Goal: Task Accomplishment & Management: Use online tool/utility

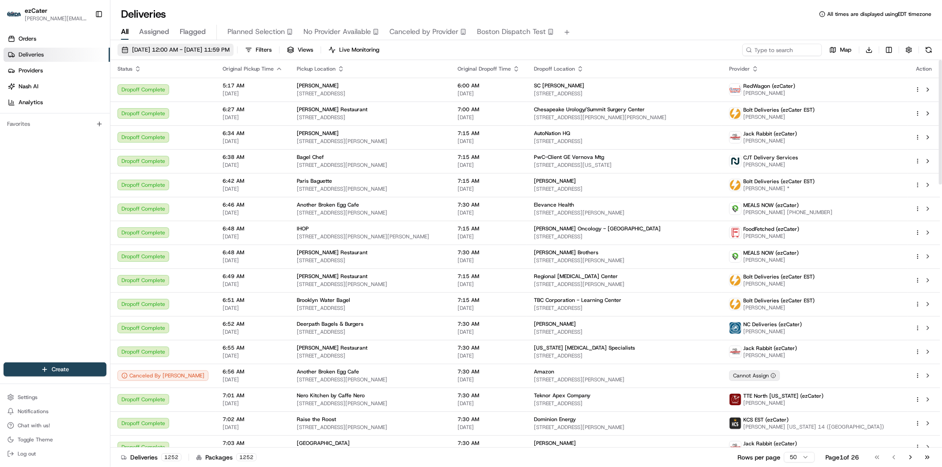
click at [169, 51] on span "08/21/2025 12:00 AM - 08/21/2025 11:59 PM" at bounding box center [181, 50] width 98 height 8
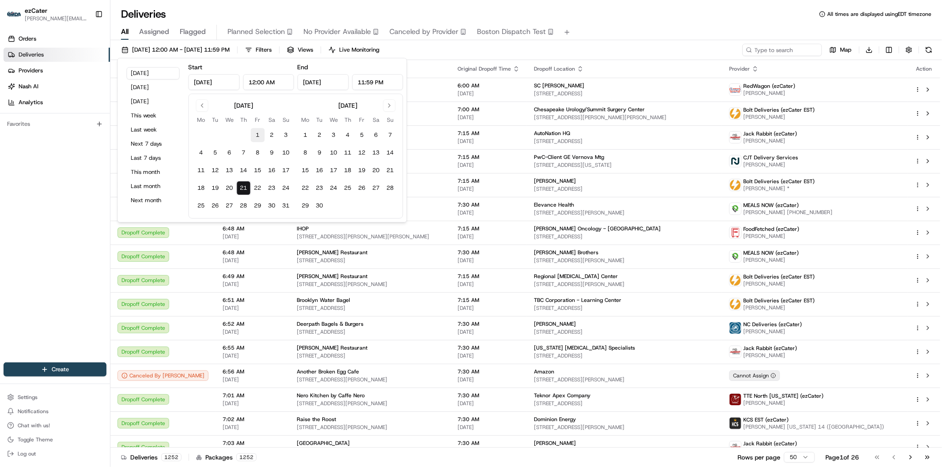
click at [257, 133] on button "1" at bounding box center [258, 135] width 14 height 14
type input "Aug 1, 2025"
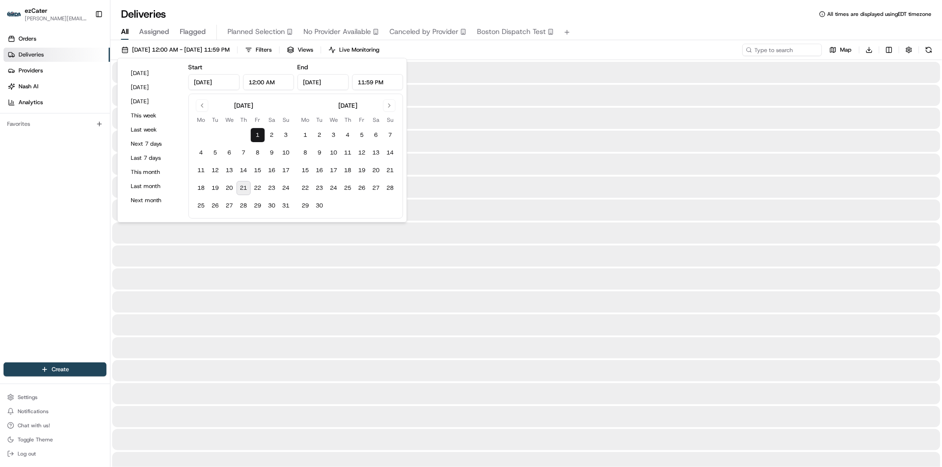
click at [240, 190] on button "21" at bounding box center [244, 188] width 14 height 14
type input "Aug 21, 2025"
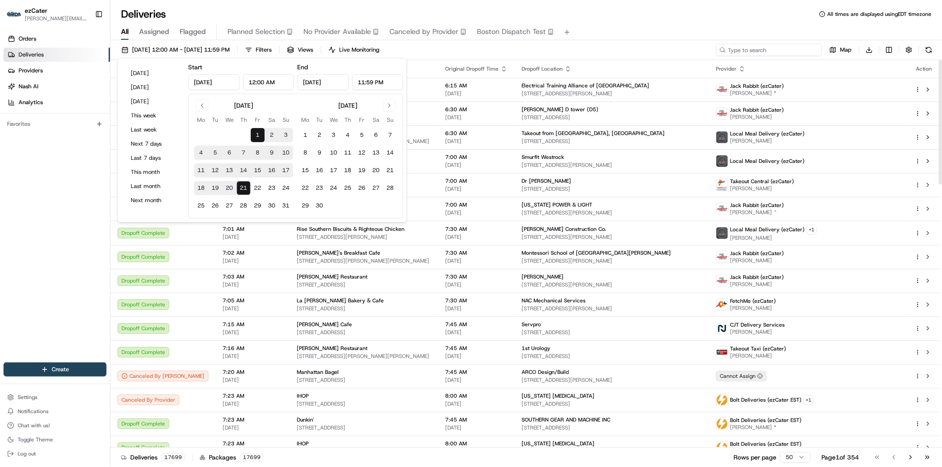
click at [778, 47] on input at bounding box center [769, 50] width 106 height 12
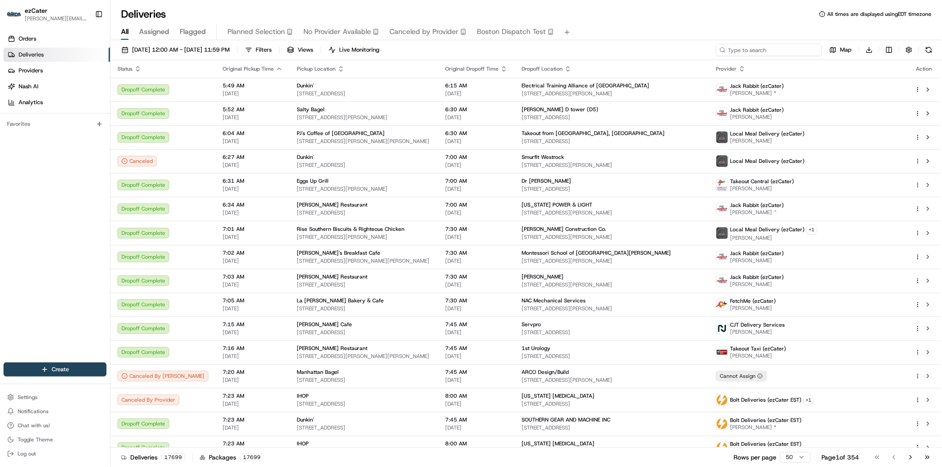
paste input "29M584"
type input "29M584"
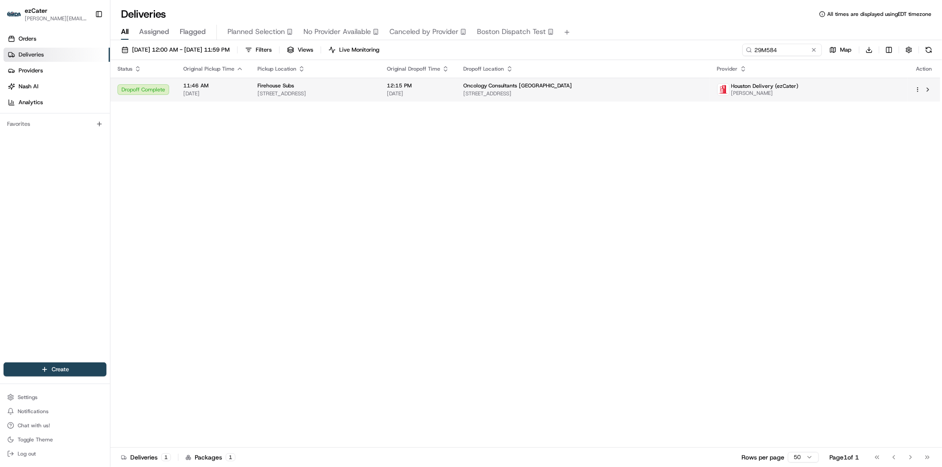
click at [456, 93] on td "12:15 PM 08/20/2025" at bounding box center [418, 90] width 76 height 24
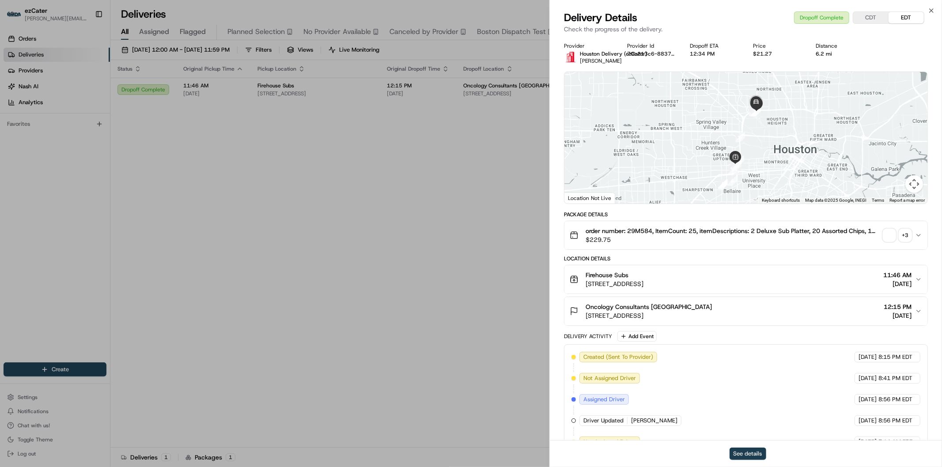
click at [741, 460] on button "See details" at bounding box center [748, 454] width 37 height 12
click at [932, 10] on icon "button" at bounding box center [932, 11] width 4 height 4
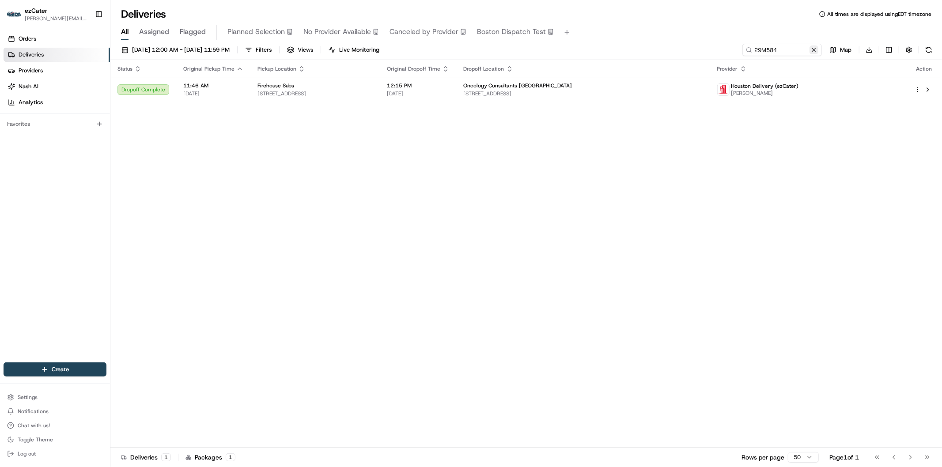
click at [814, 49] on button at bounding box center [814, 50] width 9 height 9
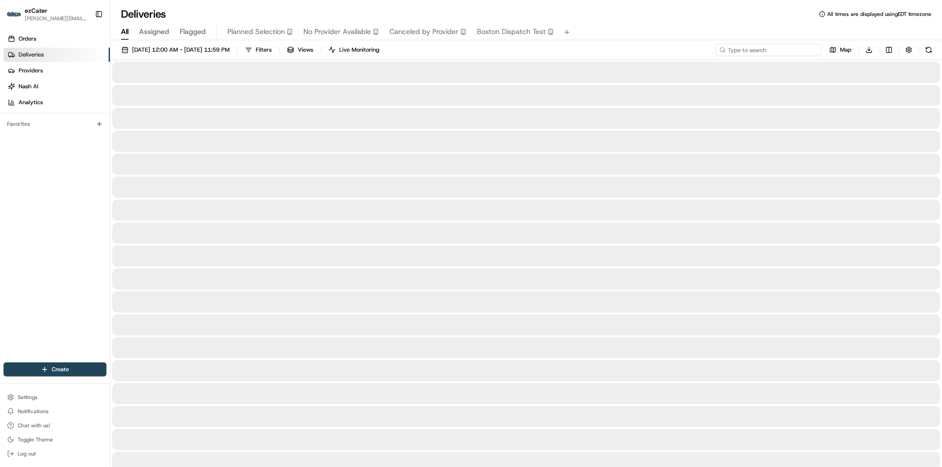
click at [776, 49] on input at bounding box center [769, 50] width 106 height 12
paste input "VF3RQQ"
type input "VF3RQQ"
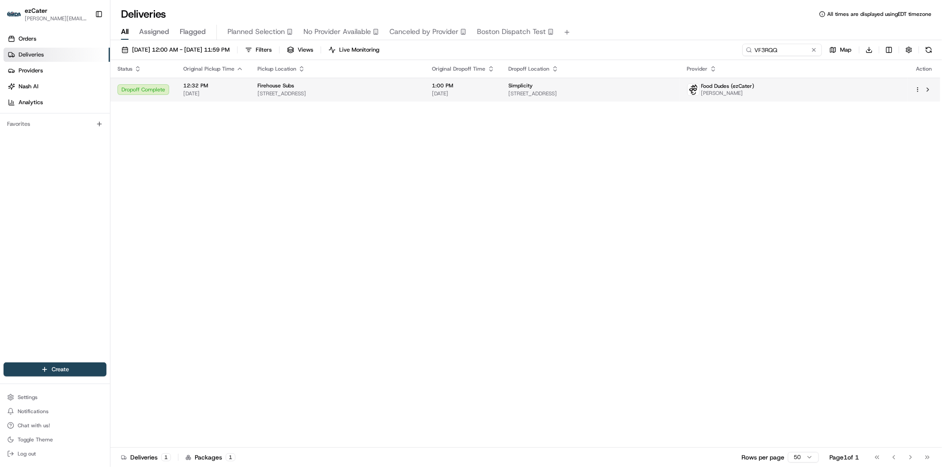
click at [673, 90] on span "3600 American Blvd W Ste. 700, Bloomington, MN 55431, USA" at bounding box center [591, 93] width 164 height 7
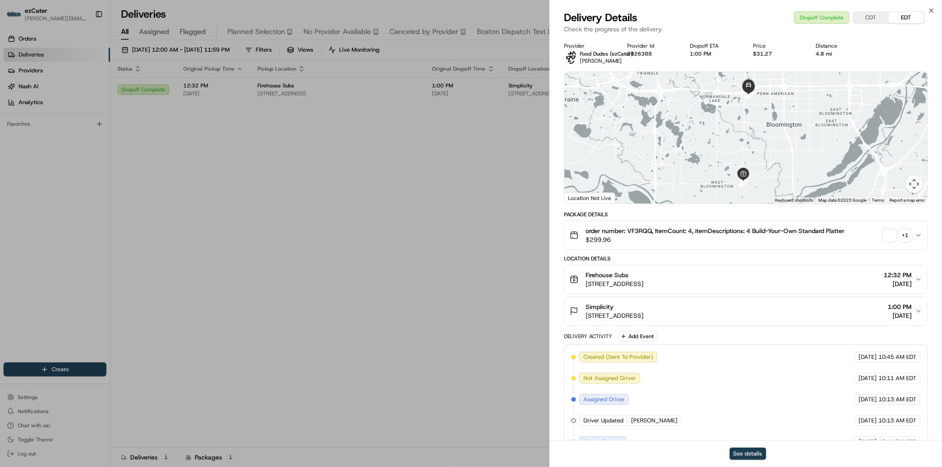
click at [754, 452] on button "See details" at bounding box center [748, 454] width 37 height 12
click at [930, 11] on icon "button" at bounding box center [931, 10] width 7 height 7
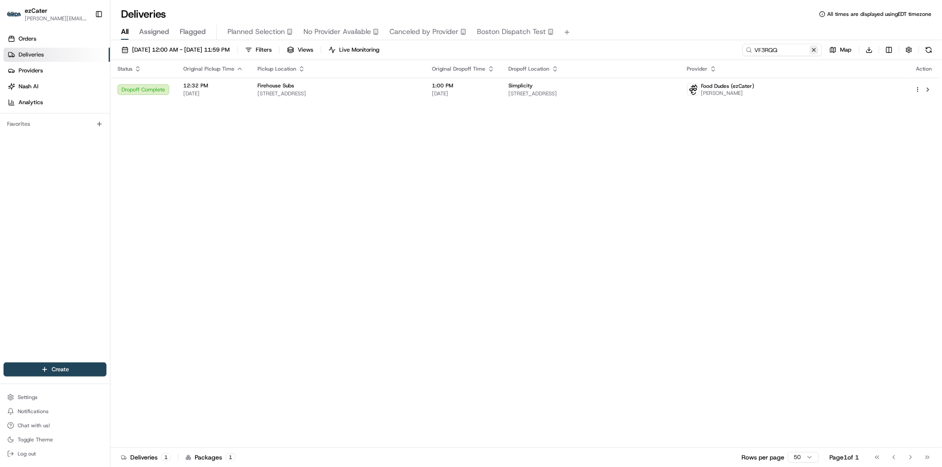
click at [814, 49] on button at bounding box center [814, 50] width 9 height 9
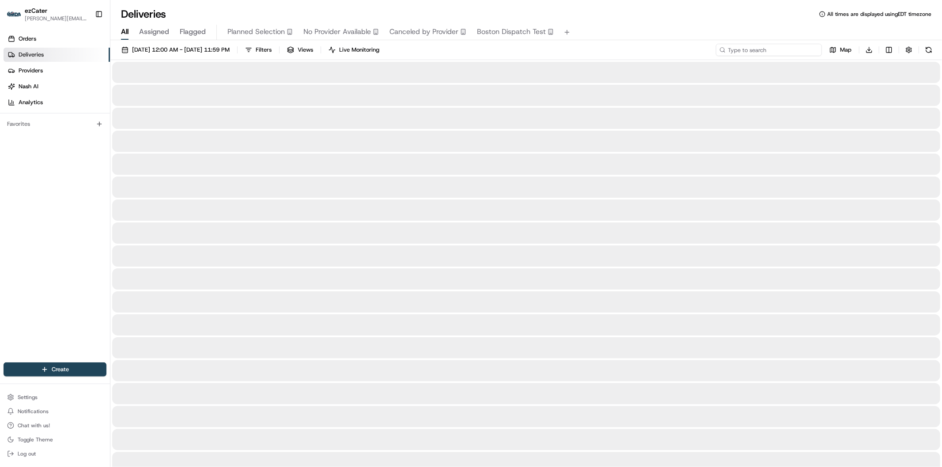
click at [794, 49] on input at bounding box center [769, 50] width 106 height 12
paste input "A1YMWE"
type input "A1YMWE"
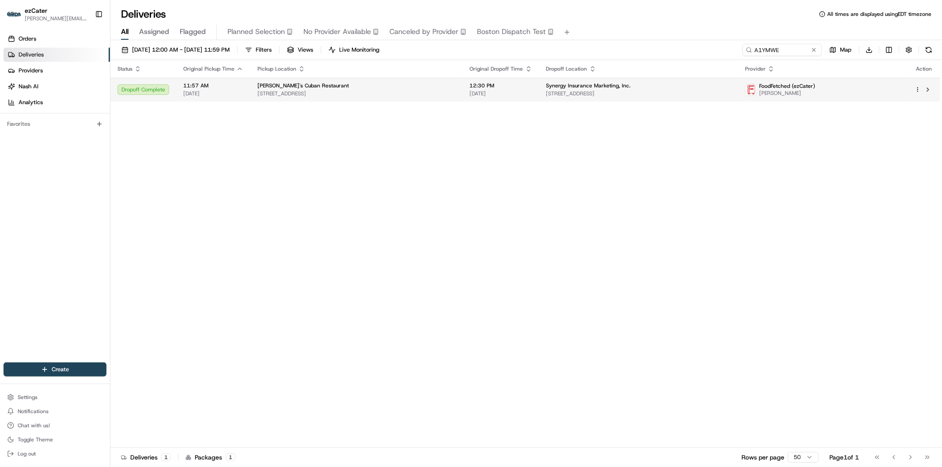
click at [593, 86] on span "Synergy Insurance Marketing, Inc." at bounding box center [589, 85] width 85 height 7
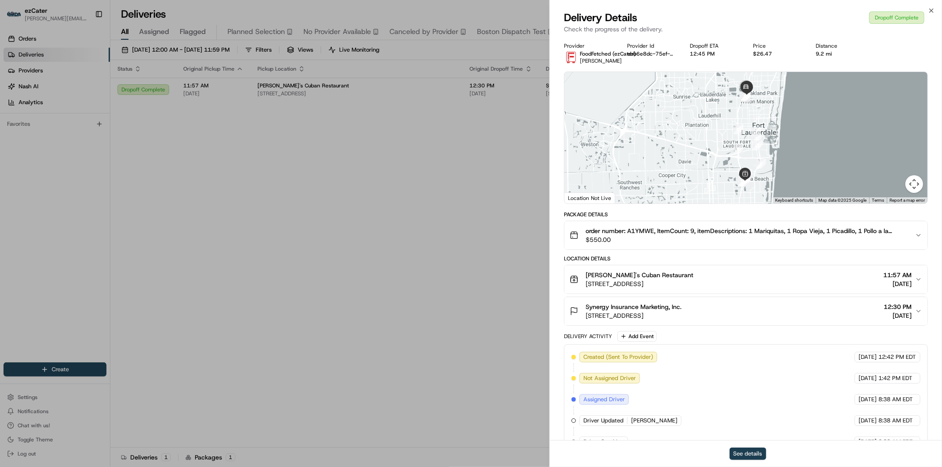
click at [740, 454] on button "See details" at bounding box center [748, 454] width 37 height 12
click at [931, 7] on icon "button" at bounding box center [931, 10] width 7 height 7
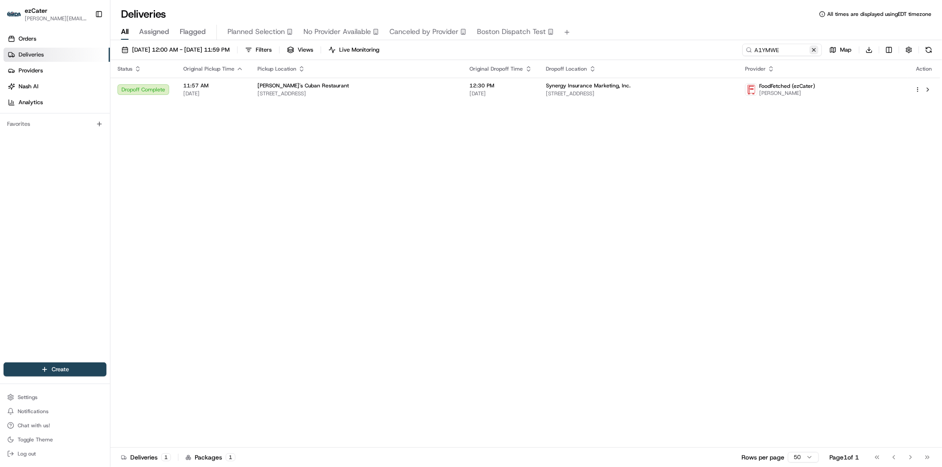
click at [816, 49] on button at bounding box center [814, 50] width 9 height 9
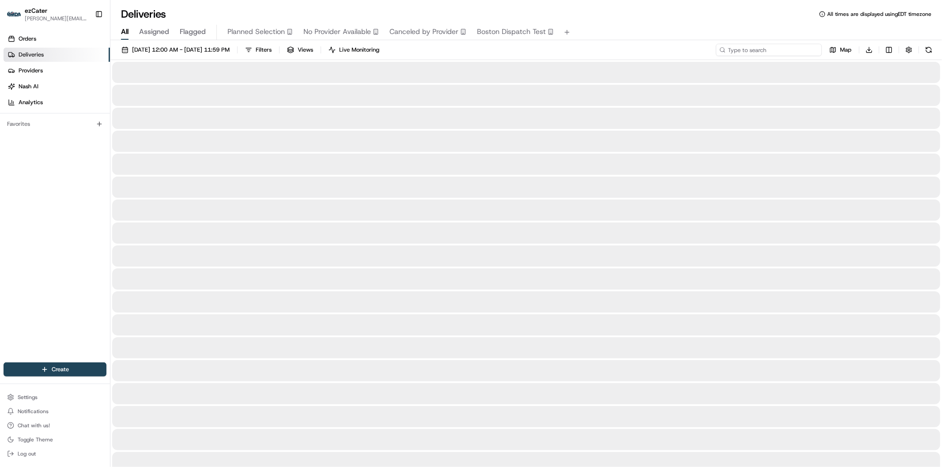
click at [781, 49] on input at bounding box center [769, 50] width 106 height 12
paste input "XAKH7H"
type input "XAKH7H"
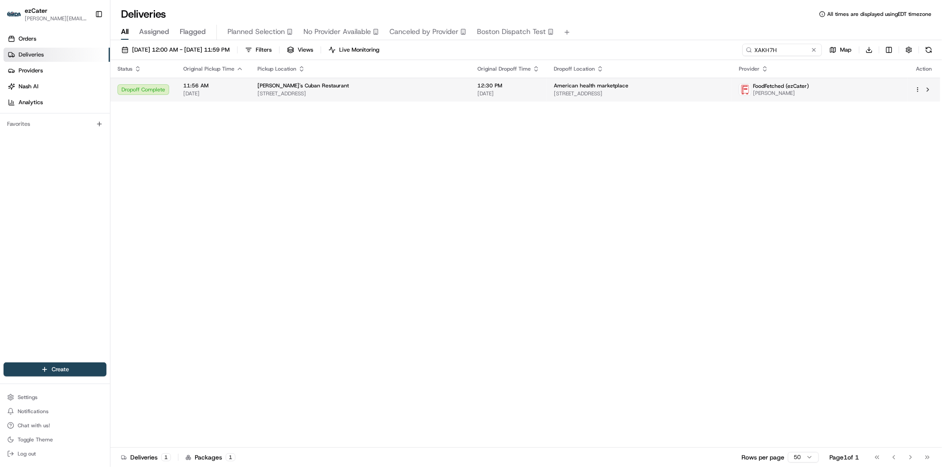
click at [602, 87] on span "American health marketplace" at bounding box center [591, 85] width 75 height 7
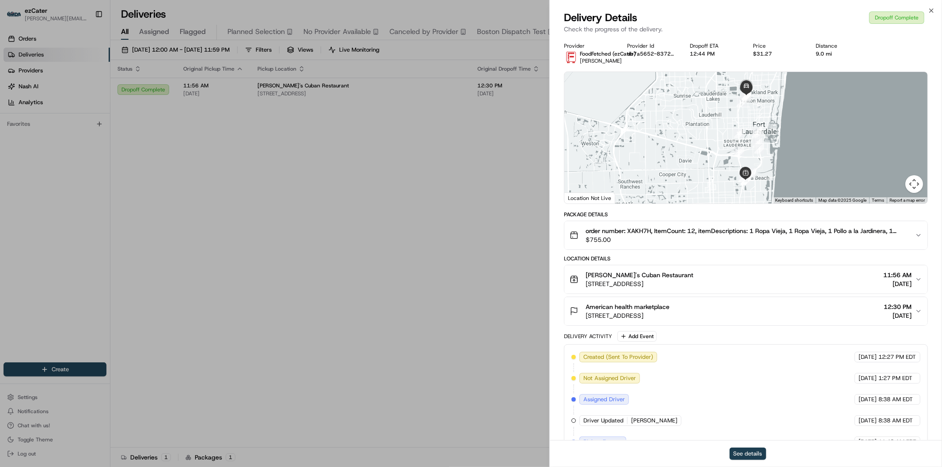
click at [757, 450] on button "See details" at bounding box center [748, 454] width 37 height 12
click at [934, 11] on icon "button" at bounding box center [931, 10] width 7 height 7
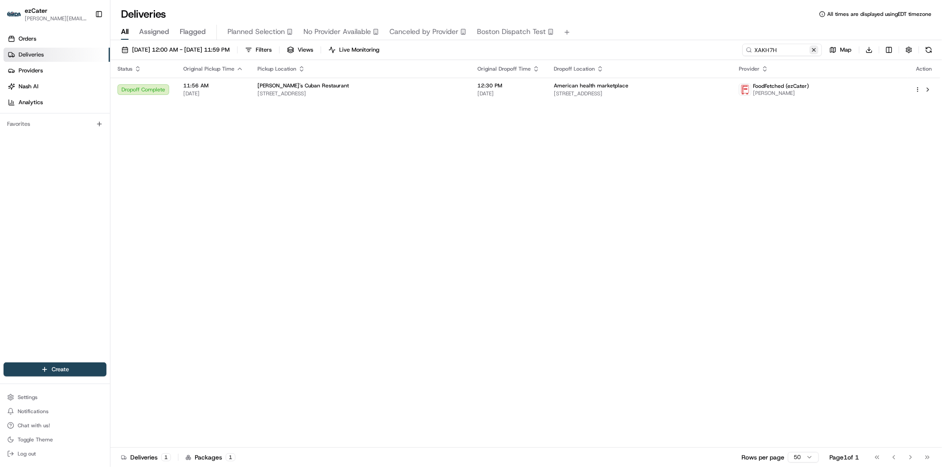
click at [814, 46] on button at bounding box center [814, 50] width 9 height 9
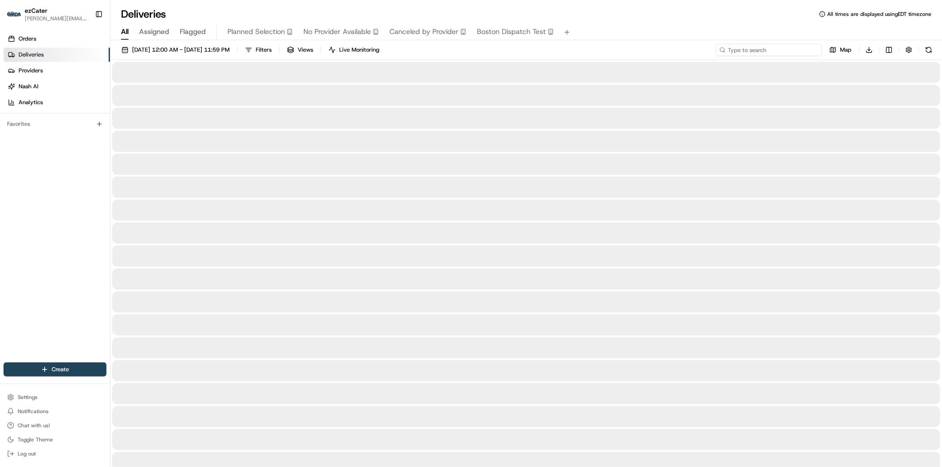
click at [797, 47] on input at bounding box center [769, 50] width 106 height 12
paste input "A1YMWE"
type input "A1YMWE"
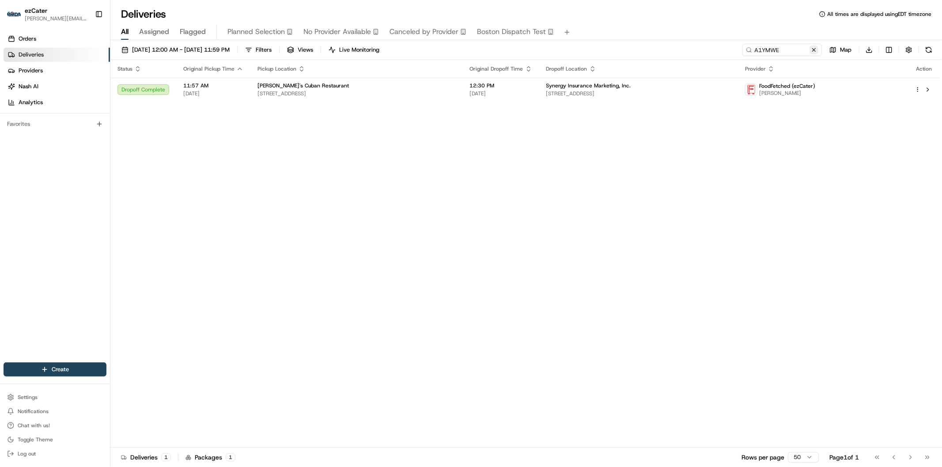
click at [818, 51] on button at bounding box center [814, 50] width 9 height 9
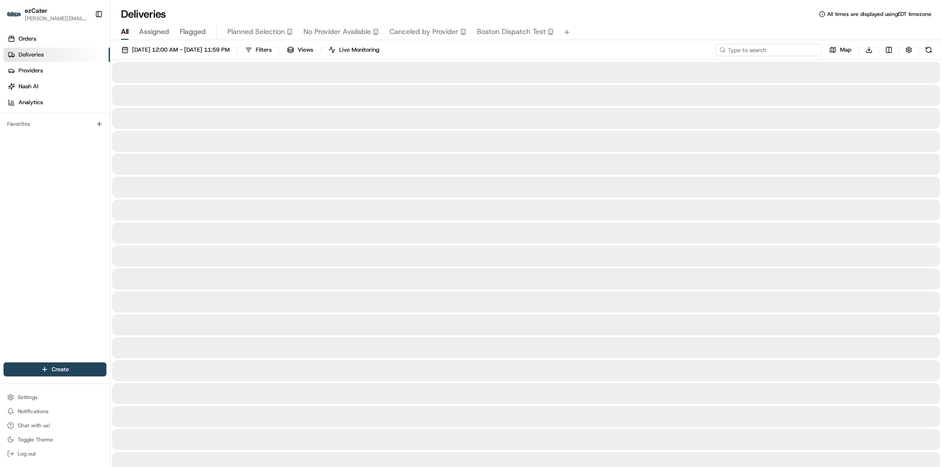
click at [769, 50] on input at bounding box center [769, 50] width 106 height 12
paste input "XAKH7H"
type input "XAKH7H"
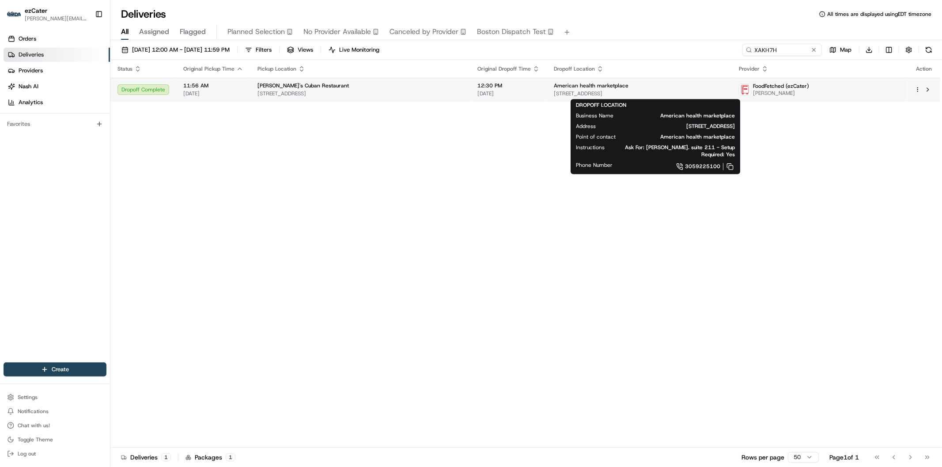
click at [558, 87] on span "American health marketplace" at bounding box center [591, 85] width 75 height 7
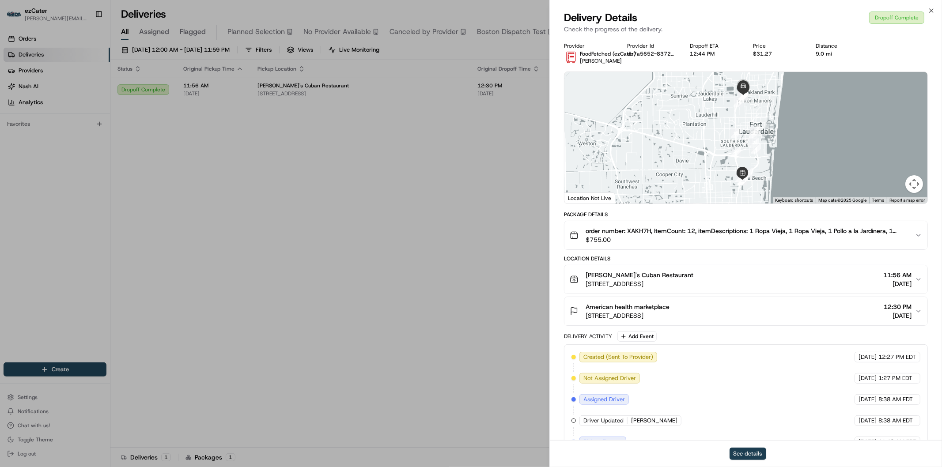
click at [744, 454] on button "See details" at bounding box center [748, 454] width 37 height 12
click at [931, 10] on icon "button" at bounding box center [932, 11] width 4 height 4
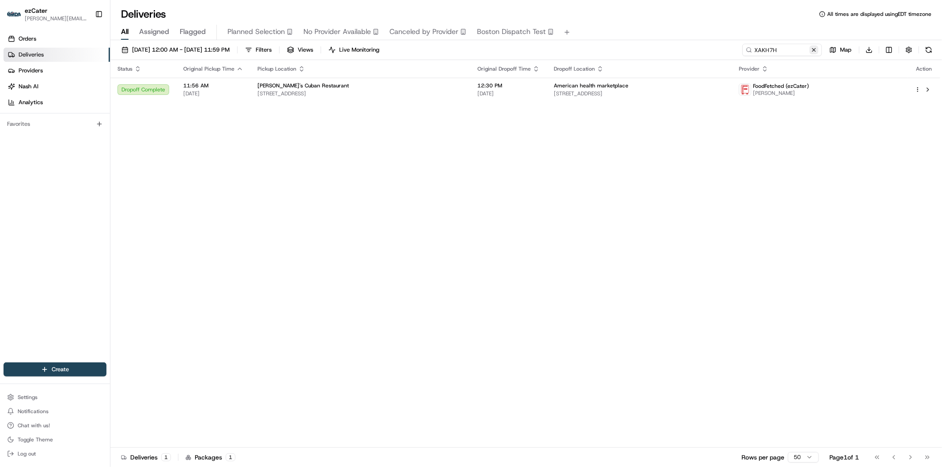
click at [814, 46] on button at bounding box center [814, 50] width 9 height 9
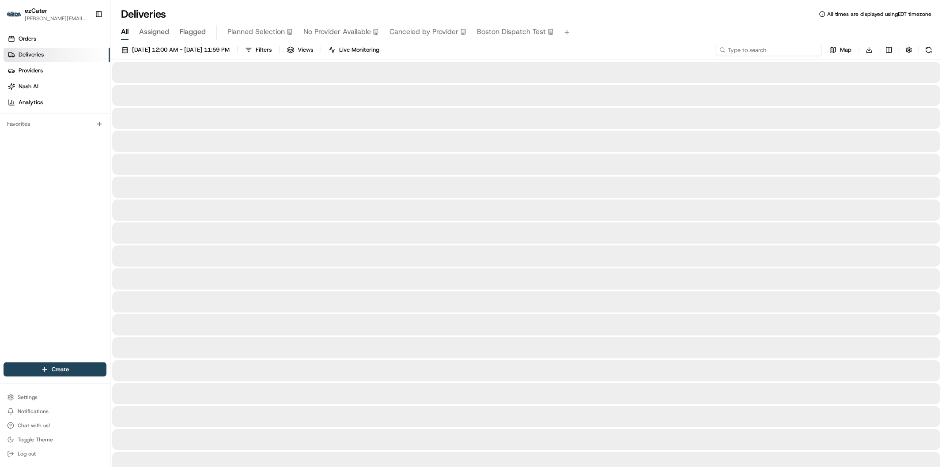
click at [785, 49] on input at bounding box center [769, 50] width 106 height 12
paste input "5K14T7"
type input "5K14T7"
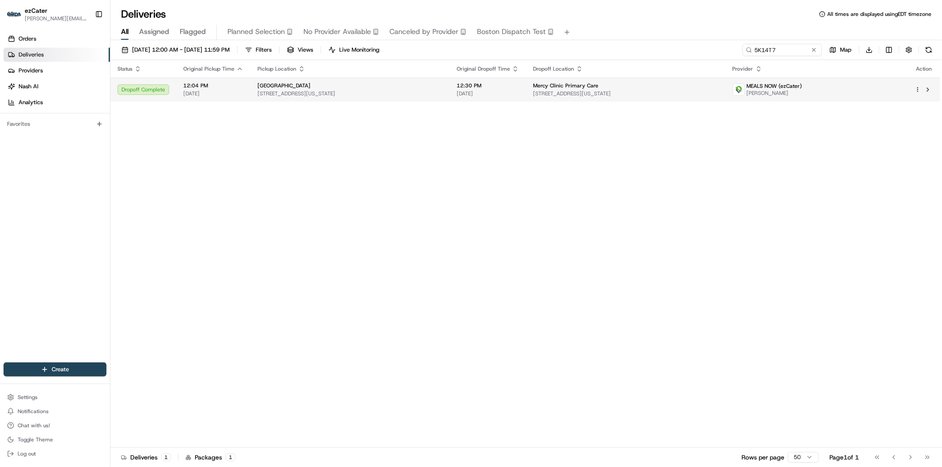
click at [571, 89] on span "Mercy Clinic Primary Care" at bounding box center [565, 85] width 65 height 7
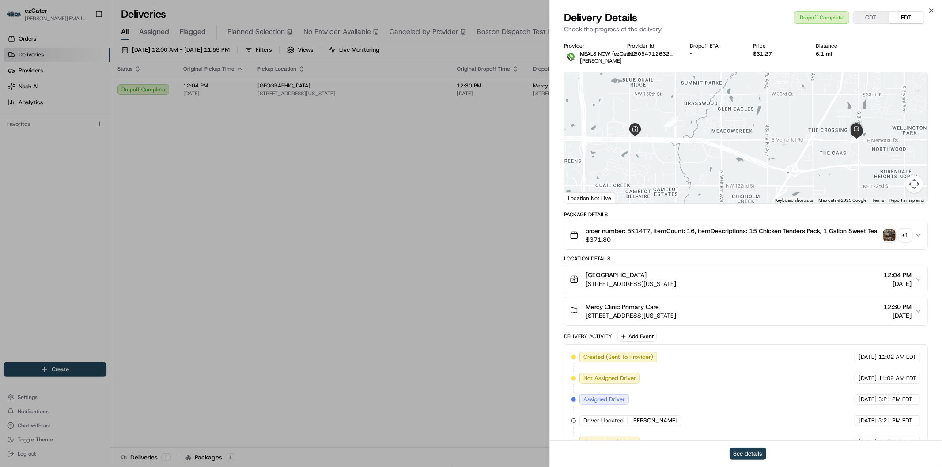
click at [753, 453] on button "See details" at bounding box center [748, 454] width 37 height 12
click at [930, 10] on icon "button" at bounding box center [931, 10] width 7 height 7
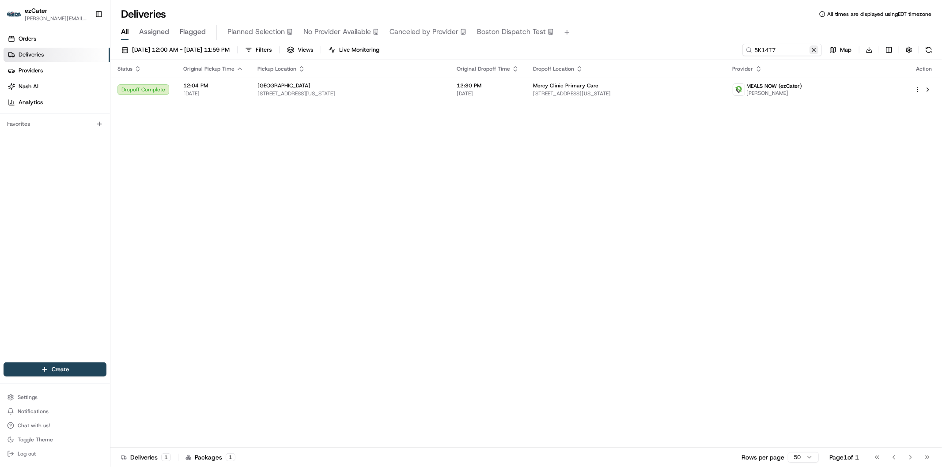
click at [811, 49] on button at bounding box center [814, 50] width 9 height 9
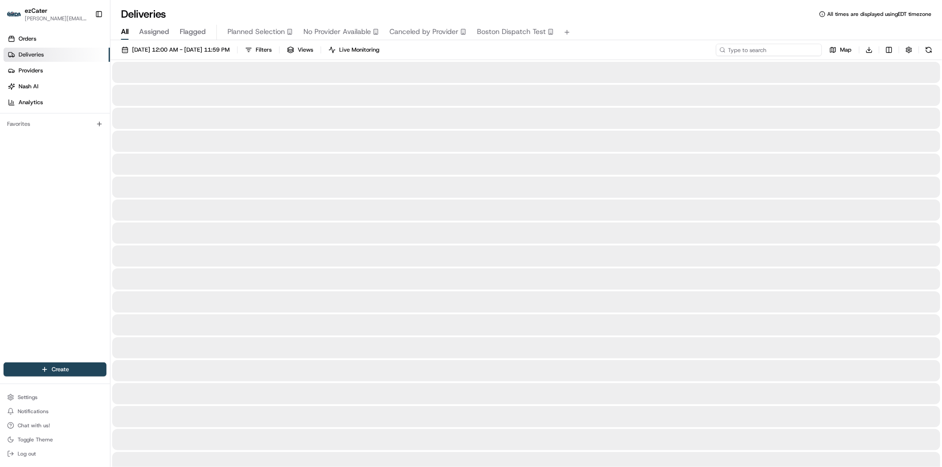
click at [780, 50] on input at bounding box center [769, 50] width 106 height 12
paste input "8K2AMQ"
type input "8K2AMQ"
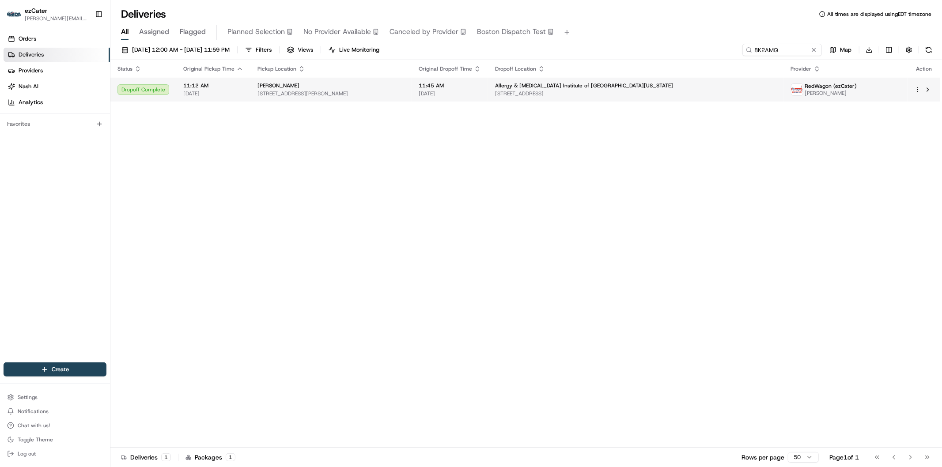
click at [673, 89] on span "Allergy & [MEDICAL_DATA] Institute of [GEOGRAPHIC_DATA][US_STATE]" at bounding box center [584, 85] width 178 height 7
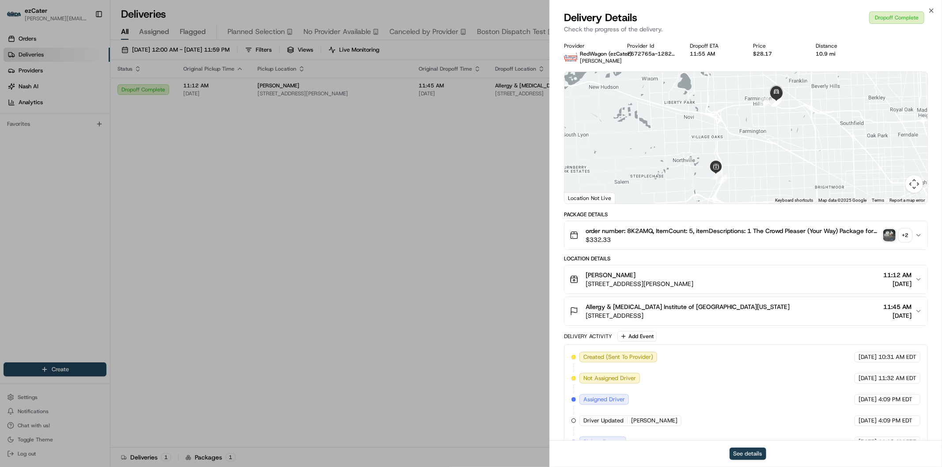
click at [749, 456] on button "See details" at bounding box center [748, 454] width 37 height 12
click at [931, 10] on icon "button" at bounding box center [932, 11] width 4 height 4
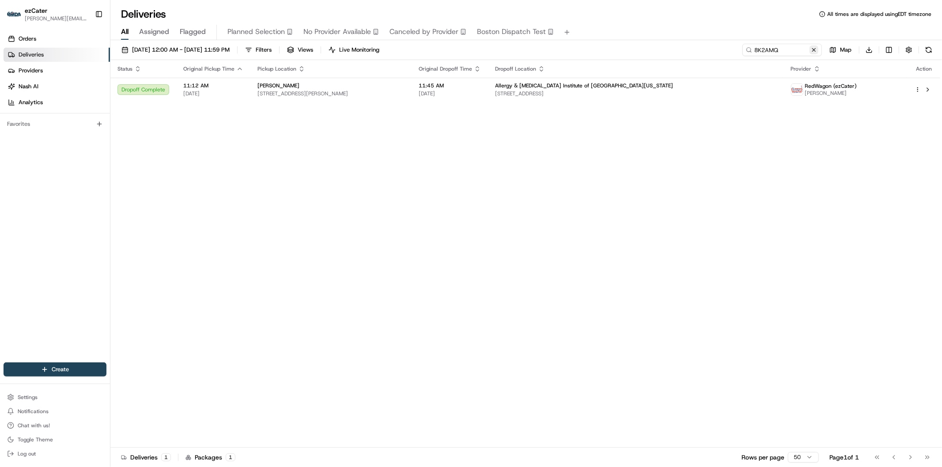
click at [813, 49] on button at bounding box center [814, 50] width 9 height 9
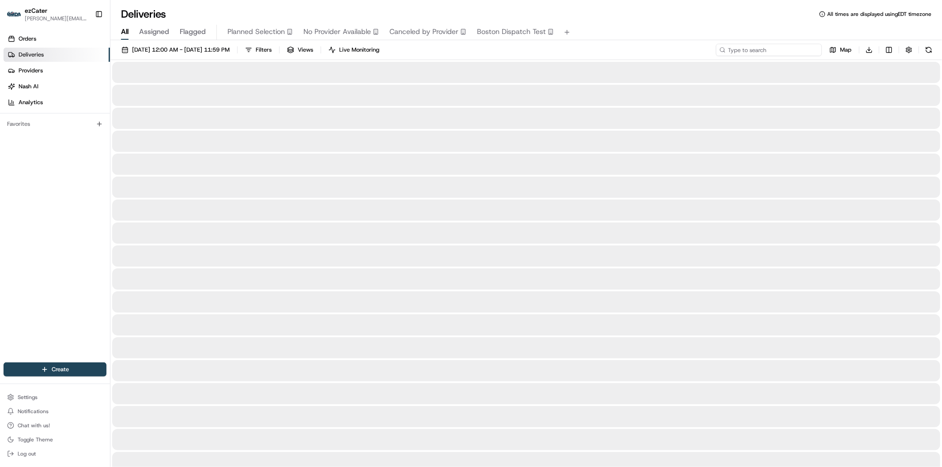
click at [797, 49] on input at bounding box center [769, 50] width 106 height 12
paste input "JGJJM6"
type input "JGJJM6"
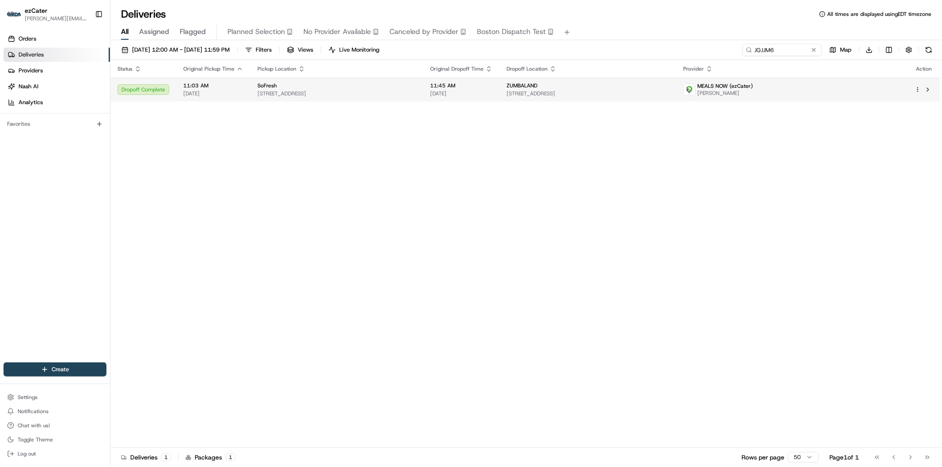
click at [669, 94] on span "[STREET_ADDRESS]" at bounding box center [588, 93] width 163 height 7
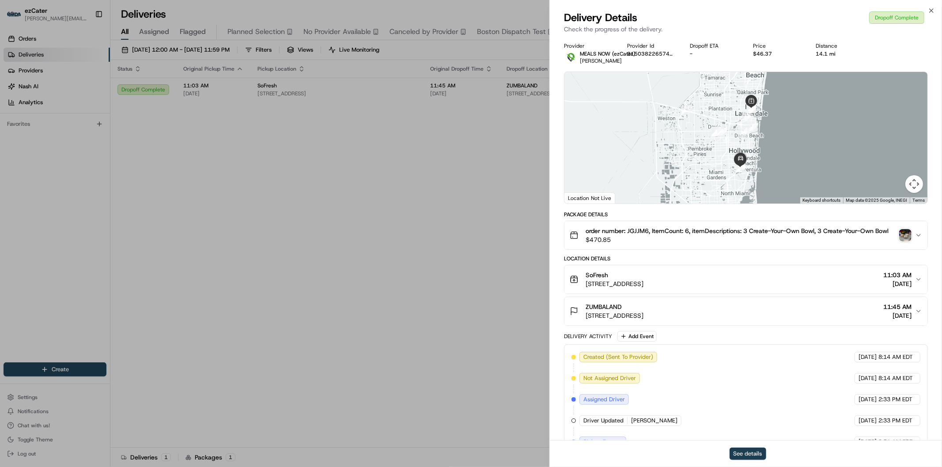
click at [754, 455] on button "See details" at bounding box center [748, 454] width 37 height 12
click at [932, 6] on div "Close Delivery Details Dropoff Complete Check the progress of the delivery. Pro…" at bounding box center [746, 233] width 393 height 467
click at [931, 11] on icon "button" at bounding box center [931, 10] width 7 height 7
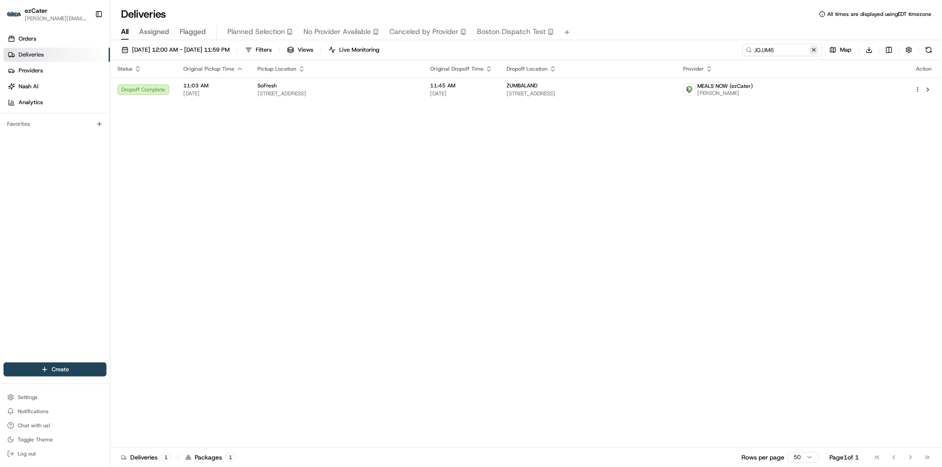
click at [812, 49] on button at bounding box center [814, 50] width 9 height 9
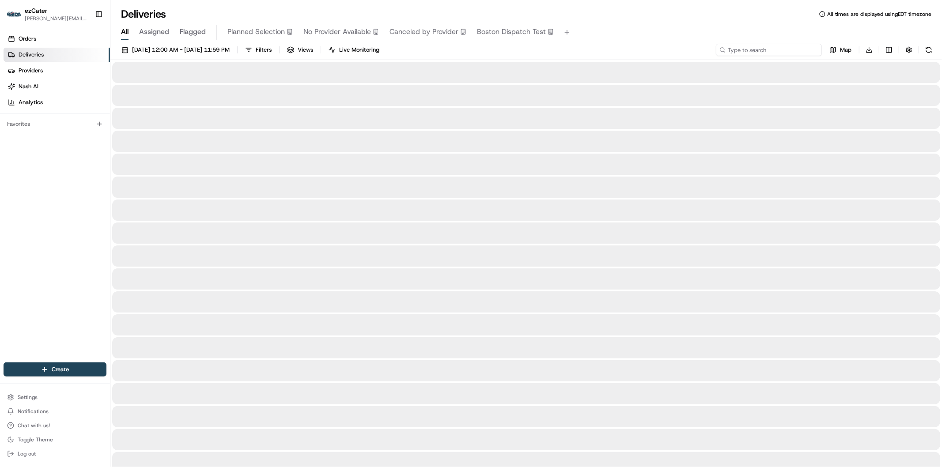
click at [774, 49] on input at bounding box center [769, 50] width 106 height 12
paste input "M9R327"
type input "M9R327"
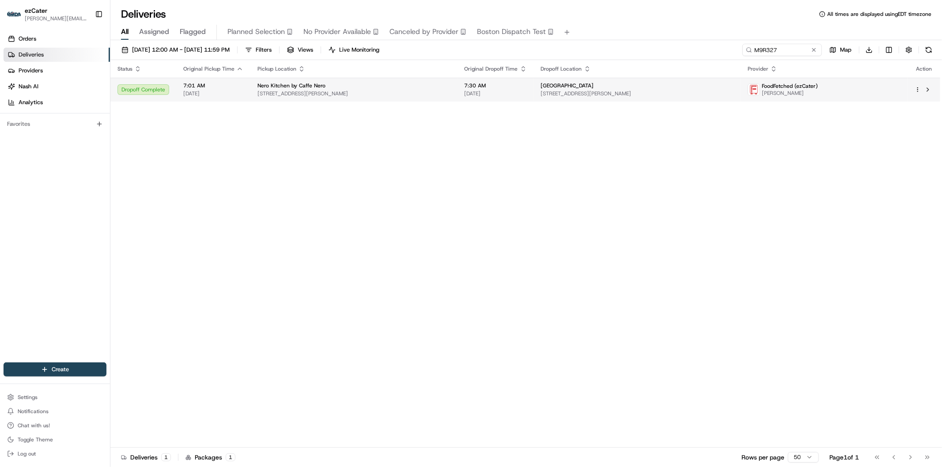
click at [668, 99] on td "Providence Preparatory Charter School 155 Harrison St, Providence, RI 02907, USA" at bounding box center [637, 90] width 207 height 24
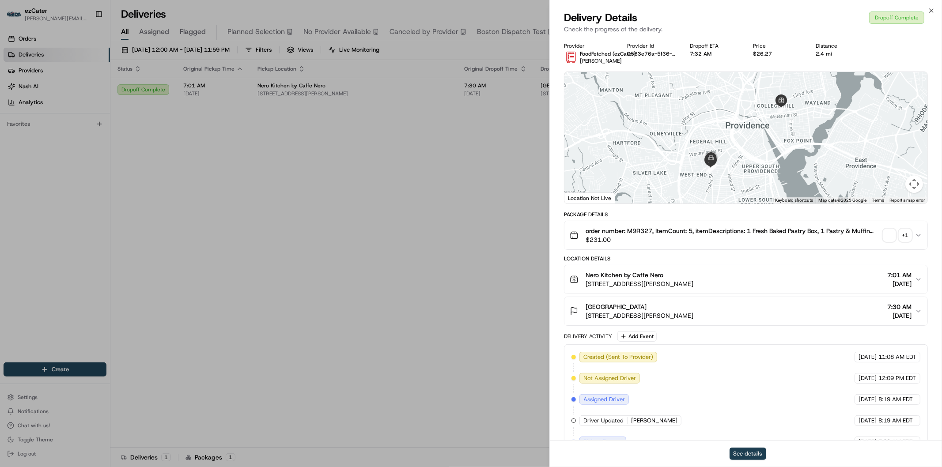
click at [753, 456] on button "See details" at bounding box center [748, 454] width 37 height 12
click at [930, 11] on icon "button" at bounding box center [931, 10] width 7 height 7
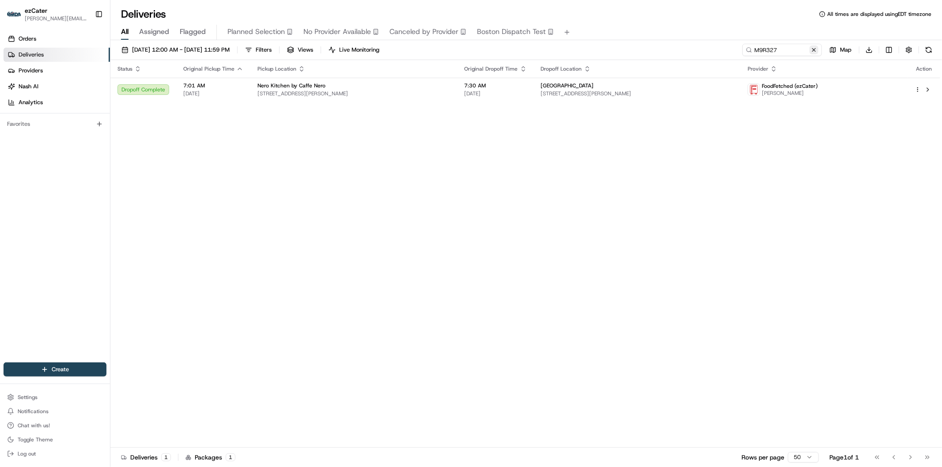
click at [814, 46] on button at bounding box center [814, 50] width 9 height 9
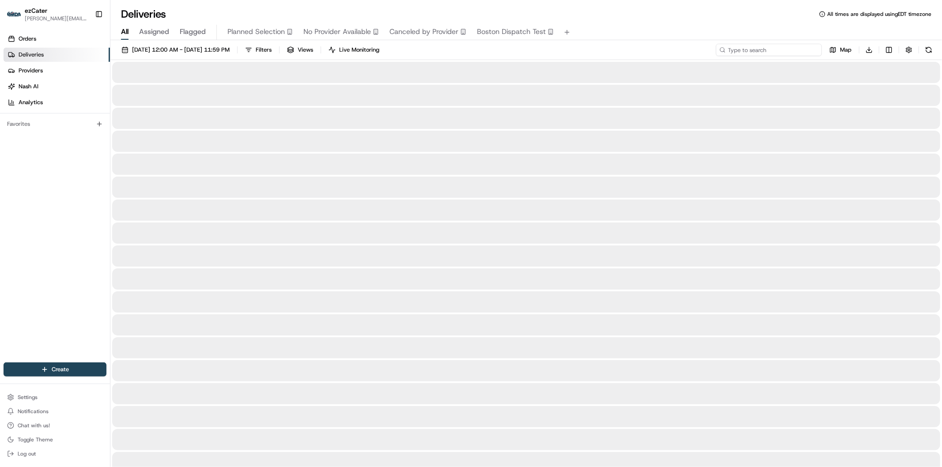
click at [774, 52] on input at bounding box center [769, 50] width 106 height 12
paste input "F6A6EK"
type input "F6A6EK"
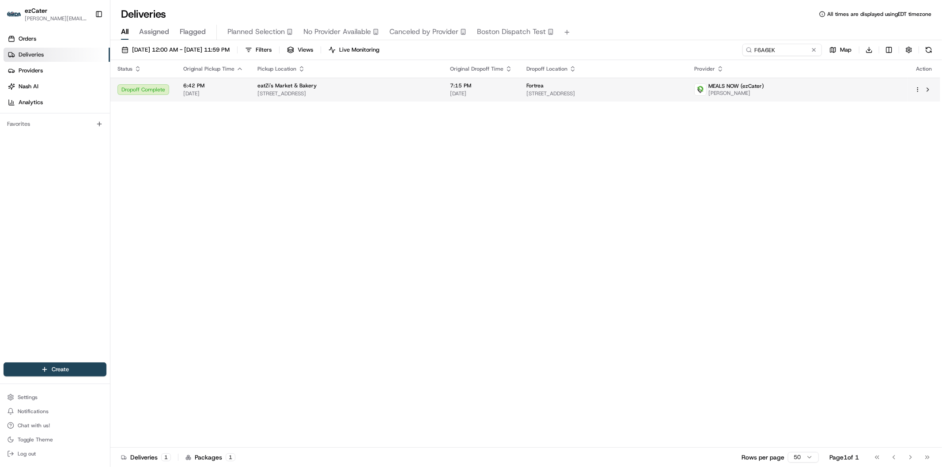
click at [523, 84] on td "Fortrea 1341 W Mockingbird Ln #200e, Dallas, TX 75247, USA" at bounding box center [604, 90] width 168 height 24
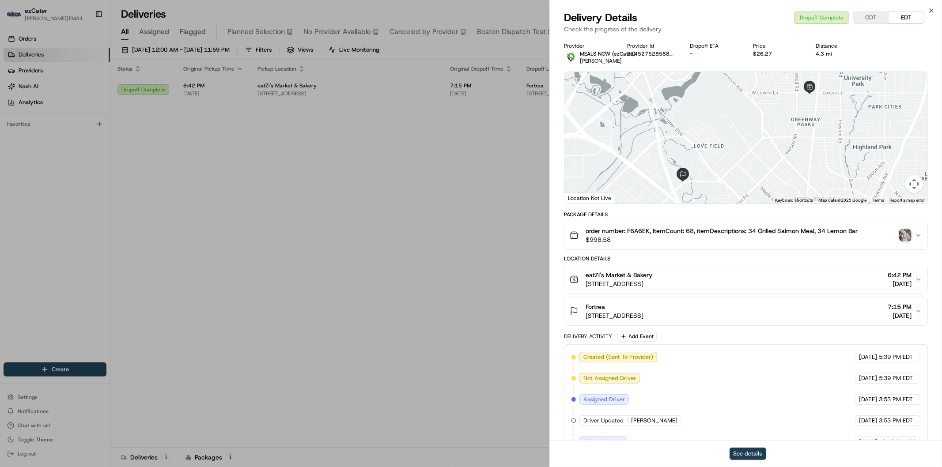
click at [748, 452] on button "See details" at bounding box center [748, 454] width 37 height 12
click at [929, 7] on icon "button" at bounding box center [931, 10] width 7 height 7
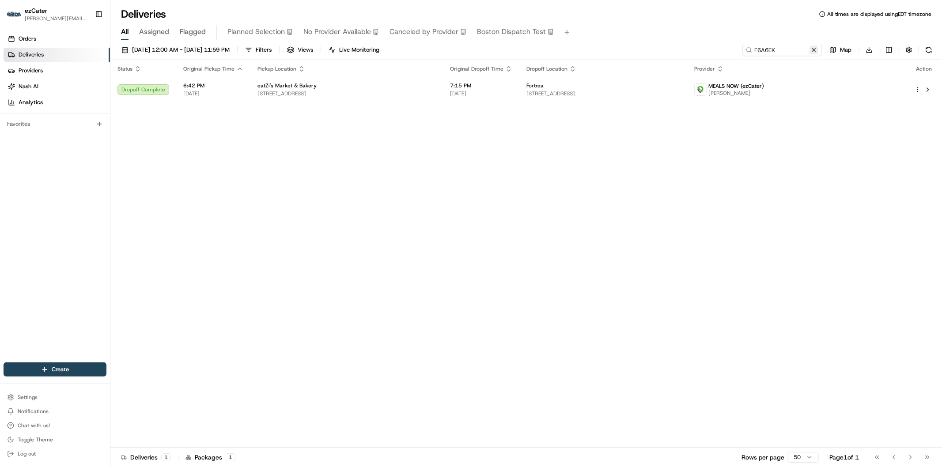
click at [815, 47] on button at bounding box center [814, 50] width 9 height 9
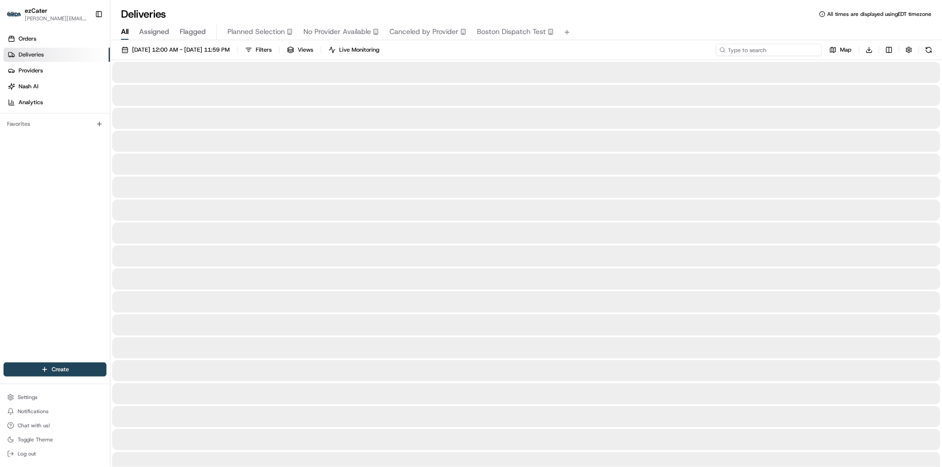
click at [788, 51] on input at bounding box center [769, 50] width 106 height 12
paste input "QR6M75"
type input "QR6M75"
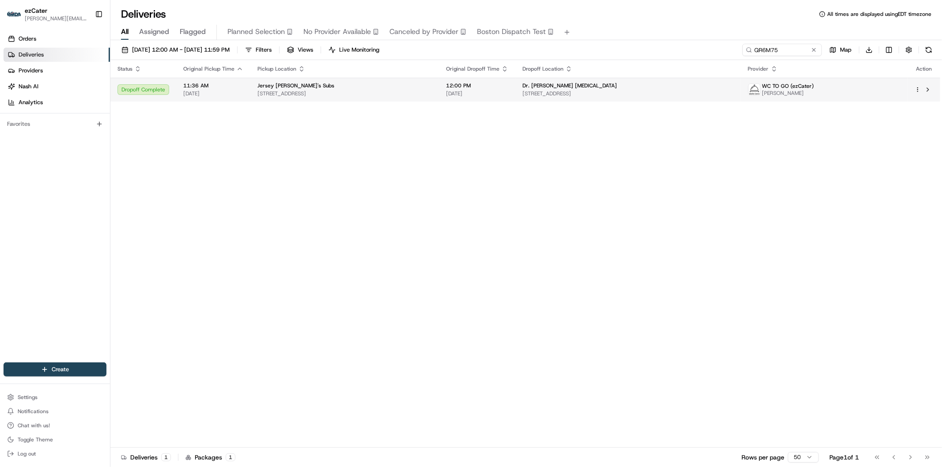
click at [509, 93] on span "[DATE]" at bounding box center [477, 93] width 62 height 7
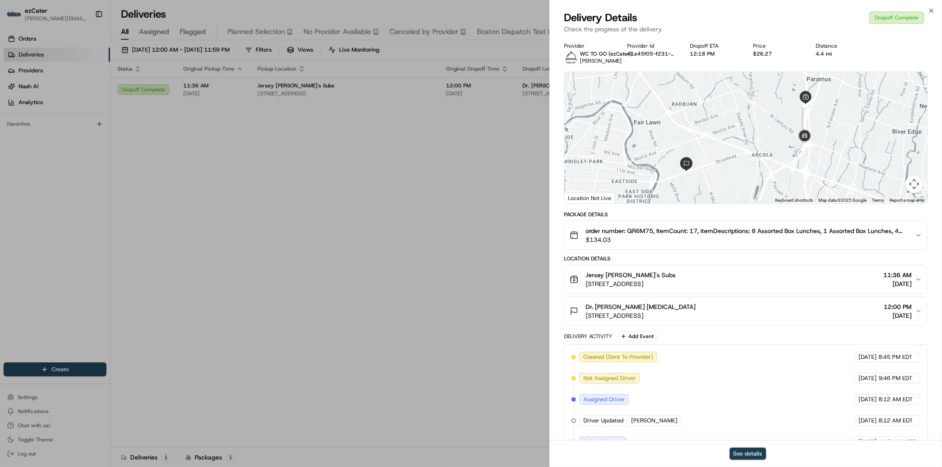
click at [744, 456] on button "See details" at bounding box center [748, 454] width 37 height 12
click at [930, 10] on icon "button" at bounding box center [931, 10] width 7 height 7
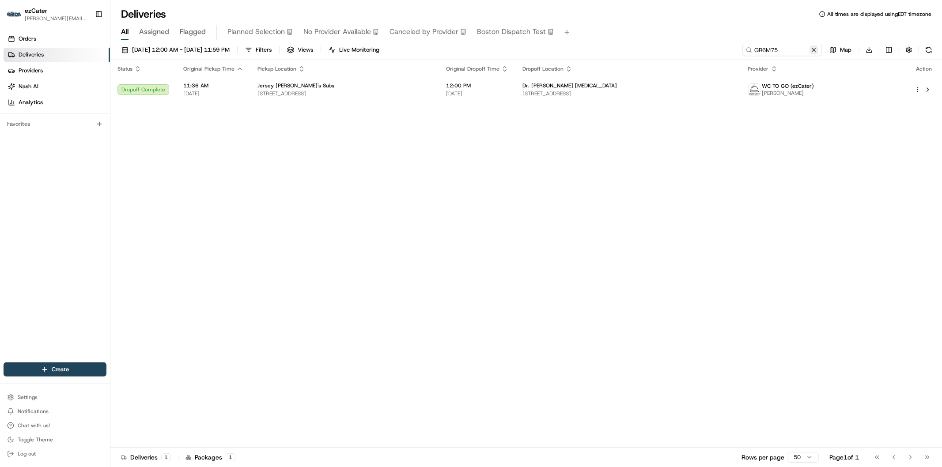
click at [813, 47] on button at bounding box center [814, 50] width 9 height 9
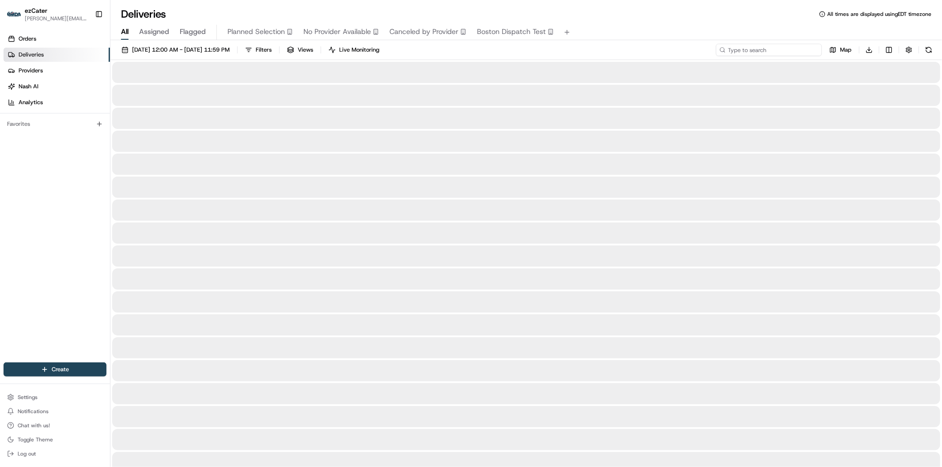
click at [775, 49] on input at bounding box center [769, 50] width 106 height 12
paste input "6KQFTZ"
type input "6KQFTZ"
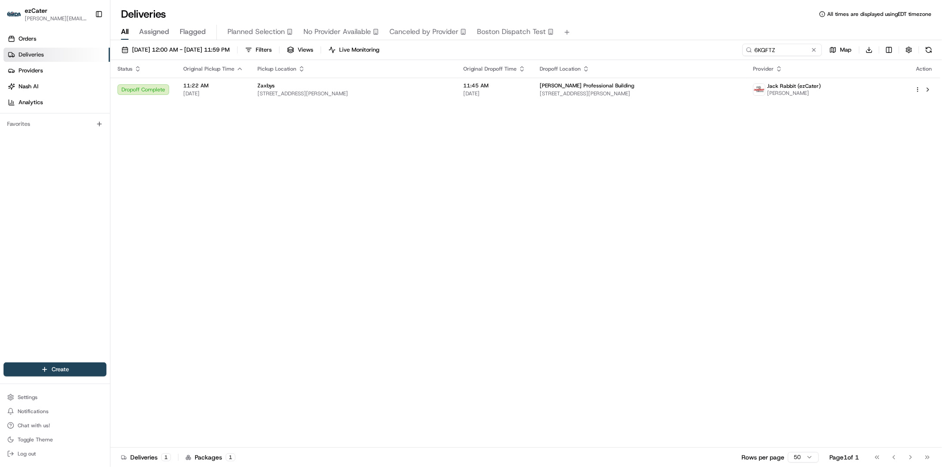
click at [653, 103] on div "Status Original Pickup Time Pickup Location Original Dropoff Time Dropoff Locat…" at bounding box center [525, 254] width 830 height 388
click at [581, 92] on span "218 Woodland Way, Jackson, GA 30233, USA" at bounding box center [640, 93] width 200 height 7
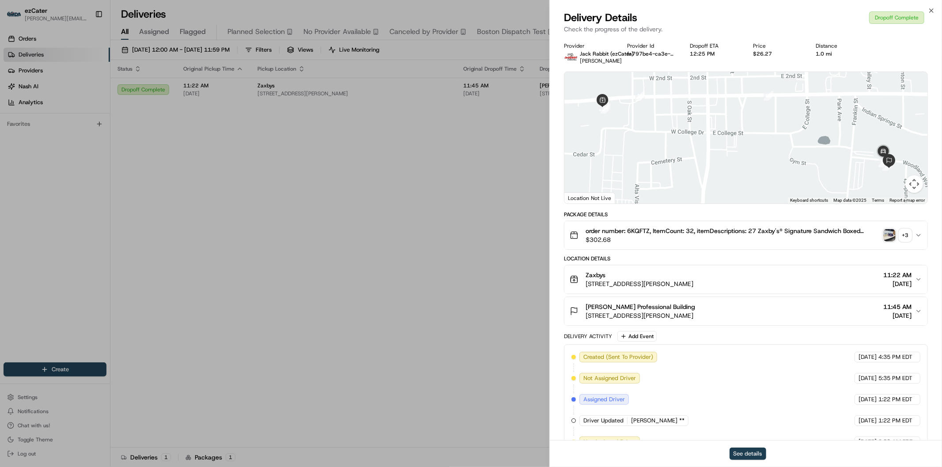
click at [751, 456] on button "See details" at bounding box center [748, 454] width 37 height 12
click at [931, 11] on icon "button" at bounding box center [931, 10] width 7 height 7
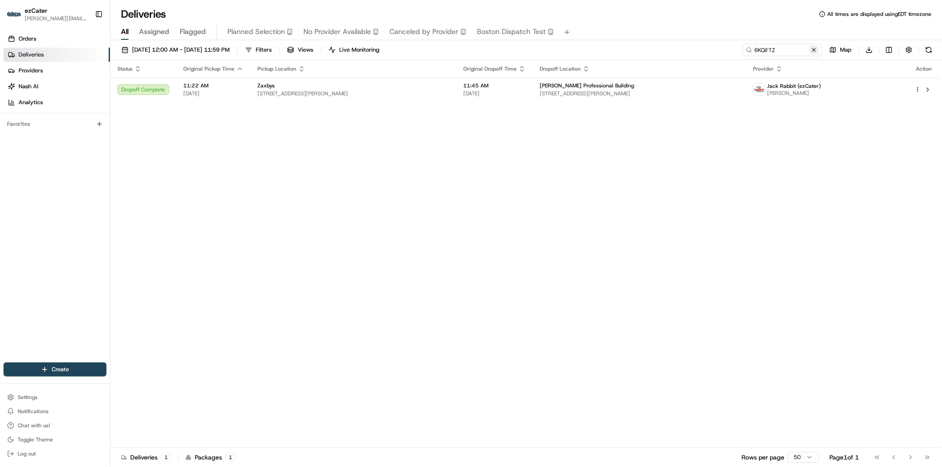
click at [814, 48] on button at bounding box center [814, 50] width 9 height 9
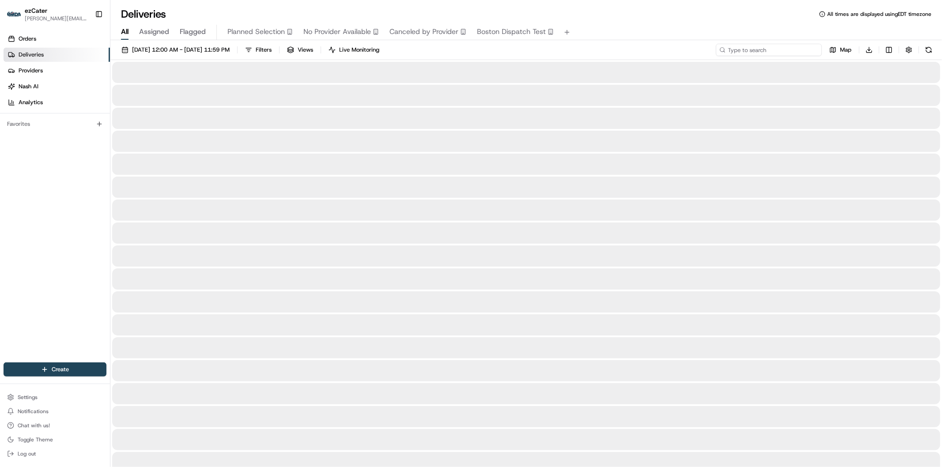
click at [768, 49] on input at bounding box center [769, 50] width 106 height 12
paste input "TWW97J"
type input "TWW97J"
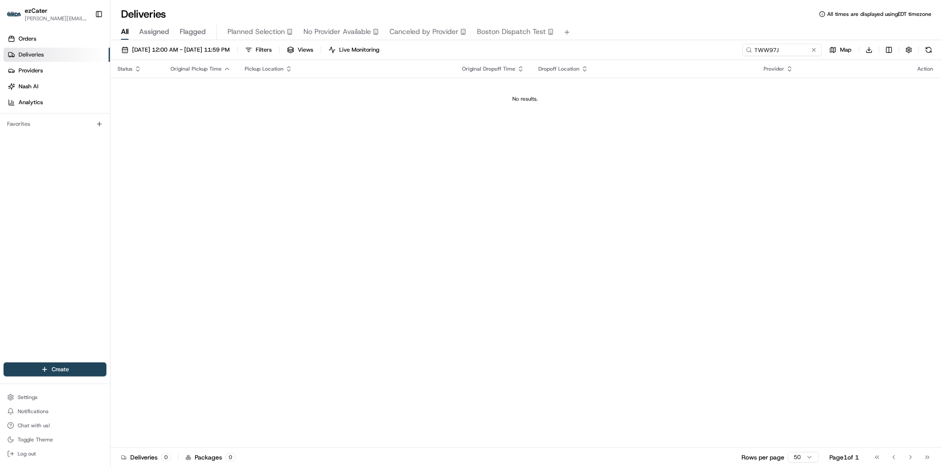
click at [814, 49] on button at bounding box center [814, 50] width 9 height 9
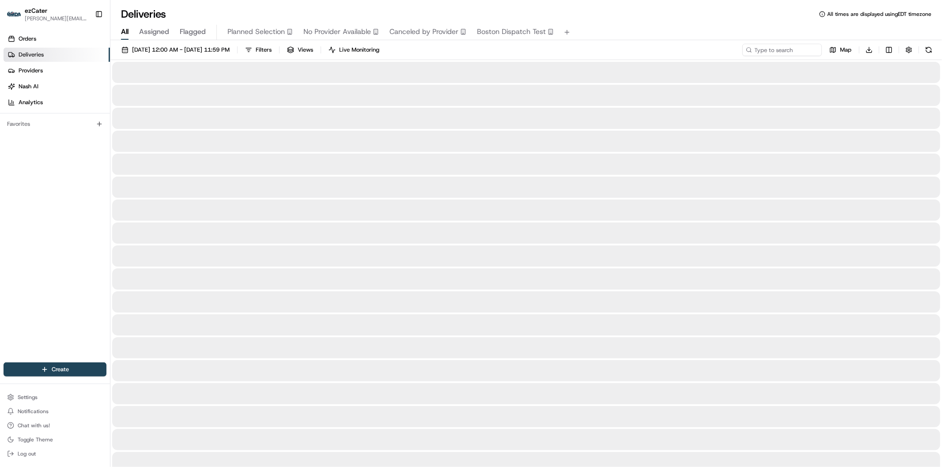
click at [747, 49] on icon at bounding box center [749, 50] width 6 height 6
click at [775, 50] on input at bounding box center [769, 50] width 106 height 12
paste input "5K14T7"
type input "5K14T7"
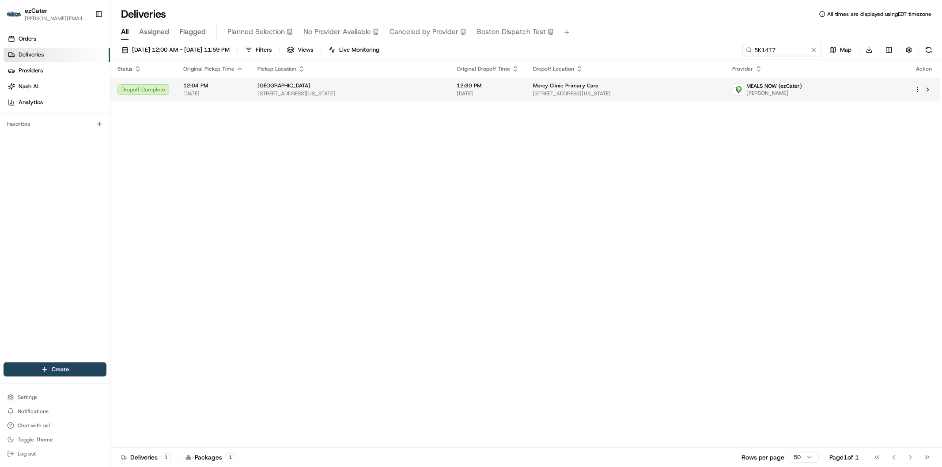
click at [635, 83] on div "Mercy Clinic Primary Care" at bounding box center [625, 85] width 185 height 7
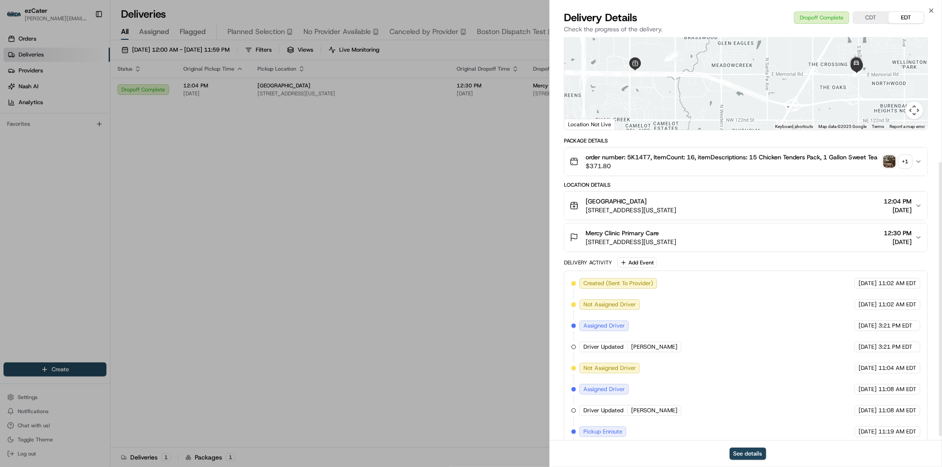
scroll to position [191, 0]
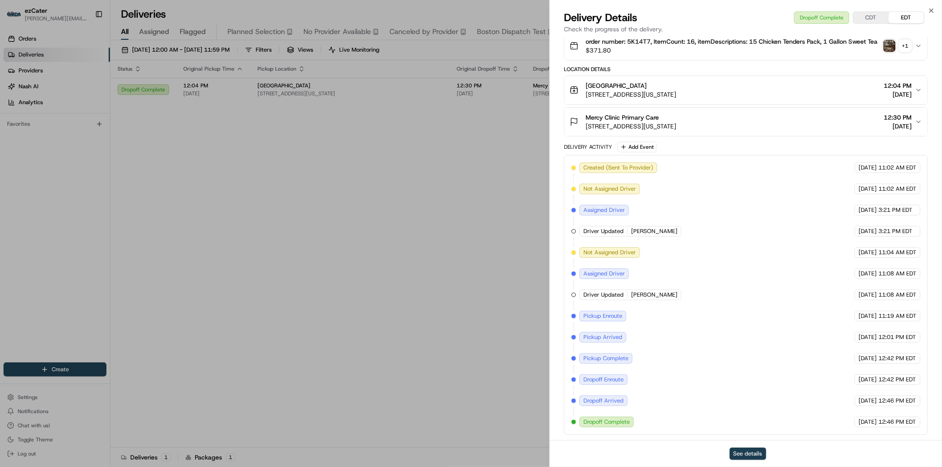
click at [756, 452] on button "See details" at bounding box center [748, 454] width 37 height 12
click at [933, 9] on icon "button" at bounding box center [931, 10] width 7 height 7
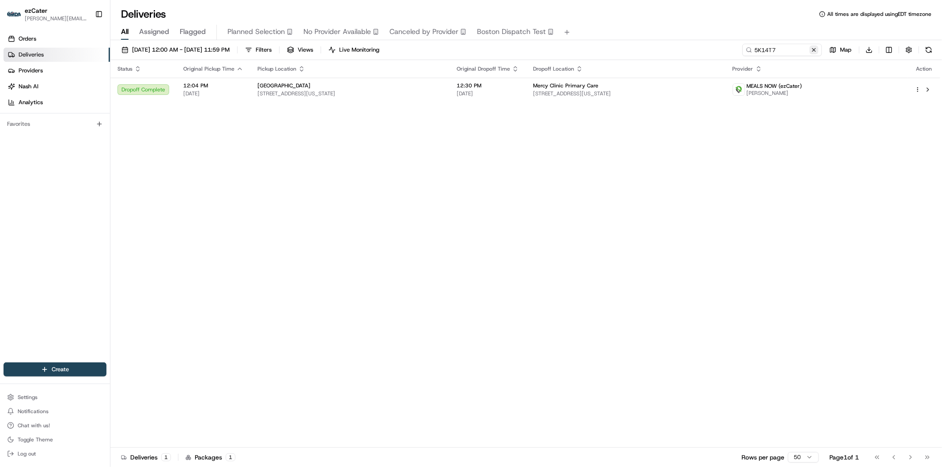
click at [814, 49] on button at bounding box center [814, 50] width 9 height 9
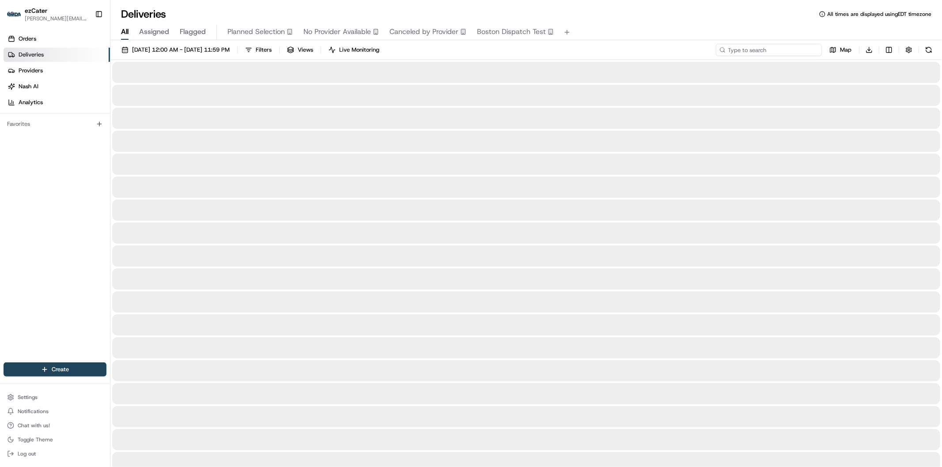
click at [796, 48] on input at bounding box center [769, 50] width 106 height 12
paste input "8K2AMQ"
type input "8K2AMQ"
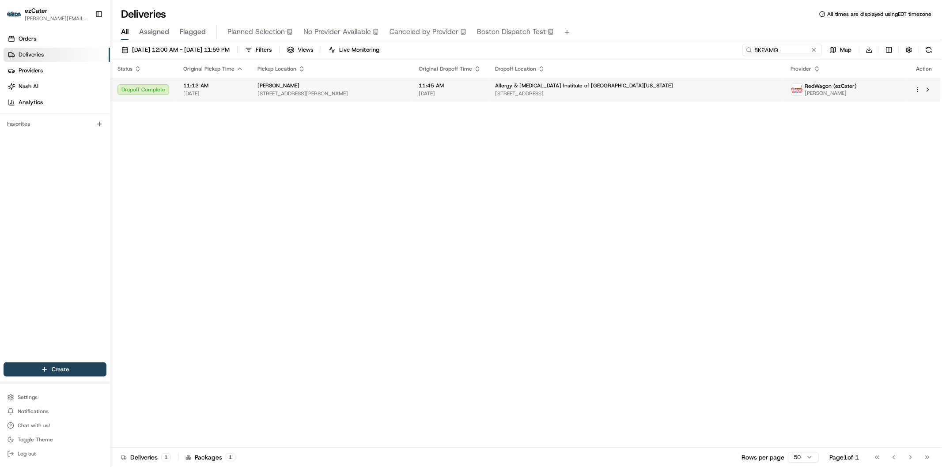
click at [667, 96] on span "[STREET_ADDRESS]" at bounding box center [636, 93] width 282 height 7
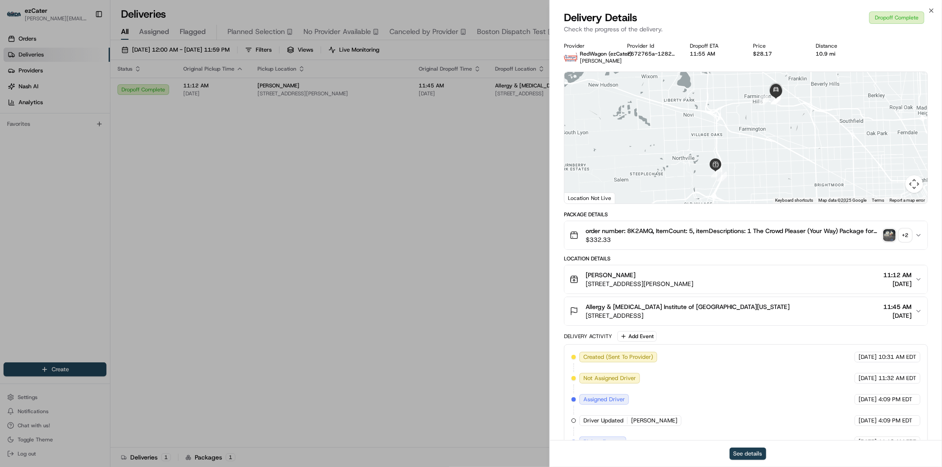
click at [748, 452] on button "See details" at bounding box center [748, 454] width 37 height 12
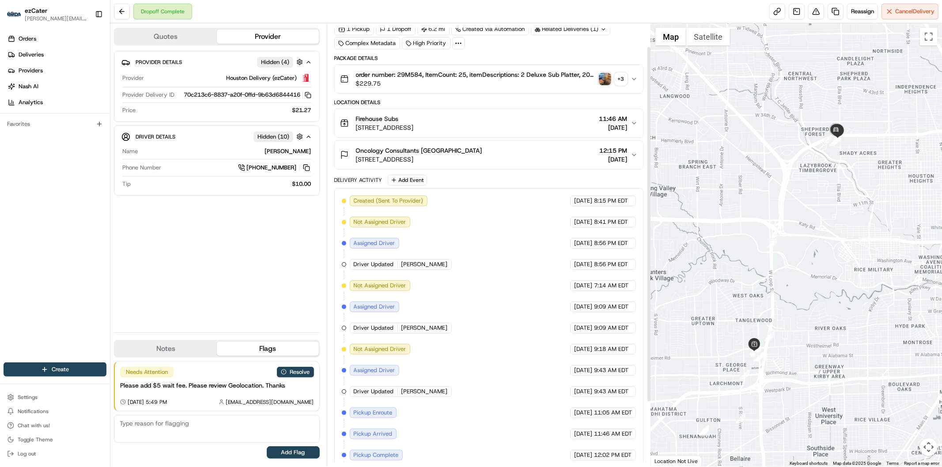
scroll to position [109, 0]
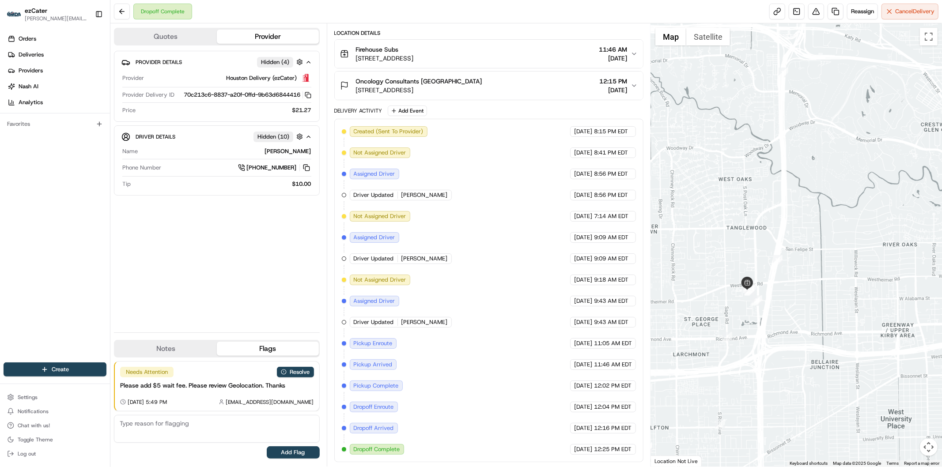
drag, startPoint x: 738, startPoint y: 386, endPoint x: 767, endPoint y: 361, distance: 37.6
click at [767, 361] on div at bounding box center [796, 245] width 291 height 444
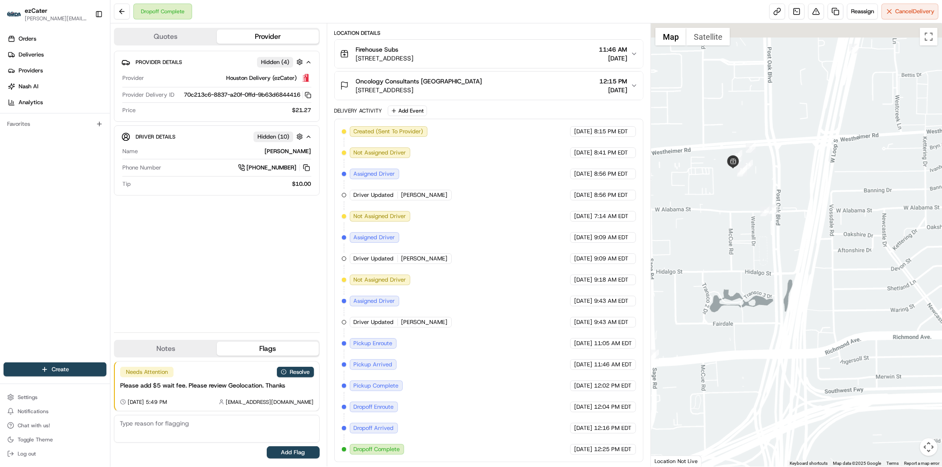
drag, startPoint x: 753, startPoint y: 147, endPoint x: 725, endPoint y: 317, distance: 172.4
click at [725, 317] on div at bounding box center [796, 245] width 291 height 444
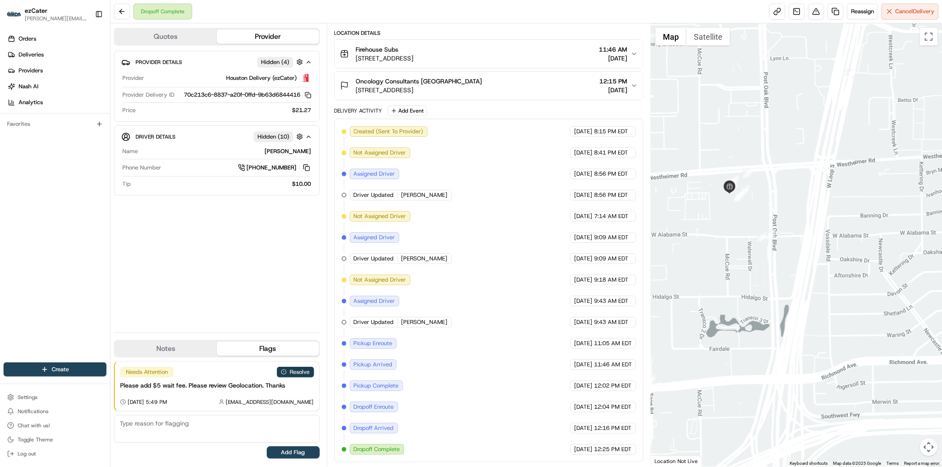
click at [302, 375] on button "Resolve" at bounding box center [295, 372] width 37 height 11
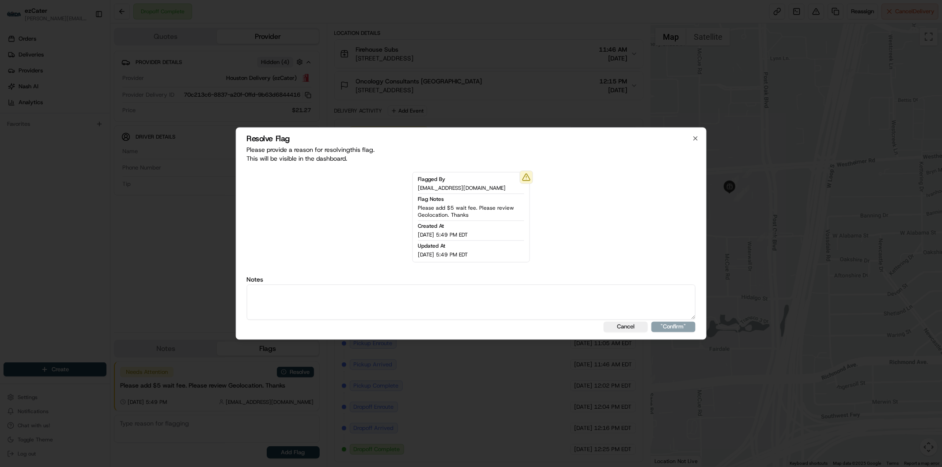
click at [299, 297] on textarea at bounding box center [471, 302] width 449 height 35
type textarea "Actual wait time 20 minutes. Wait fee 5."
click at [684, 325] on button ""Confirm"" at bounding box center [674, 327] width 44 height 11
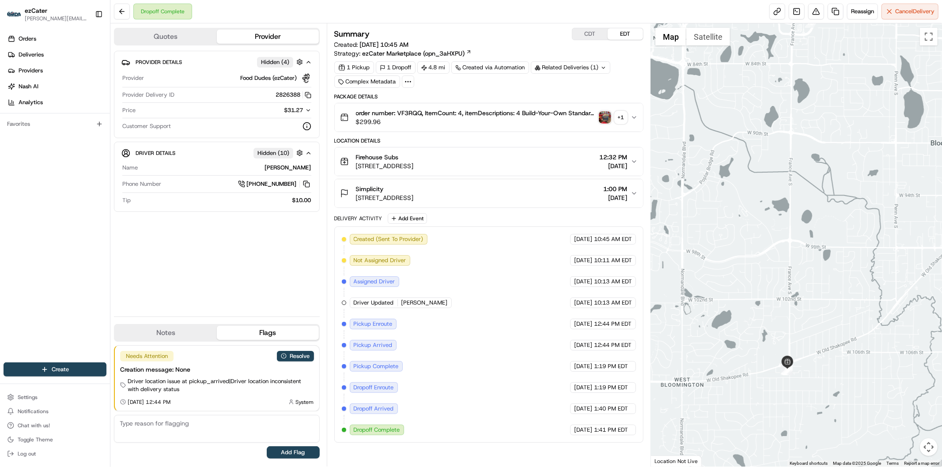
drag, startPoint x: 806, startPoint y: 369, endPoint x: 806, endPoint y: 329, distance: 40.2
click at [806, 329] on div at bounding box center [796, 245] width 291 height 444
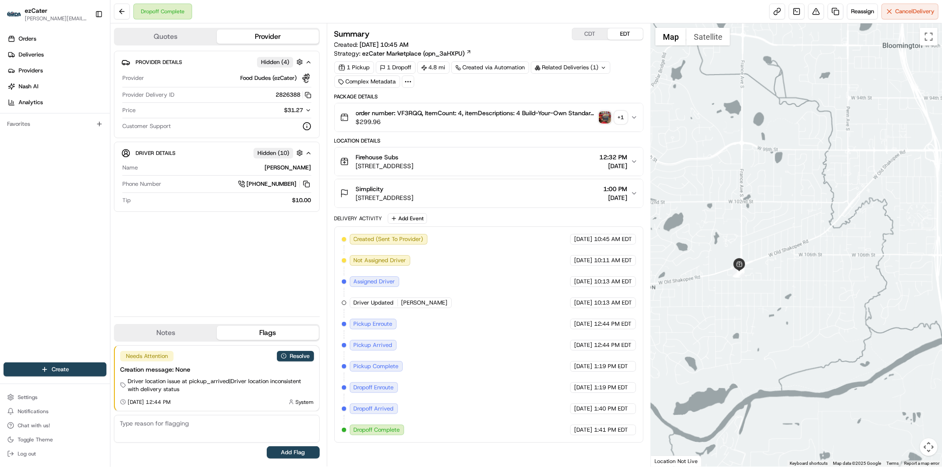
click at [721, 334] on div at bounding box center [796, 245] width 291 height 444
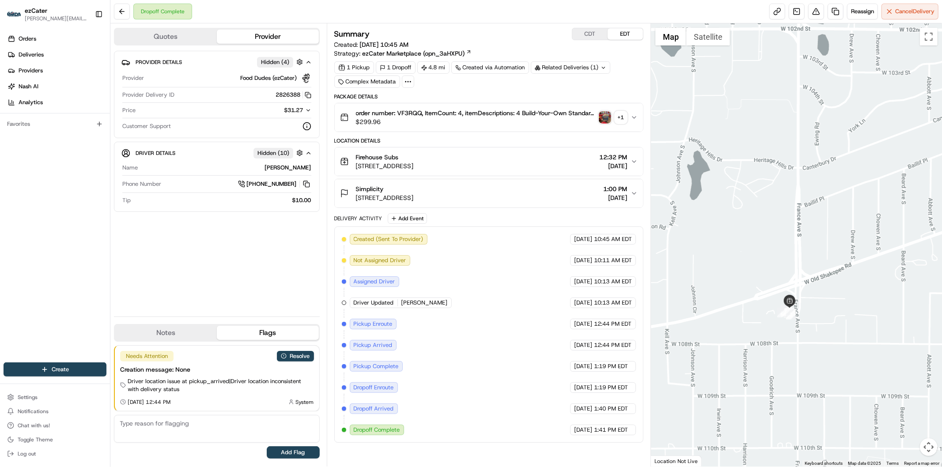
drag, startPoint x: 692, startPoint y: 312, endPoint x: 866, endPoint y: 353, distance: 178.4
click at [866, 353] on div at bounding box center [796, 245] width 291 height 444
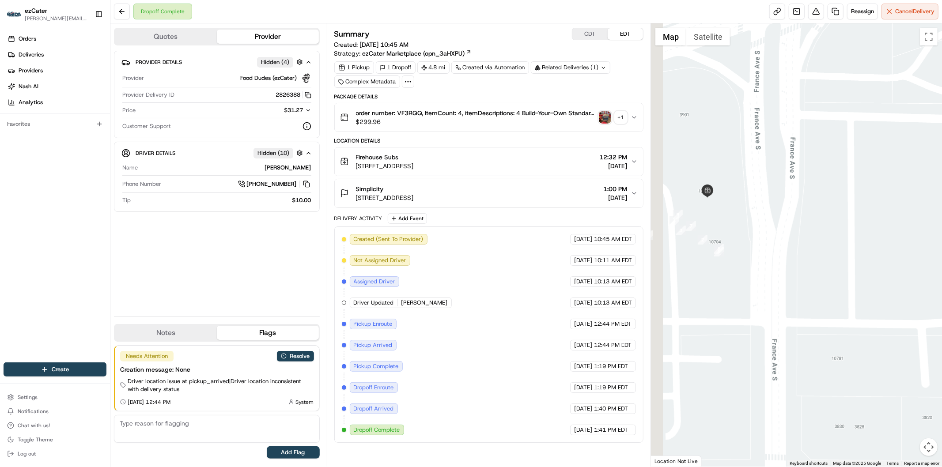
drag, startPoint x: 749, startPoint y: 308, endPoint x: 793, endPoint y: 343, distance: 56.7
click at [793, 343] on div at bounding box center [796, 245] width 291 height 444
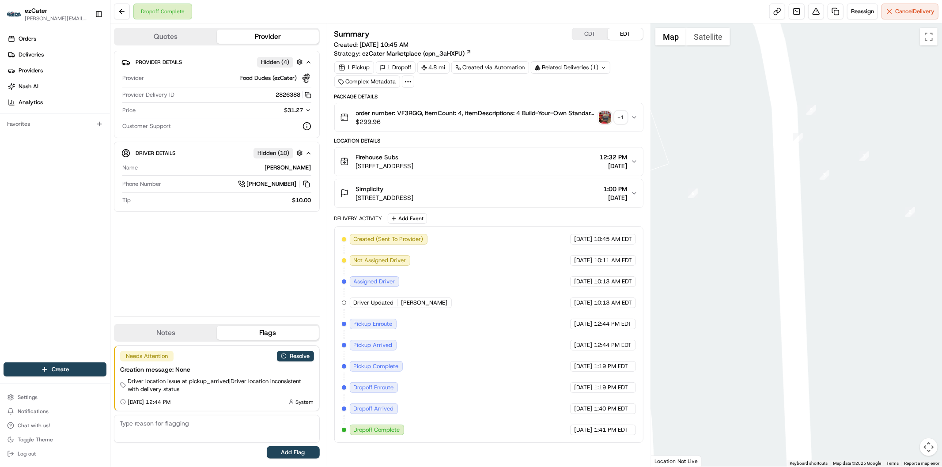
drag, startPoint x: 716, startPoint y: 205, endPoint x: 849, endPoint y: 220, distance: 134.2
click at [849, 220] on div at bounding box center [796, 245] width 291 height 444
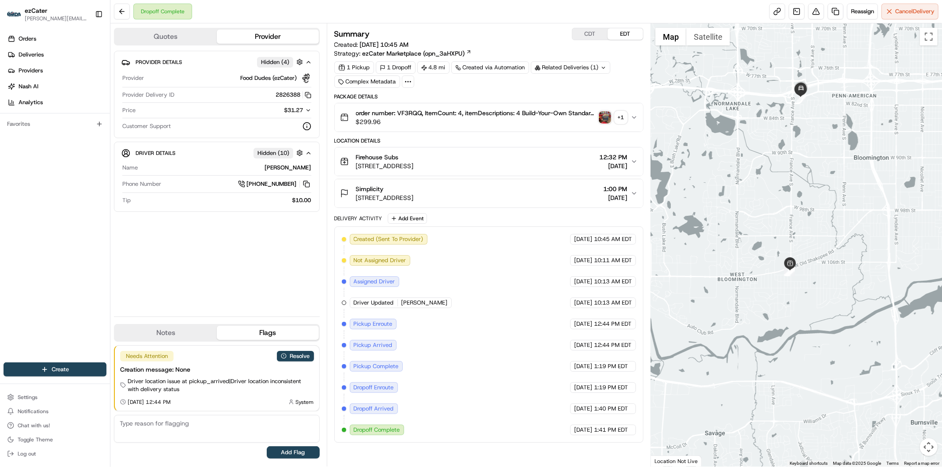
drag, startPoint x: 787, startPoint y: 386, endPoint x: 787, endPoint y: 308, distance: 78.2
click at [787, 311] on div at bounding box center [796, 245] width 291 height 444
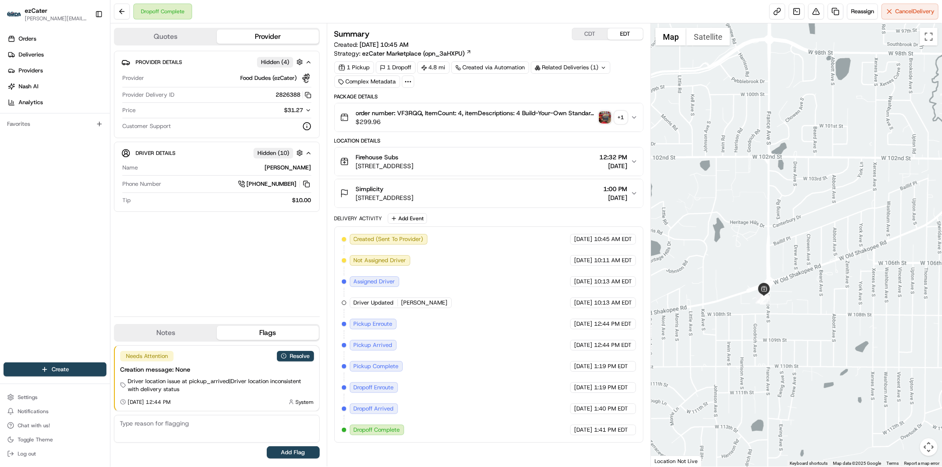
drag, startPoint x: 714, startPoint y: 195, endPoint x: 783, endPoint y: 356, distance: 174.8
click at [783, 356] on div at bounding box center [796, 245] width 291 height 444
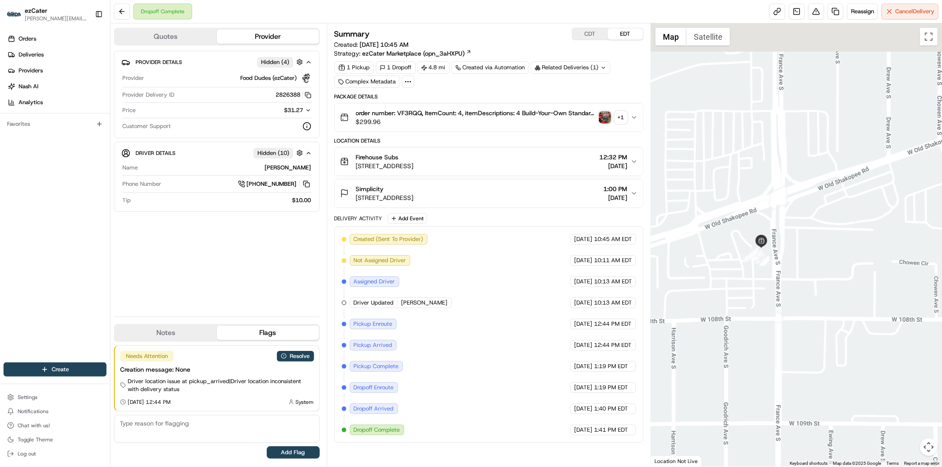
drag, startPoint x: 733, startPoint y: 205, endPoint x: 776, endPoint y: 341, distance: 142.8
click at [776, 341] on div at bounding box center [796, 245] width 291 height 444
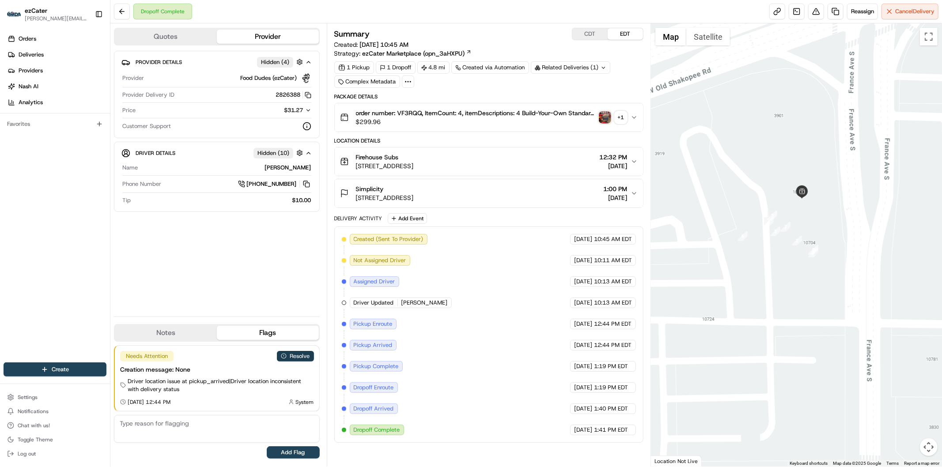
click at [297, 358] on button "Resolve" at bounding box center [295, 356] width 37 height 11
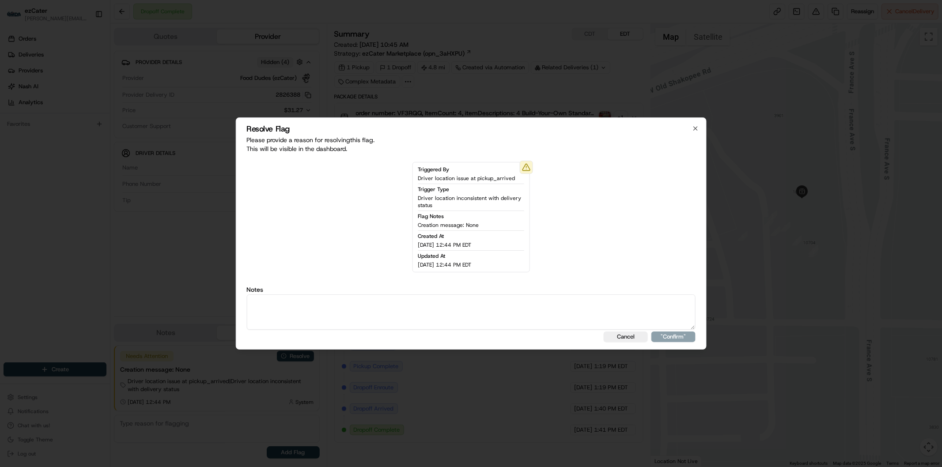
click at [335, 307] on textarea at bounding box center [471, 312] width 449 height 35
type textarea "Actual wait time 32 minutes. Wait fee 10."
click at [666, 337] on button ""Confirm"" at bounding box center [674, 337] width 44 height 11
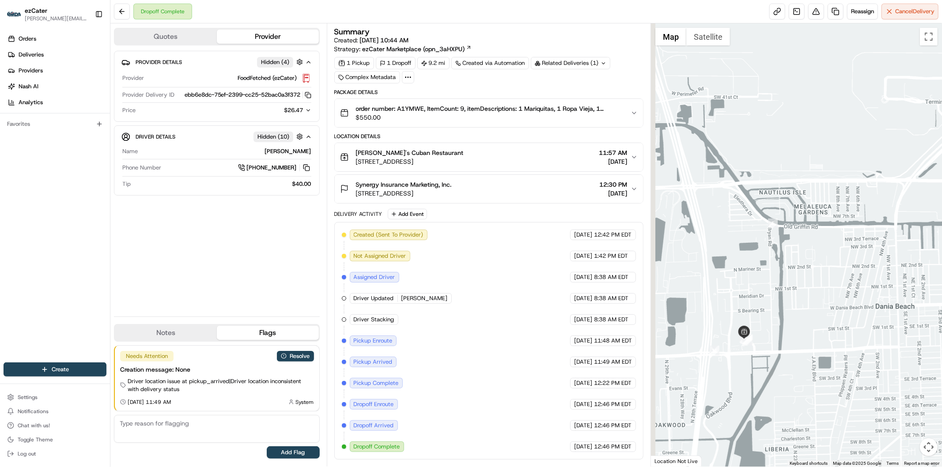
drag, startPoint x: 763, startPoint y: 374, endPoint x: 784, endPoint y: 325, distance: 53.7
click at [784, 325] on div at bounding box center [796, 245] width 291 height 444
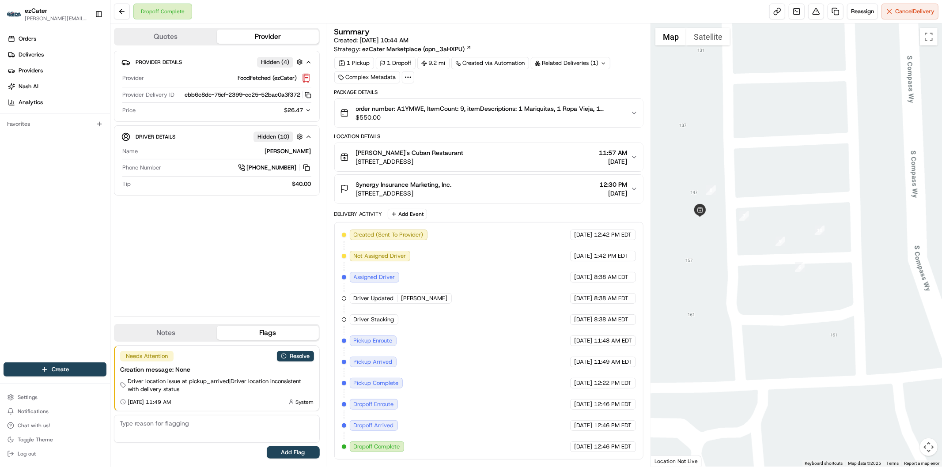
drag, startPoint x: 730, startPoint y: 146, endPoint x: 788, endPoint y: 304, distance: 168.0
click at [788, 304] on div at bounding box center [796, 245] width 291 height 444
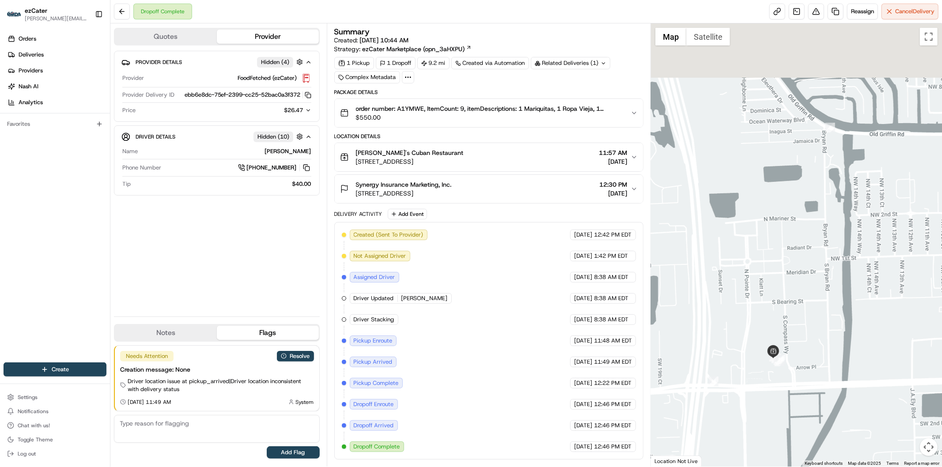
drag, startPoint x: 842, startPoint y: 191, endPoint x: 817, endPoint y: 302, distance: 113.5
click at [817, 302] on div at bounding box center [796, 245] width 291 height 444
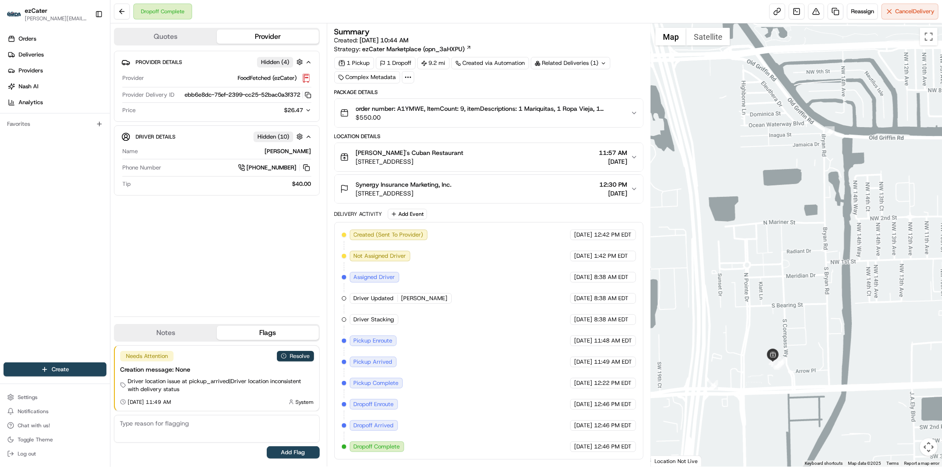
click at [300, 355] on button "Resolve" at bounding box center [295, 356] width 37 height 11
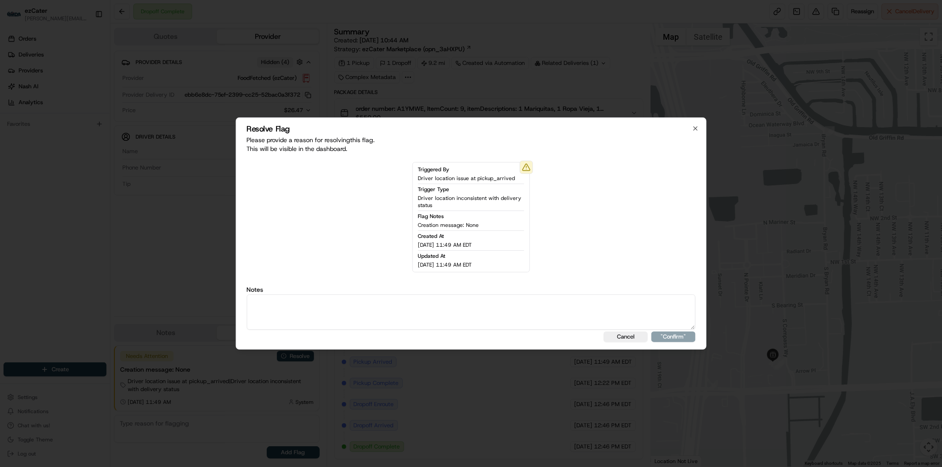
click at [334, 312] on textarea at bounding box center [471, 312] width 449 height 35
type textarea "Actual wait time 20 minutes. Wait fee 5."
drag, startPoint x: 670, startPoint y: 334, endPoint x: 679, endPoint y: 347, distance: 15.8
click at [671, 334] on button ""Confirm"" at bounding box center [674, 337] width 44 height 11
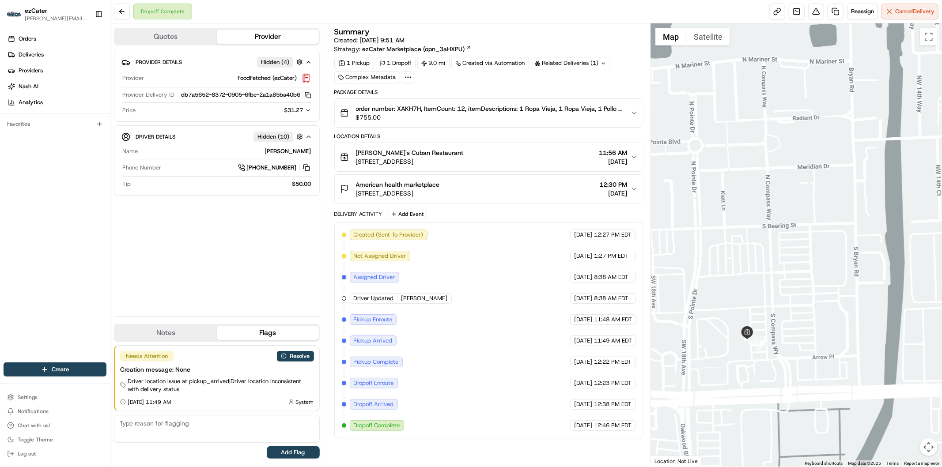
drag, startPoint x: 840, startPoint y: 156, endPoint x: 800, endPoint y: 292, distance: 141.4
click at [800, 292] on div at bounding box center [796, 245] width 291 height 444
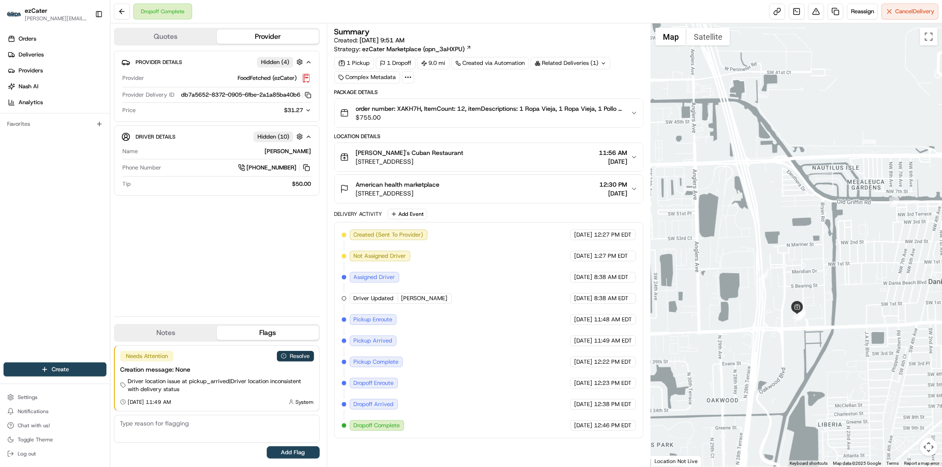
click at [299, 357] on button "Resolve" at bounding box center [295, 356] width 37 height 11
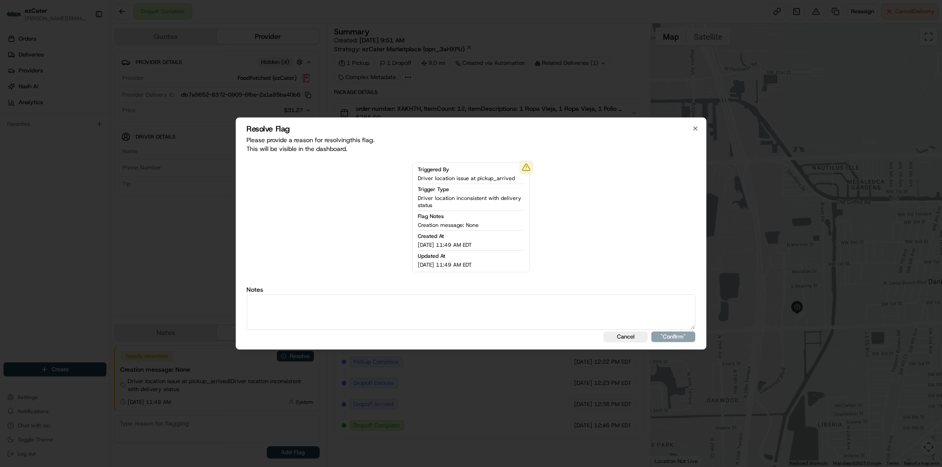
click at [334, 312] on textarea at bounding box center [471, 312] width 449 height 35
type textarea "Actual wait time 21 minutes. Wait fee 5."
click at [673, 341] on button ""Confirm"" at bounding box center [674, 337] width 44 height 11
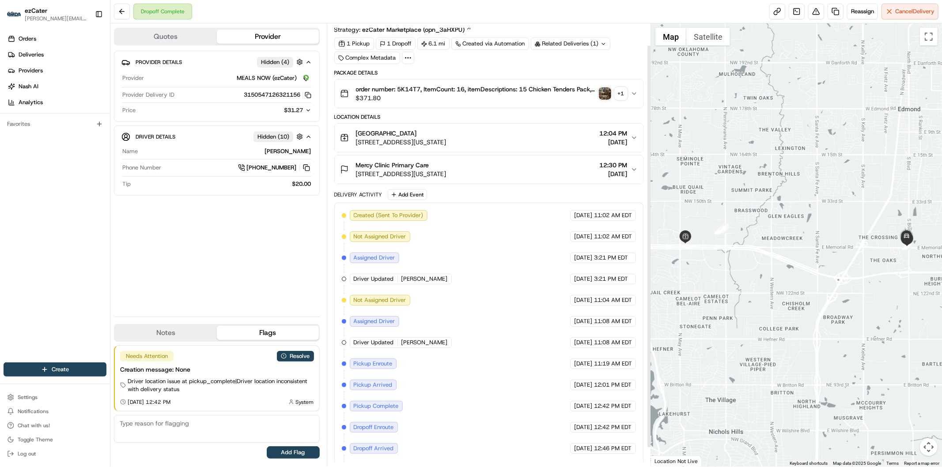
scroll to position [46, 0]
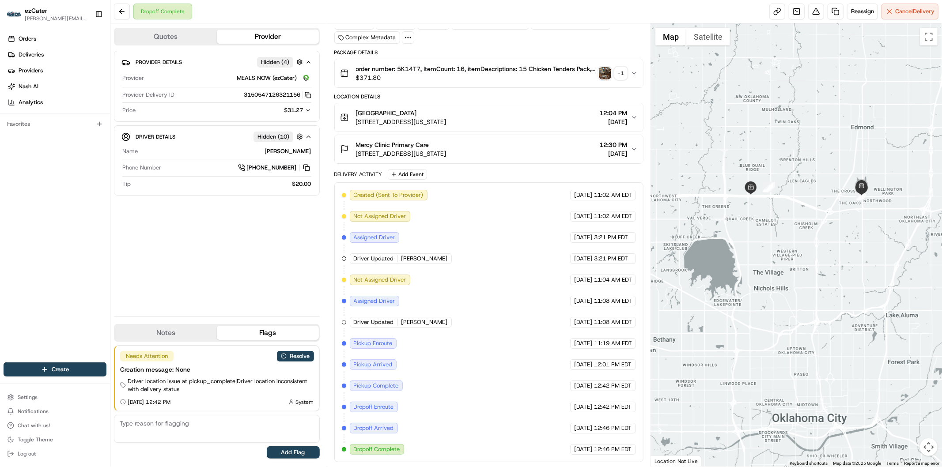
drag, startPoint x: 892, startPoint y: 235, endPoint x: 812, endPoint y: 251, distance: 81.1
click at [812, 251] on div at bounding box center [796, 245] width 291 height 444
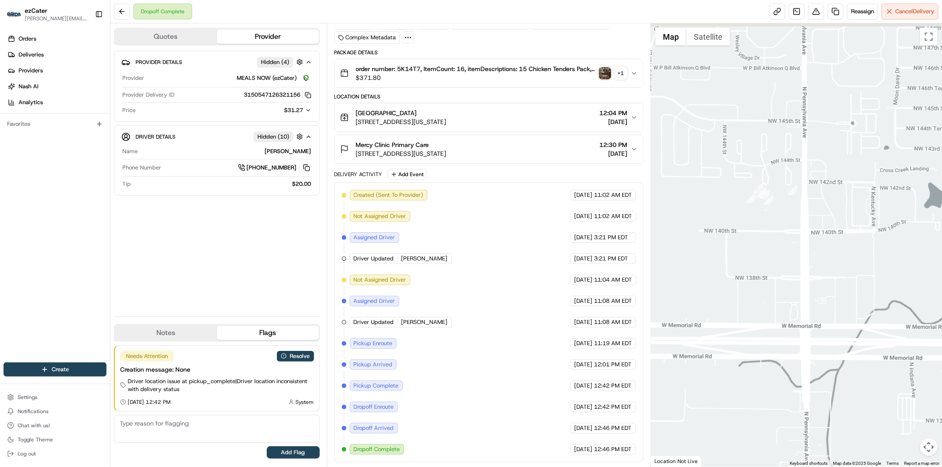
drag, startPoint x: 699, startPoint y: 87, endPoint x: 834, endPoint y: 330, distance: 277.7
click at [834, 330] on div at bounding box center [796, 245] width 291 height 444
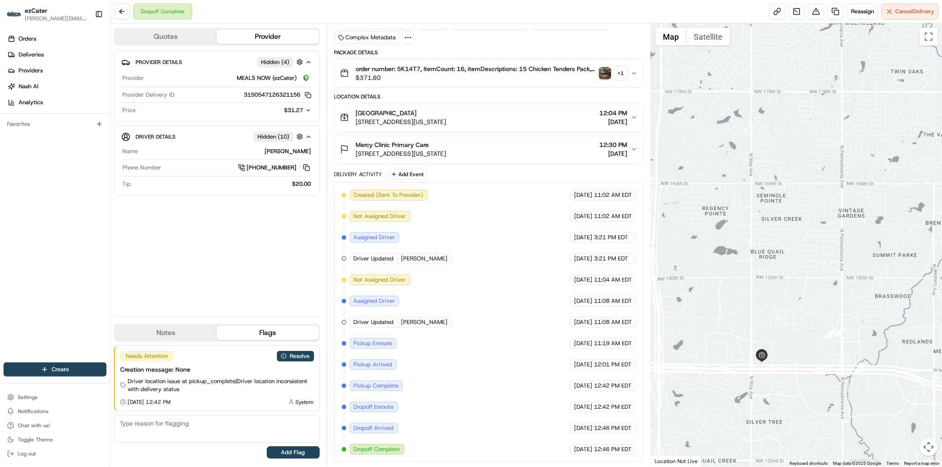
drag, startPoint x: 856, startPoint y: 395, endPoint x: 827, endPoint y: 386, distance: 30.7
click at [827, 386] on div at bounding box center [796, 245] width 291 height 444
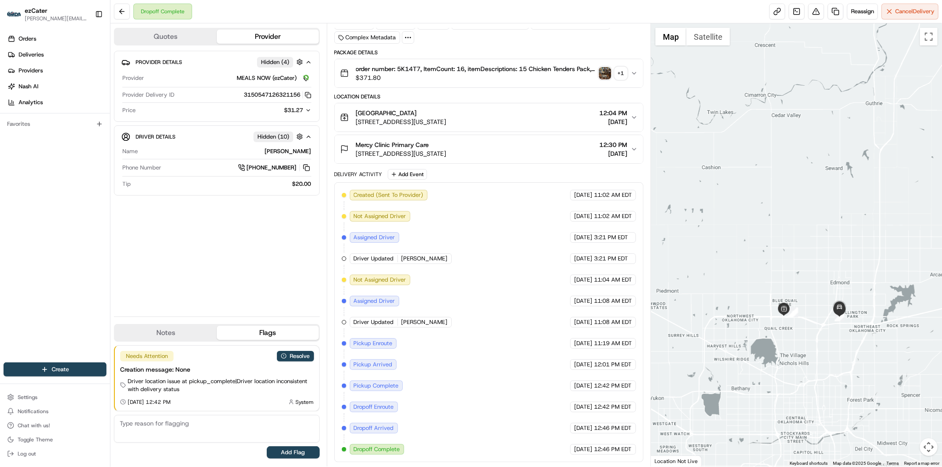
drag, startPoint x: 858, startPoint y: 391, endPoint x: 804, endPoint y: 339, distance: 75.0
click at [809, 344] on div at bounding box center [796, 245] width 291 height 444
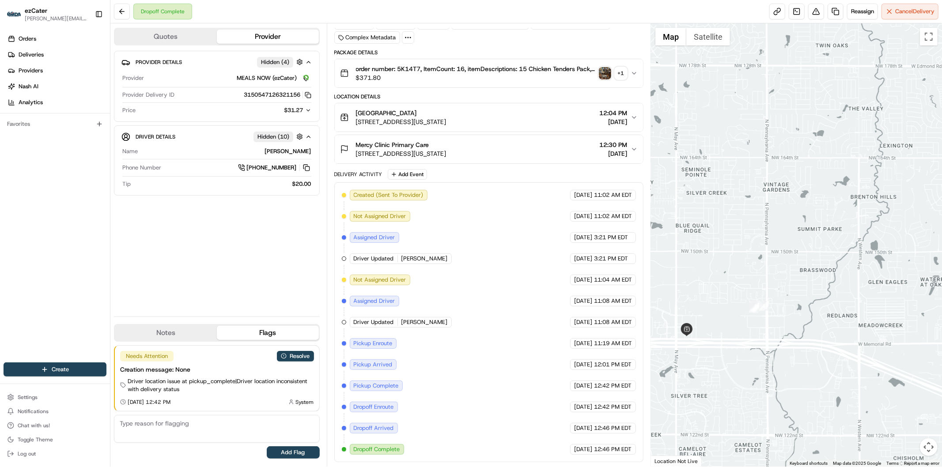
drag, startPoint x: 679, startPoint y: 213, endPoint x: 763, endPoint y: 331, distance: 144.5
click at [762, 331] on div at bounding box center [796, 245] width 291 height 444
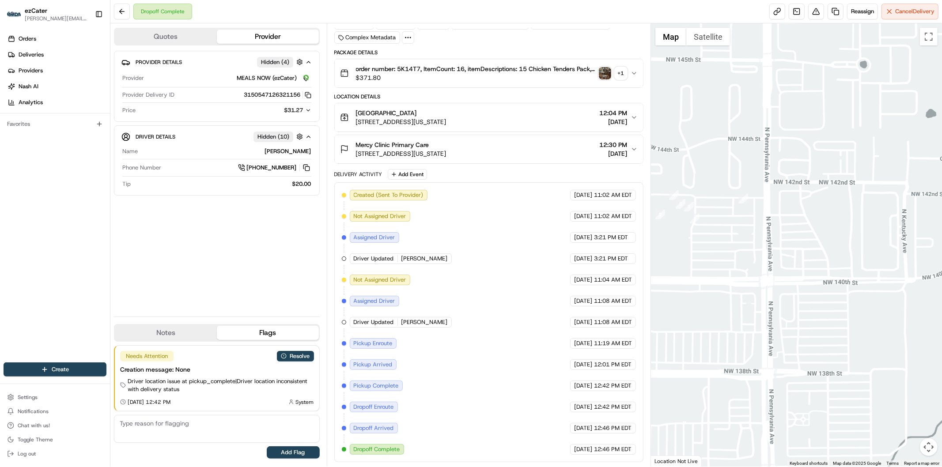
drag, startPoint x: 834, startPoint y: 263, endPoint x: 700, endPoint y: 284, distance: 135.0
click at [694, 284] on div at bounding box center [796, 245] width 291 height 444
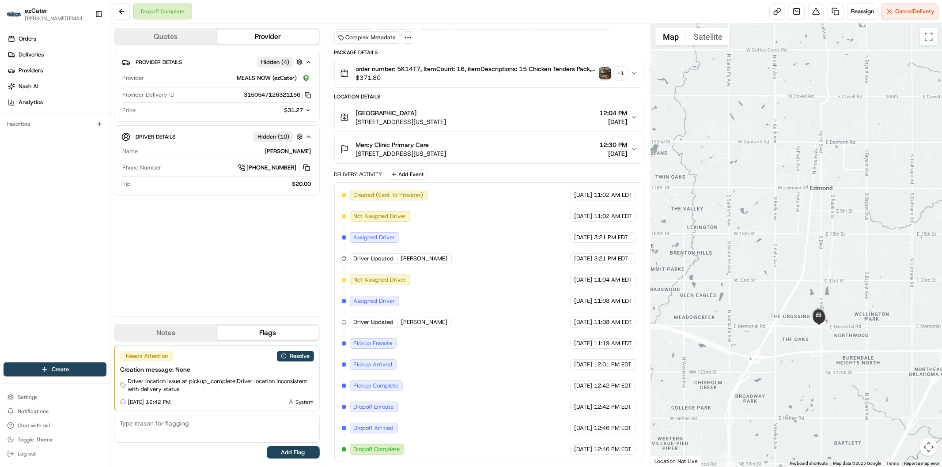
drag, startPoint x: 846, startPoint y: 365, endPoint x: 718, endPoint y: 335, distance: 131.9
click at [718, 335] on div at bounding box center [796, 245] width 291 height 444
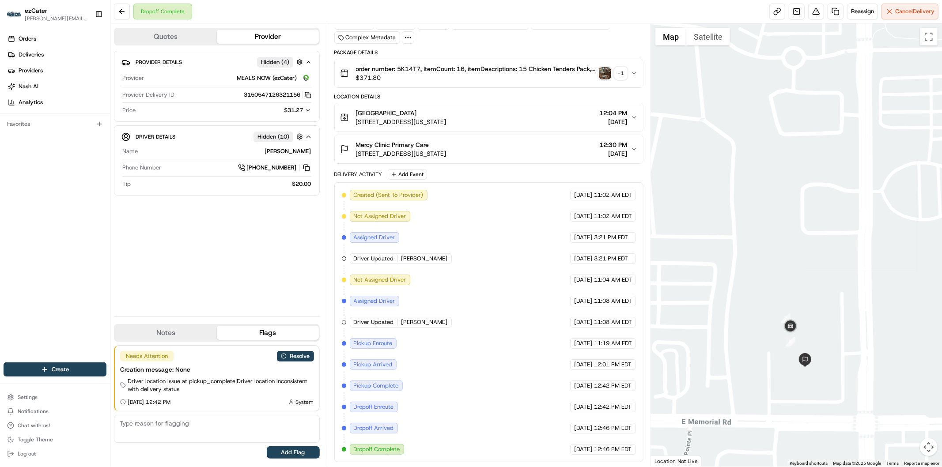
drag, startPoint x: 749, startPoint y: 302, endPoint x: 739, endPoint y: 254, distance: 49.2
click at [739, 254] on div at bounding box center [796, 245] width 291 height 444
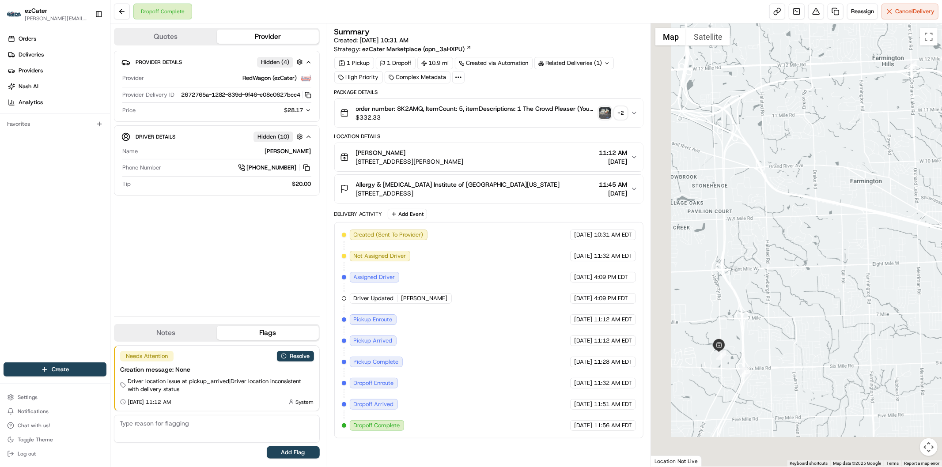
drag, startPoint x: 747, startPoint y: 375, endPoint x: 794, endPoint y: 330, distance: 65.3
click at [794, 330] on div at bounding box center [796, 245] width 291 height 444
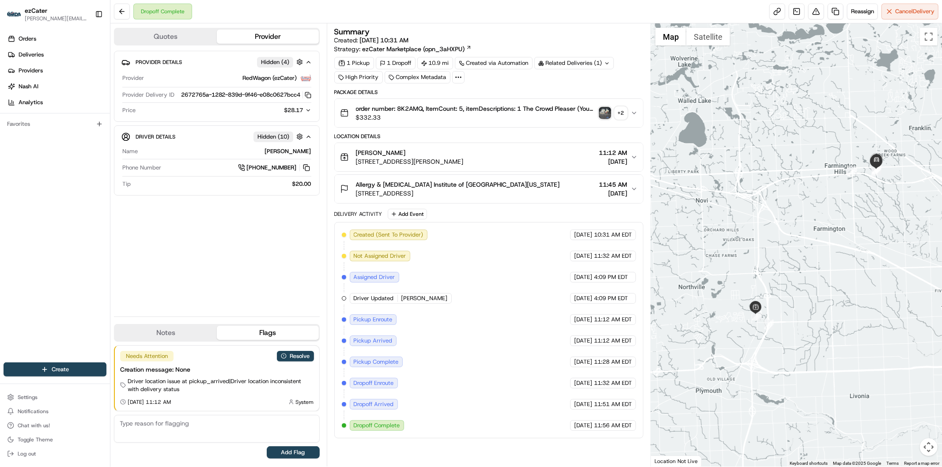
drag, startPoint x: 801, startPoint y: 376, endPoint x: 757, endPoint y: 346, distance: 52.6
click at [757, 346] on div at bounding box center [796, 245] width 291 height 444
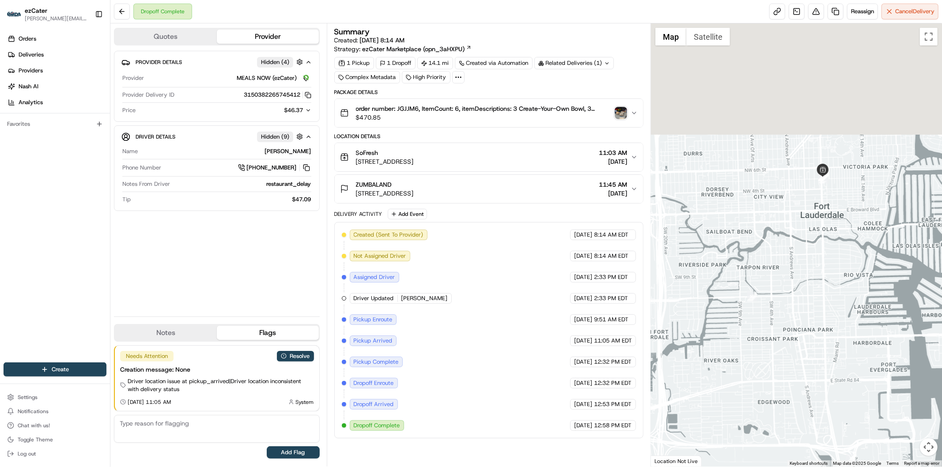
drag, startPoint x: 818, startPoint y: 268, endPoint x: 820, endPoint y: 342, distance: 74.7
click at [820, 342] on div at bounding box center [796, 245] width 291 height 444
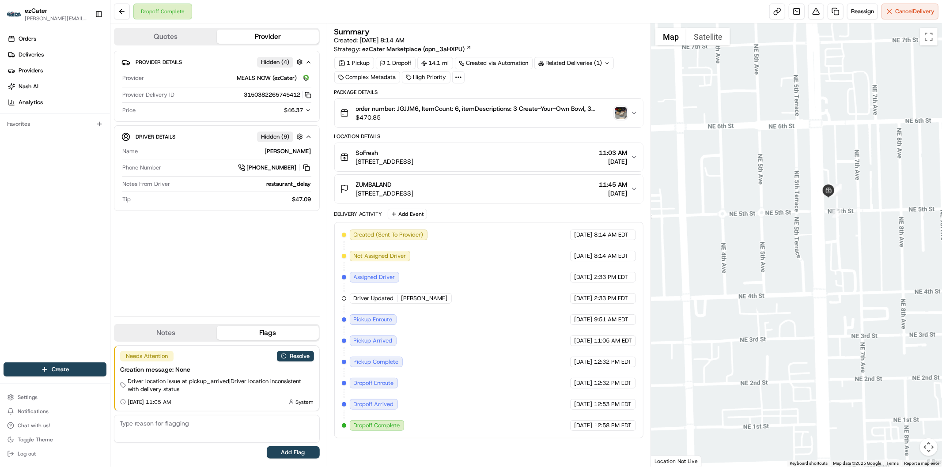
drag, startPoint x: 832, startPoint y: 160, endPoint x: 823, endPoint y: 278, distance: 118.7
click at [824, 275] on div at bounding box center [796, 245] width 291 height 444
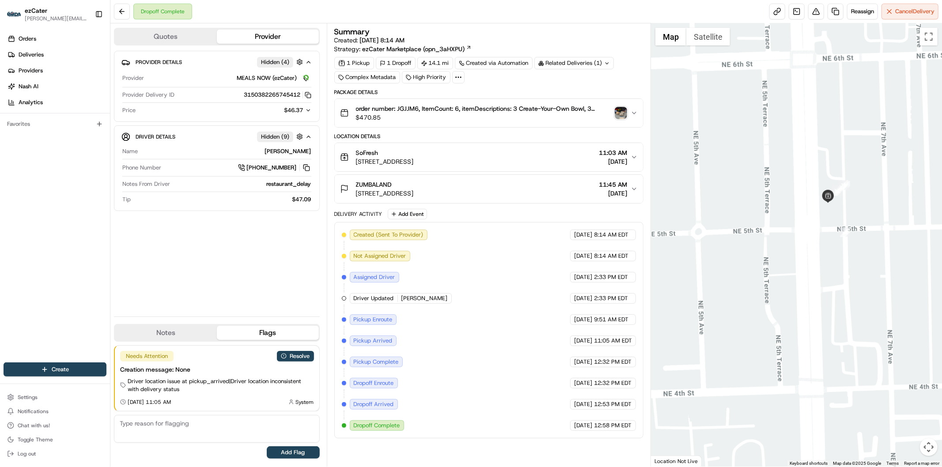
drag, startPoint x: 824, startPoint y: 218, endPoint x: 819, endPoint y: 277, distance: 58.9
click at [819, 277] on div at bounding box center [796, 245] width 291 height 444
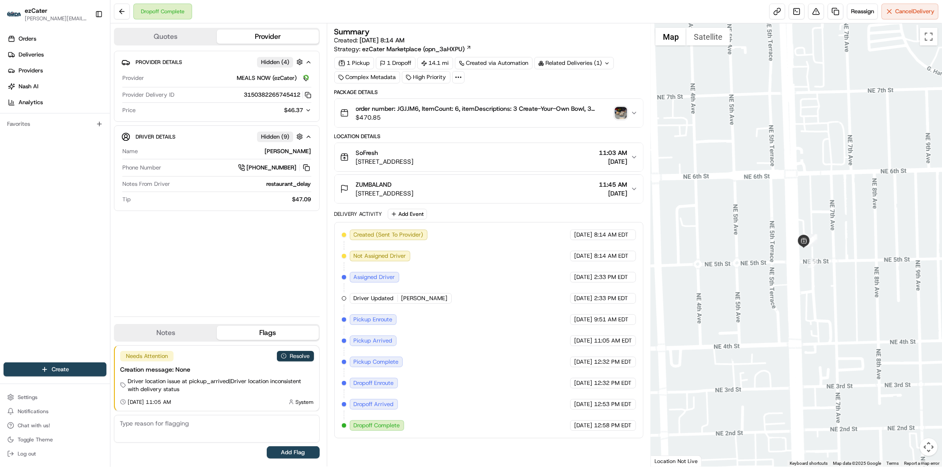
click at [295, 357] on button "Resolve" at bounding box center [295, 356] width 37 height 11
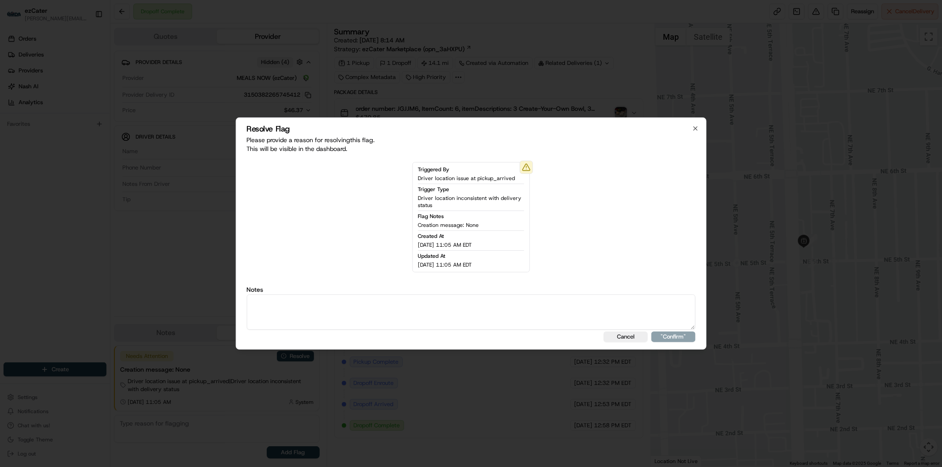
click at [331, 312] on textarea at bounding box center [471, 312] width 449 height 35
type textarea "Actual wait time 76 minutes. Wait fee 20."
click at [692, 337] on button ""Confirm"" at bounding box center [674, 337] width 44 height 11
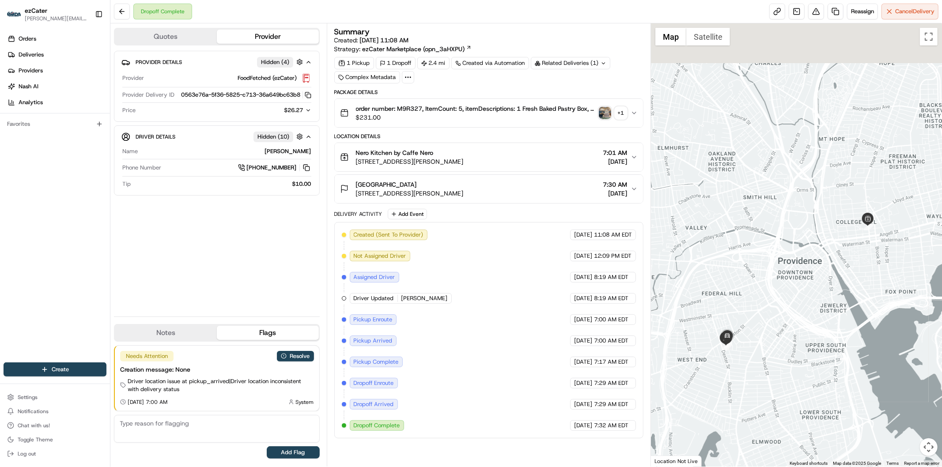
drag, startPoint x: 821, startPoint y: 230, endPoint x: 815, endPoint y: 301, distance: 71.8
click at [815, 301] on div at bounding box center [796, 245] width 291 height 444
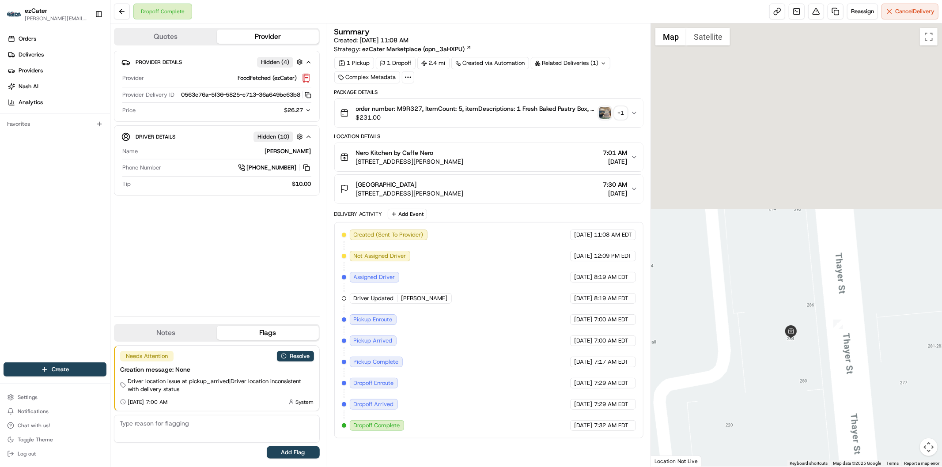
drag, startPoint x: 838, startPoint y: 107, endPoint x: 789, endPoint y: 470, distance: 366.1
click at [789, 467] on html "ezCater [PERSON_NAME][EMAIL_ADDRESS][DOMAIN_NAME] Toggle Sidebar Orders Deliver…" at bounding box center [471, 233] width 942 height 467
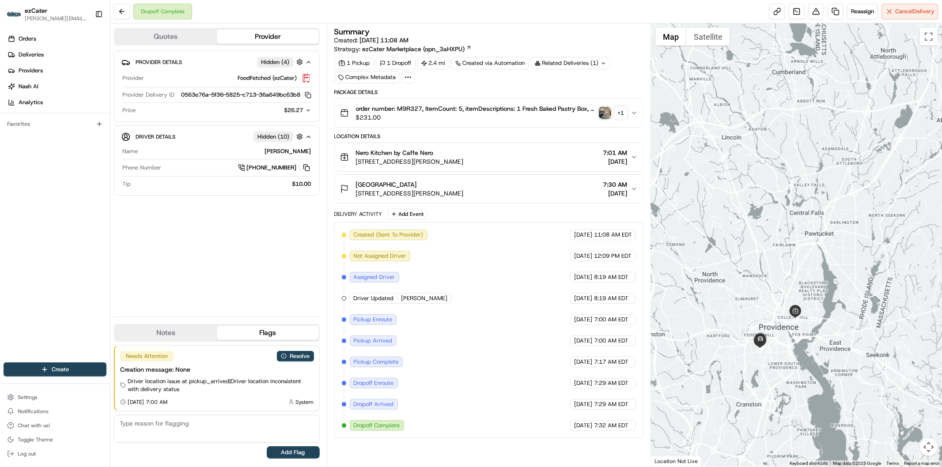
drag, startPoint x: 780, startPoint y: 420, endPoint x: 788, endPoint y: 382, distance: 39.3
click at [788, 382] on div at bounding box center [796, 245] width 291 height 444
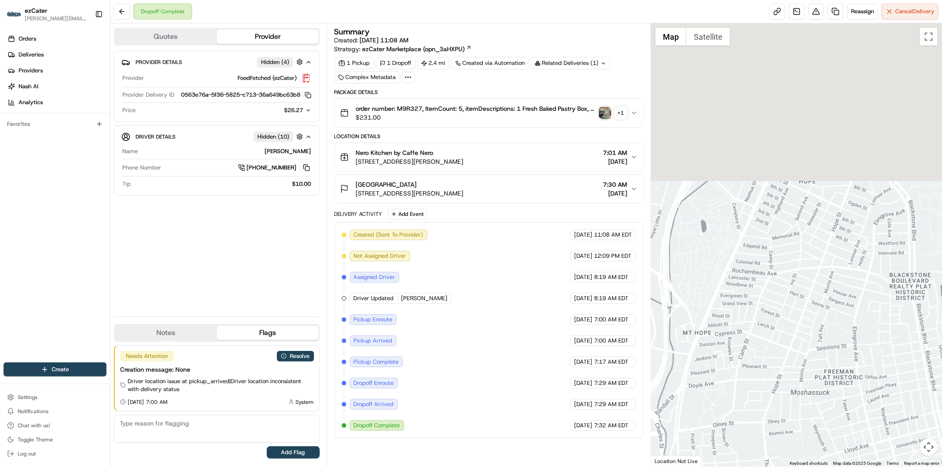
drag, startPoint x: 808, startPoint y: 175, endPoint x: 749, endPoint y: 432, distance: 263.5
click at [749, 432] on div at bounding box center [796, 245] width 291 height 444
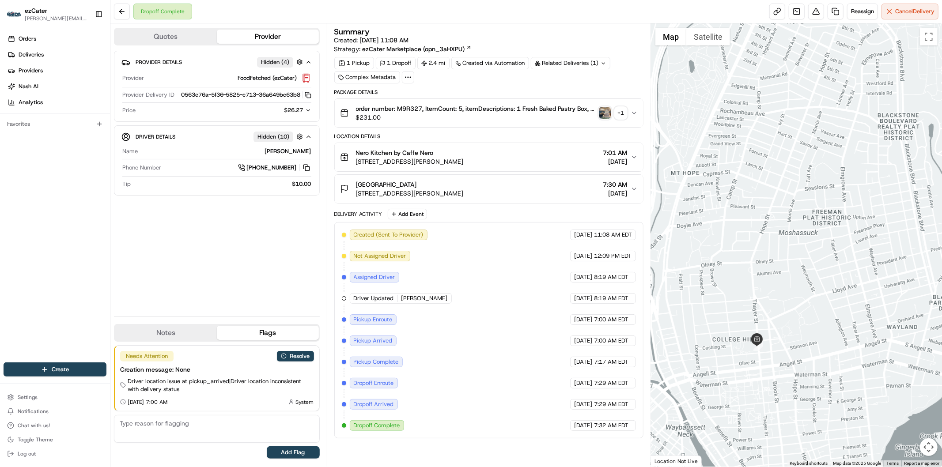
drag, startPoint x: 726, startPoint y: 426, endPoint x: 772, endPoint y: 361, distance: 79.9
click at [772, 361] on div at bounding box center [796, 245] width 291 height 444
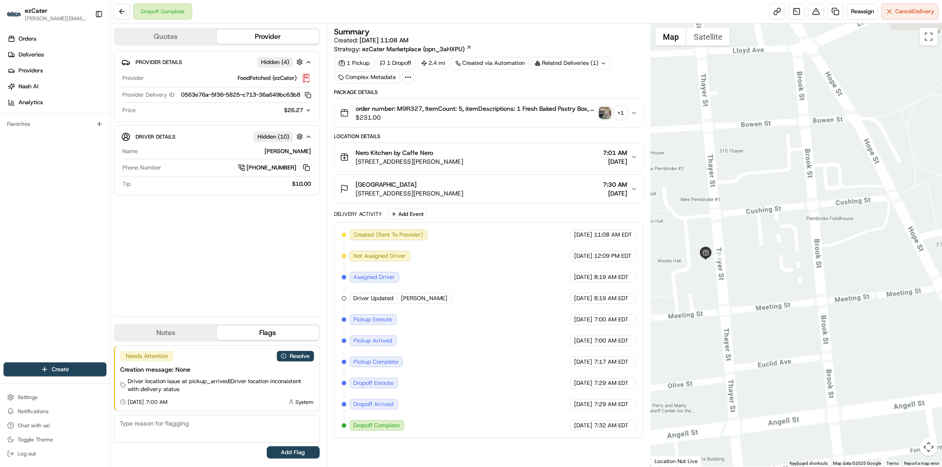
drag, startPoint x: 710, startPoint y: 291, endPoint x: 750, endPoint y: 312, distance: 45.5
click at [750, 312] on div at bounding box center [796, 245] width 291 height 444
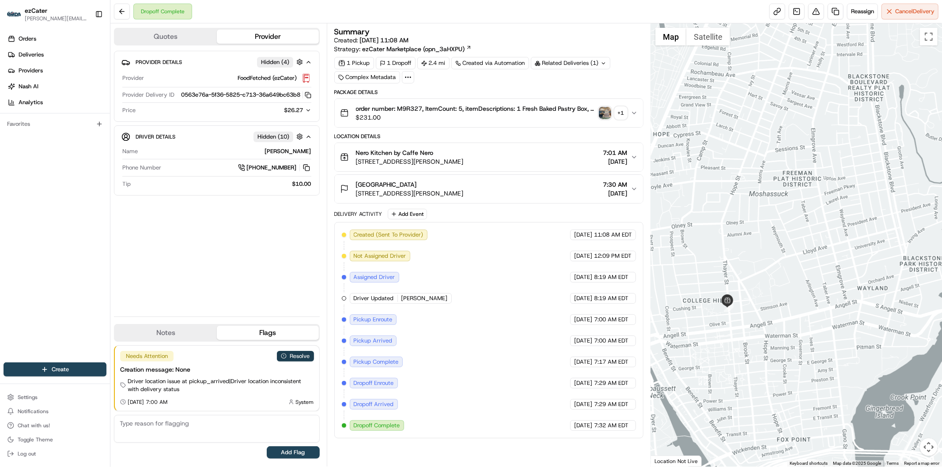
click at [300, 355] on button "Resolve" at bounding box center [295, 356] width 37 height 11
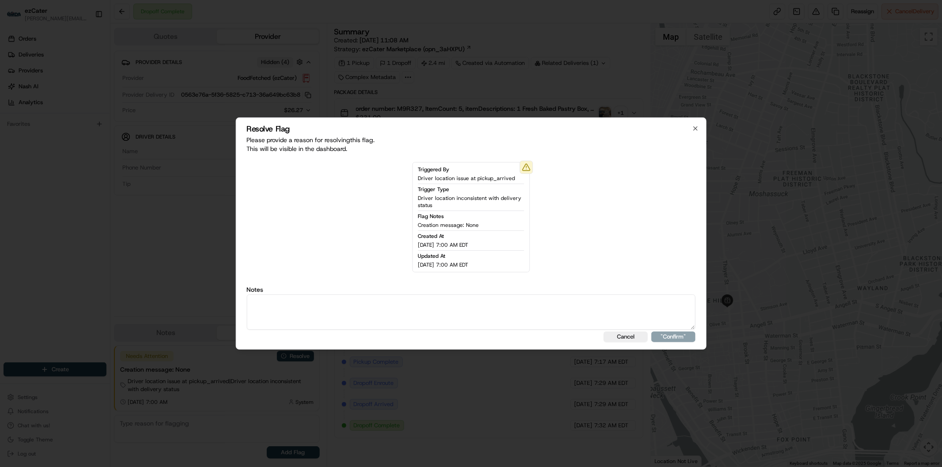
click at [344, 312] on textarea at bounding box center [471, 312] width 449 height 35
type textarea "Actual wait time 12 minutes. Wait fee 0."
click at [675, 333] on button ""Confirm"" at bounding box center [674, 337] width 44 height 11
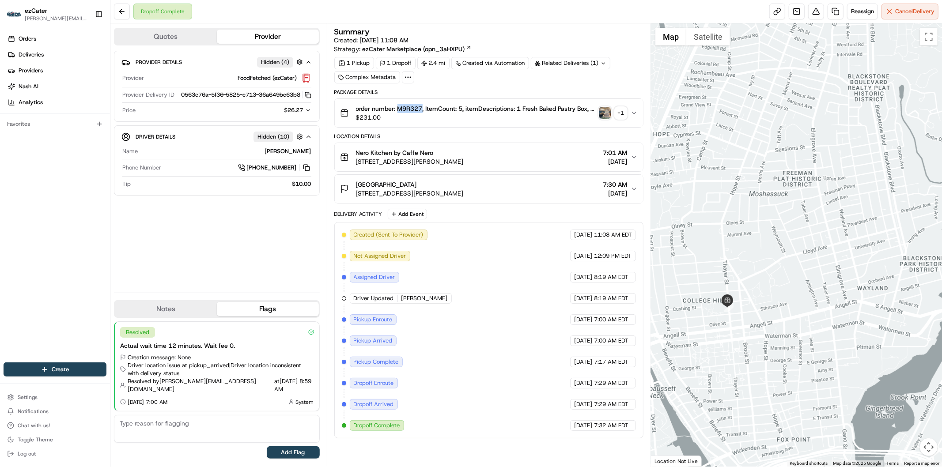
drag, startPoint x: 404, startPoint y: 110, endPoint x: 424, endPoint y: 110, distance: 20.3
click at [424, 110] on span "order number: M9R327, ItemCount: 5, itemDescriptions: 1 Fresh Baked Pastry Box,…" at bounding box center [475, 108] width 239 height 9
copy span "M9R327"
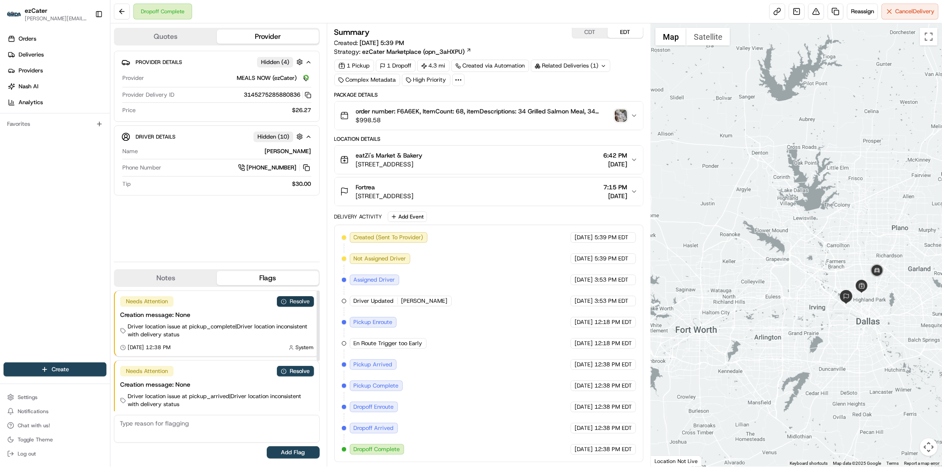
click at [303, 301] on button "Resolve" at bounding box center [295, 301] width 37 height 11
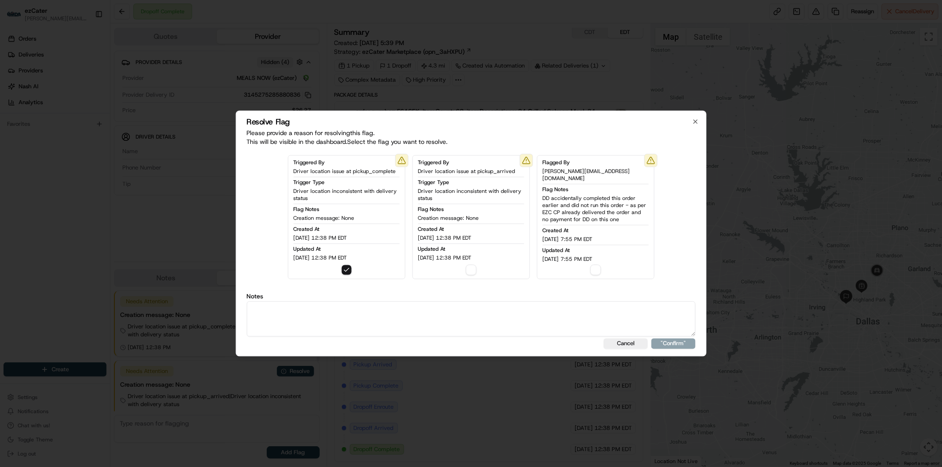
click at [356, 314] on textarea at bounding box center [471, 319] width 449 height 35
paste textarea "geoocord. Wait fee 0."
type textarea "geoocord. Wait fee 0."
click at [676, 346] on button ""Confirm"" at bounding box center [674, 344] width 44 height 11
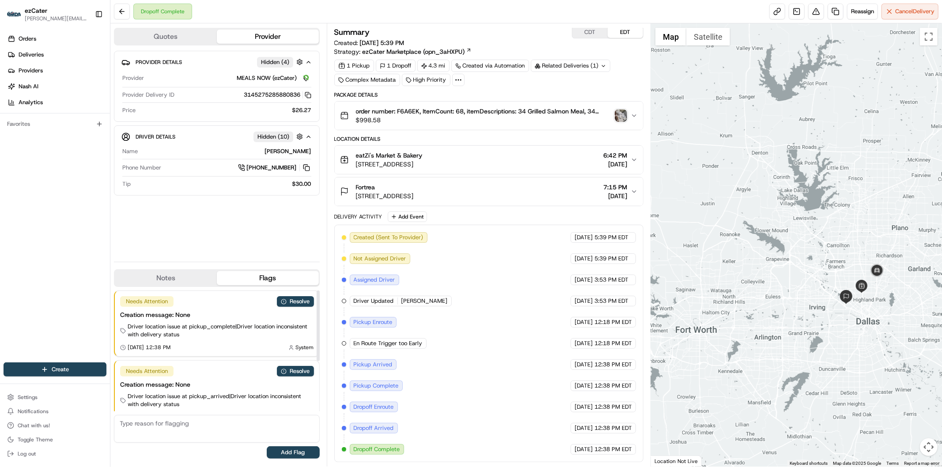
scroll to position [103, 0]
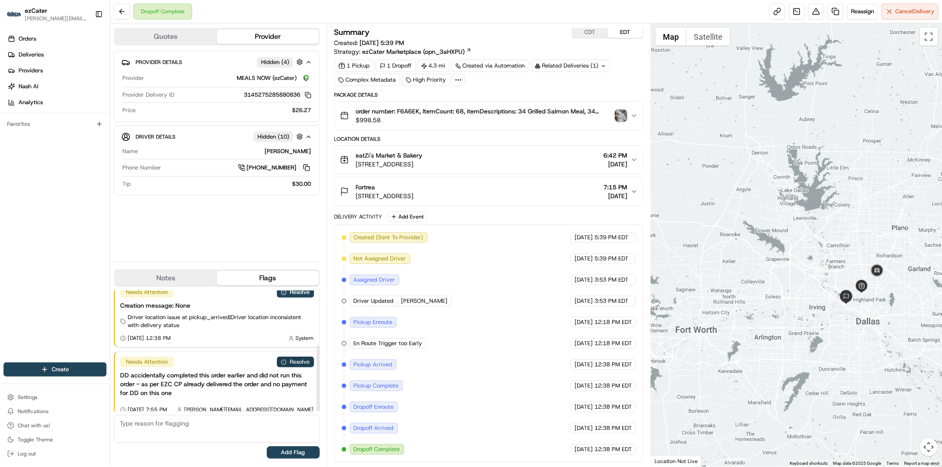
click at [294, 357] on button "Resolve" at bounding box center [295, 362] width 37 height 11
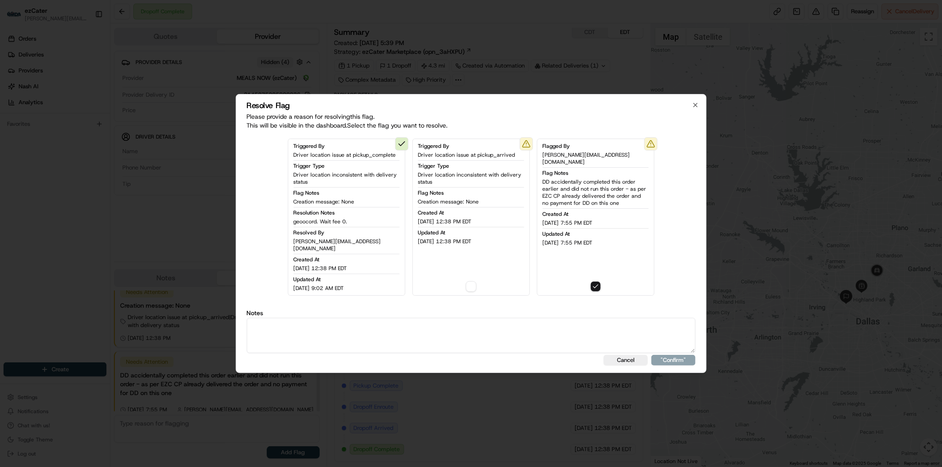
click at [366, 334] on textarea at bounding box center [471, 335] width 449 height 35
paste textarea "geoocord. Wait fee 0."
type textarea "geoocord. Wait fee 0."
click at [670, 357] on button ""Confirm"" at bounding box center [674, 360] width 44 height 11
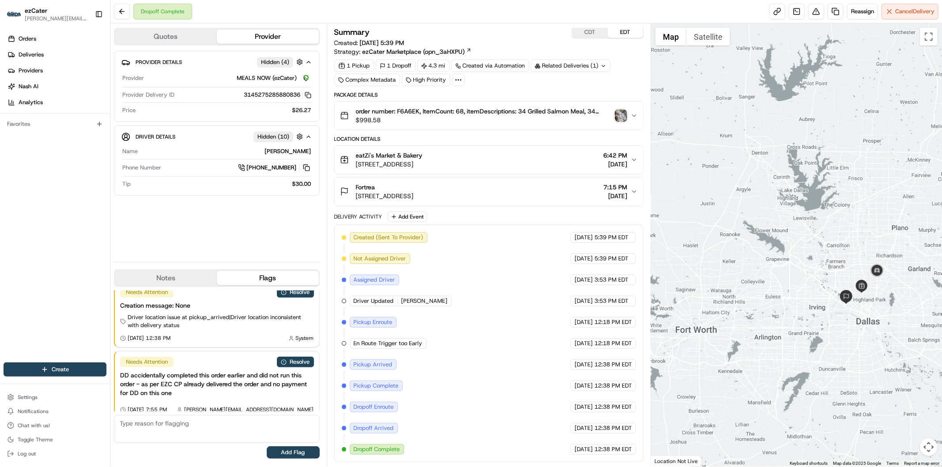
scroll to position [117, 0]
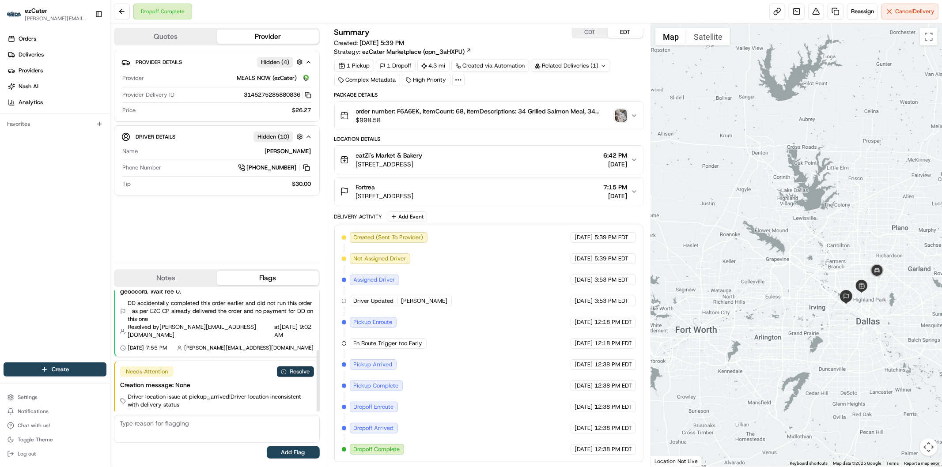
click at [297, 367] on button "Resolve" at bounding box center [295, 372] width 37 height 11
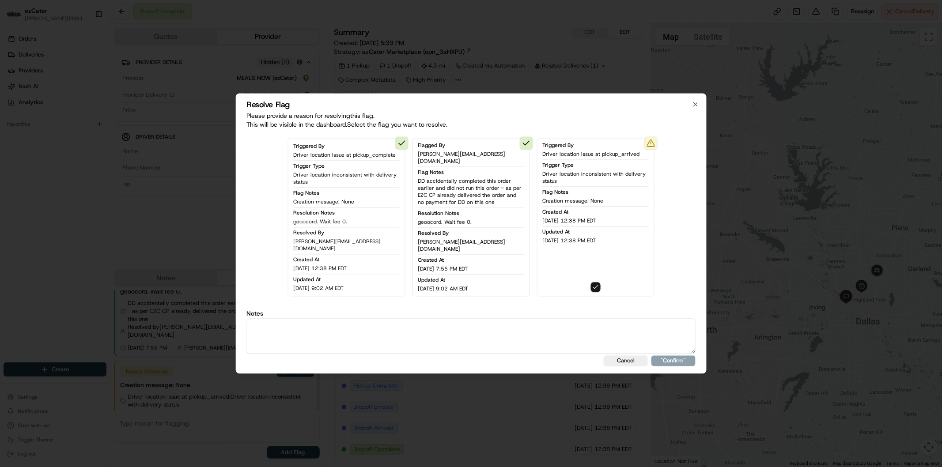
click at [369, 328] on textarea at bounding box center [471, 336] width 449 height 35
paste textarea "geoocord. Wait fee 0."
type textarea "geoocord. Wait fee 0."
click at [665, 356] on button ""Confirm"" at bounding box center [674, 361] width 44 height 11
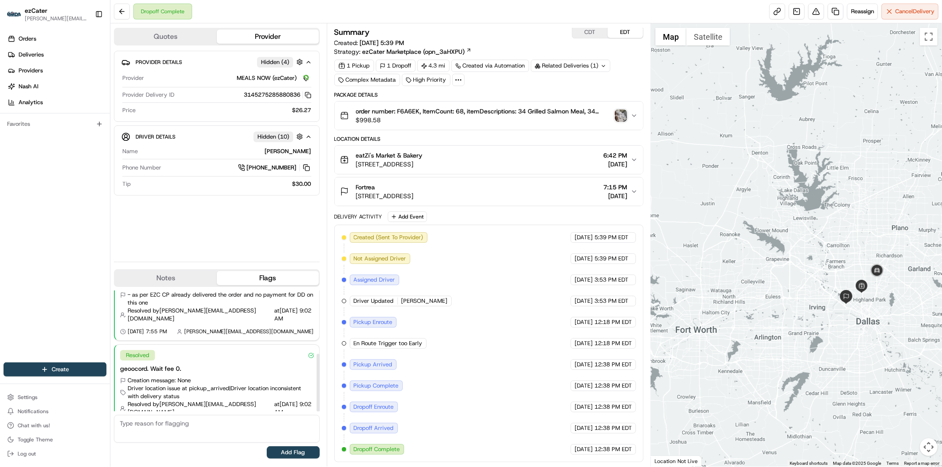
scroll to position [0, 0]
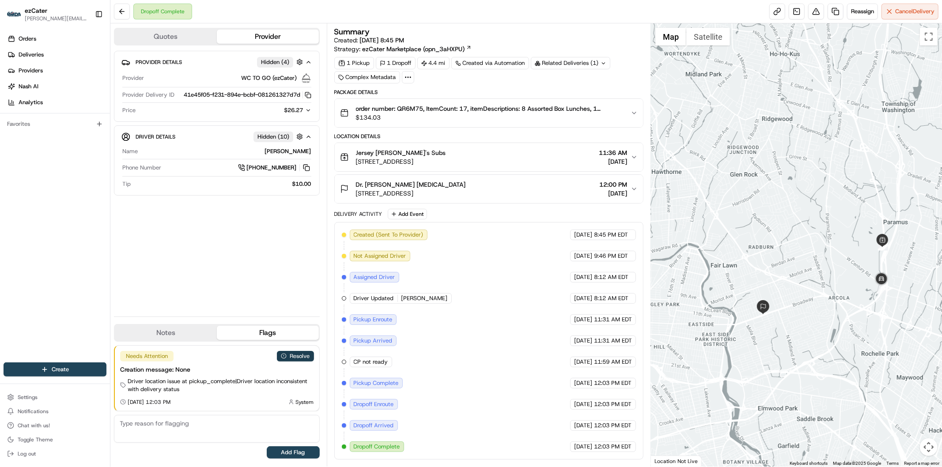
click at [303, 354] on button "Resolve" at bounding box center [295, 356] width 37 height 11
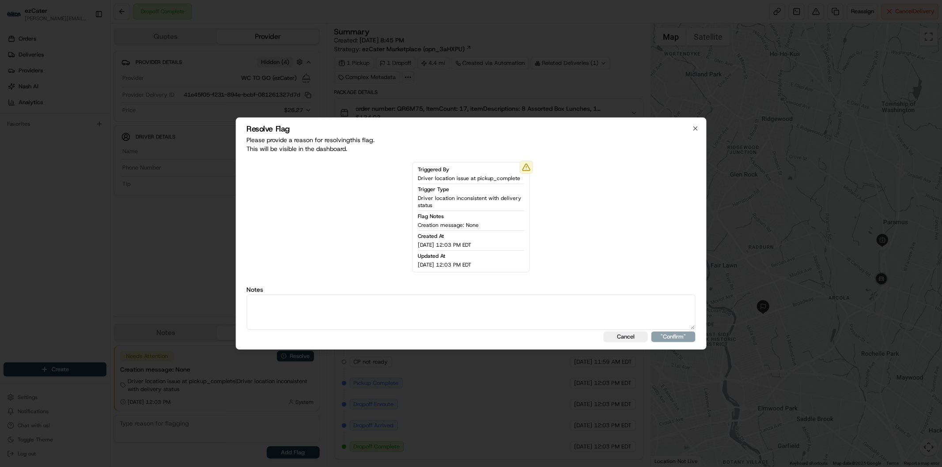
click at [333, 316] on textarea at bounding box center [471, 312] width 449 height 35
type textarea "CP Not Ready. Wait fee 0."
click at [676, 339] on button ""Confirm"" at bounding box center [674, 337] width 44 height 11
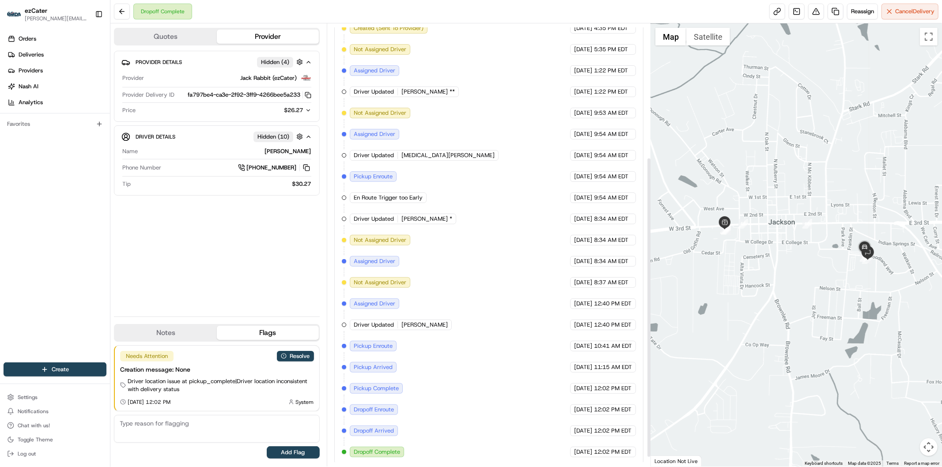
scroll to position [211, 0]
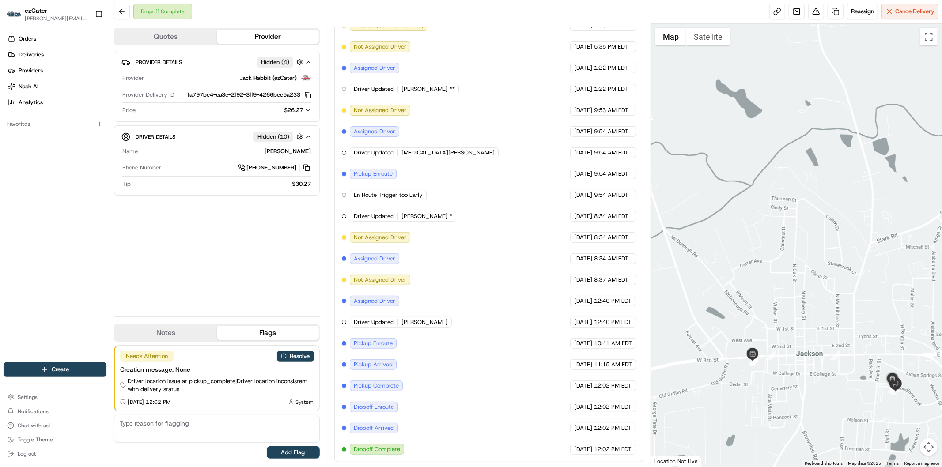
drag, startPoint x: 737, startPoint y: 245, endPoint x: 766, endPoint y: 377, distance: 135.2
click at [766, 377] on div at bounding box center [796, 245] width 291 height 444
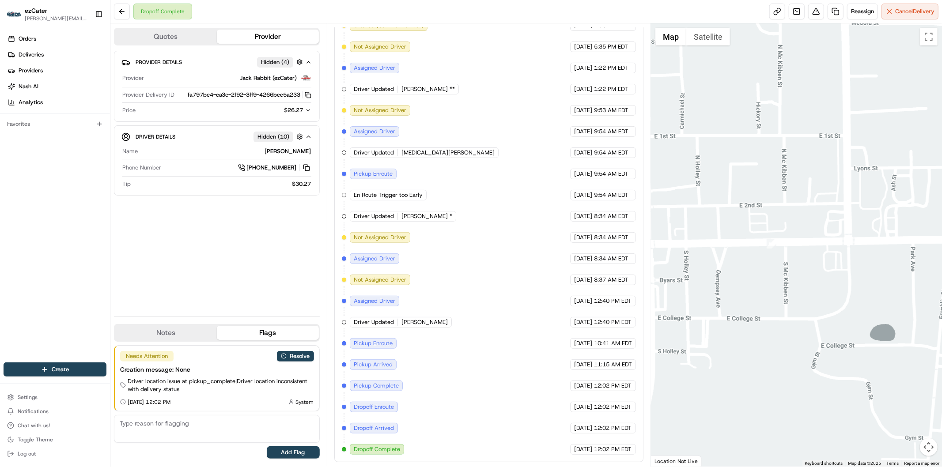
drag, startPoint x: 875, startPoint y: 365, endPoint x: 795, endPoint y: 358, distance: 79.9
click at [795, 358] on div at bounding box center [796, 245] width 291 height 444
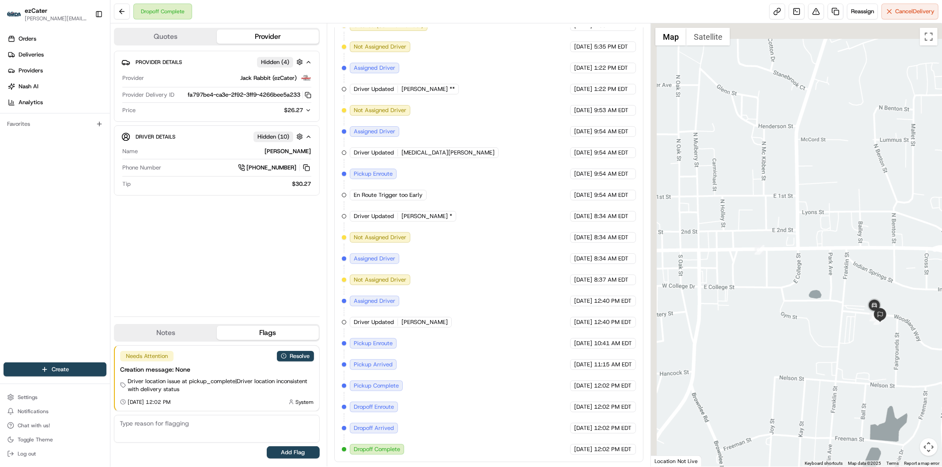
drag, startPoint x: 701, startPoint y: 314, endPoint x: 828, endPoint y: 350, distance: 132.2
click at [828, 350] on div at bounding box center [796, 245] width 291 height 444
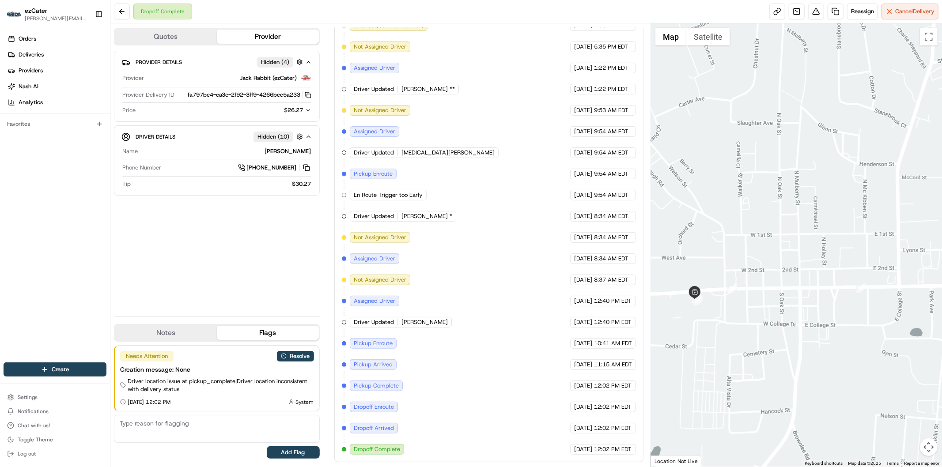
drag, startPoint x: 776, startPoint y: 323, endPoint x: 798, endPoint y: 329, distance: 22.8
click at [798, 329] on div at bounding box center [796, 245] width 291 height 444
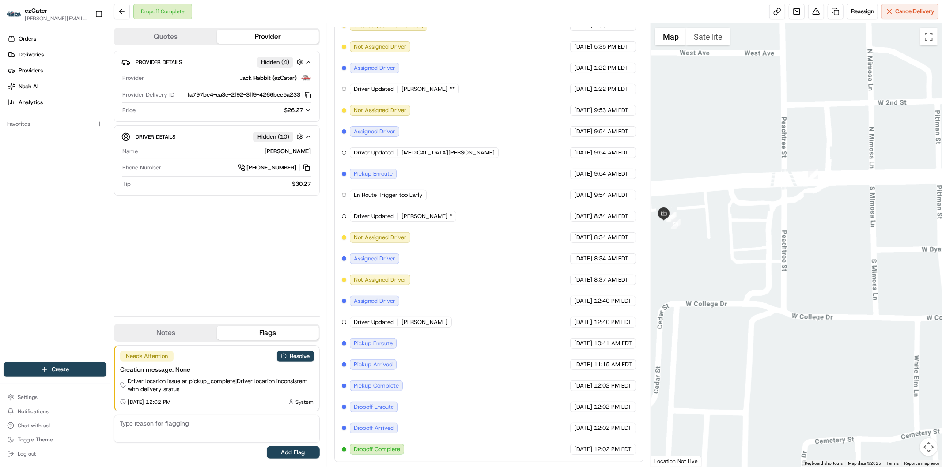
drag, startPoint x: 688, startPoint y: 240, endPoint x: 723, endPoint y: 274, distance: 49.4
click at [723, 274] on div at bounding box center [796, 245] width 291 height 444
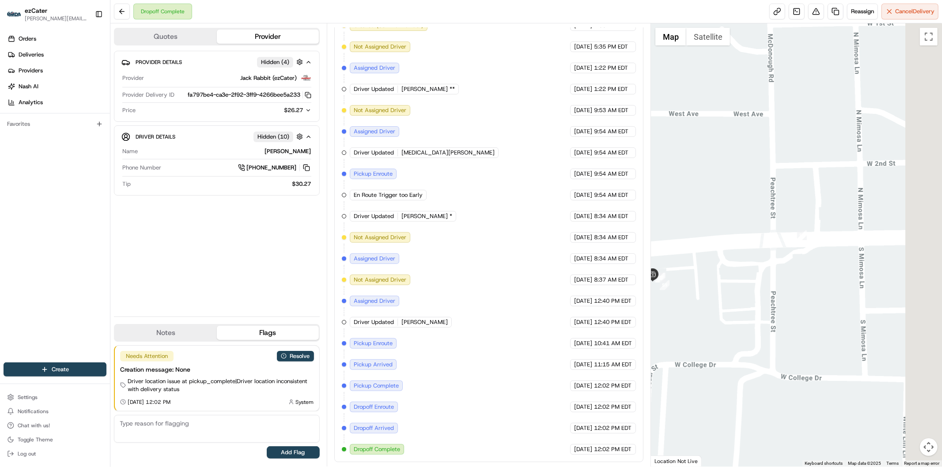
drag, startPoint x: 887, startPoint y: 297, endPoint x: 678, endPoint y: 305, distance: 209.1
click at [678, 305] on div at bounding box center [796, 245] width 291 height 444
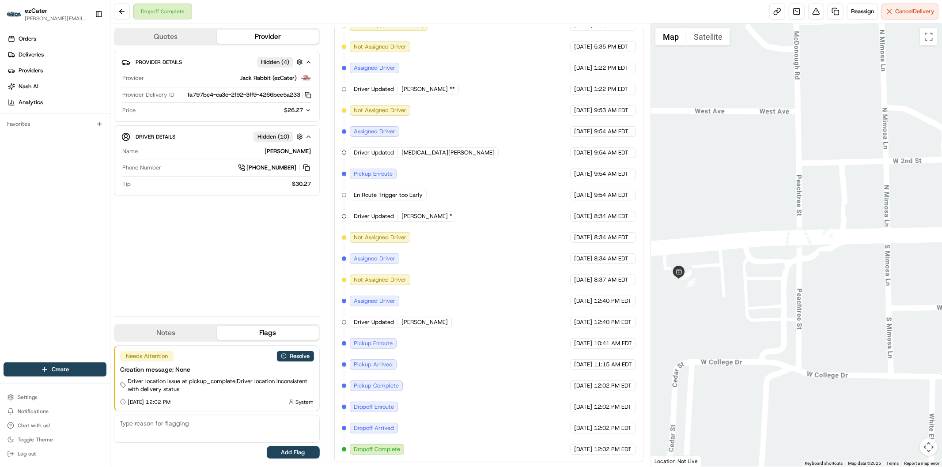
drag, startPoint x: 699, startPoint y: 226, endPoint x: 801, endPoint y: 367, distance: 173.8
click at [801, 367] on div at bounding box center [796, 245] width 291 height 444
click at [308, 358] on button "Resolve" at bounding box center [295, 356] width 37 height 11
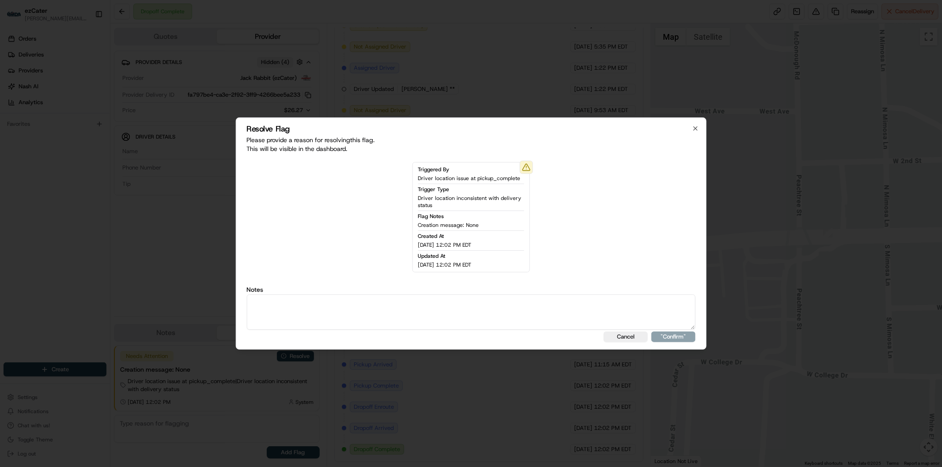
click at [359, 319] on textarea at bounding box center [471, 312] width 449 height 35
type textarea "Actual wait time 24 minutes. Wait fee 5."
click at [673, 338] on button ""Confirm"" at bounding box center [674, 337] width 44 height 11
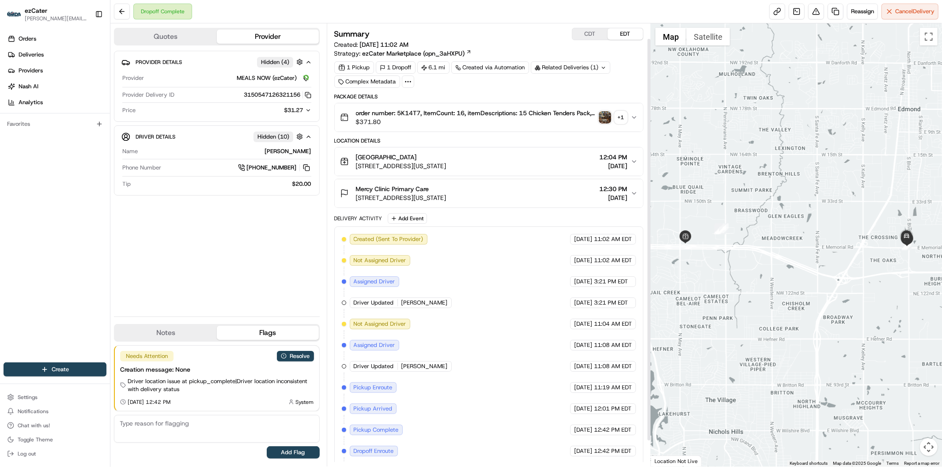
scroll to position [46, 0]
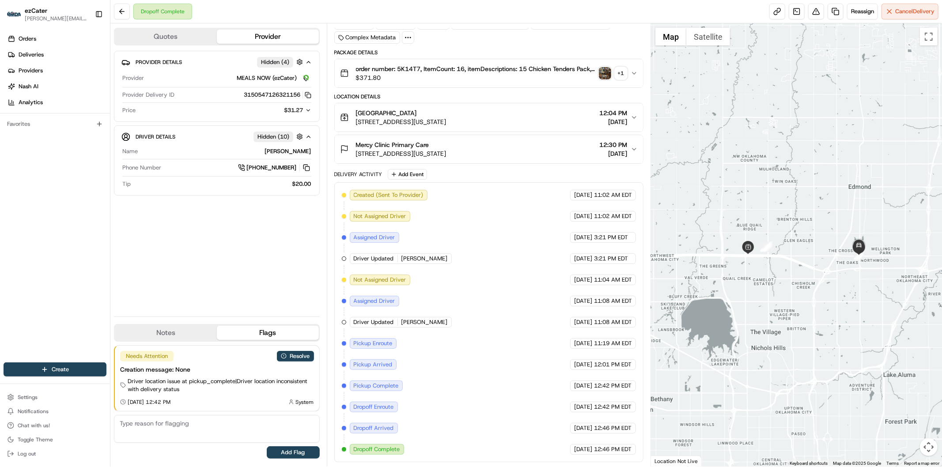
drag, startPoint x: 835, startPoint y: 321, endPoint x: 783, endPoint y: 332, distance: 52.9
click at [783, 332] on div at bounding box center [796, 245] width 291 height 444
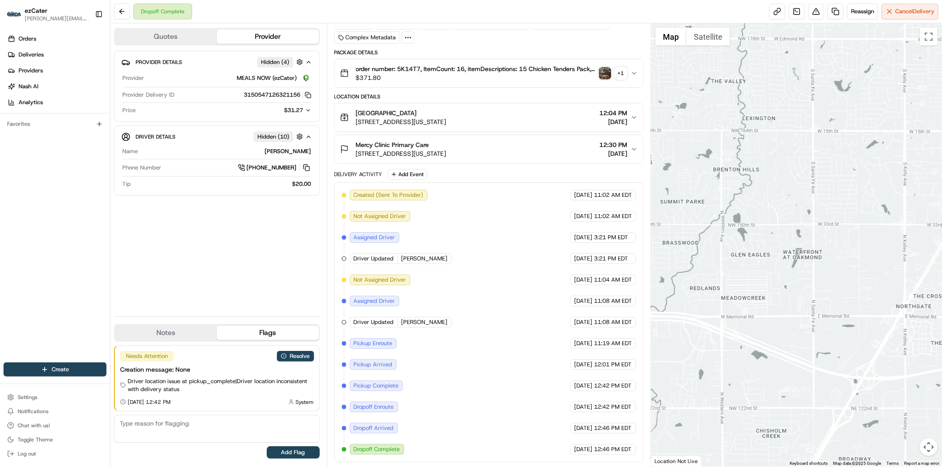
drag, startPoint x: 769, startPoint y: 217, endPoint x: 899, endPoint y: 308, distance: 158.3
click at [899, 308] on div at bounding box center [796, 245] width 291 height 444
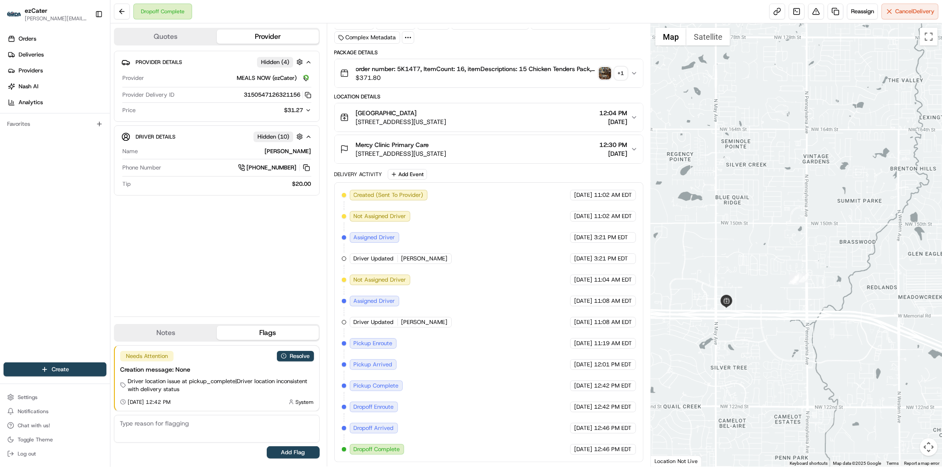
drag, startPoint x: 707, startPoint y: 293, endPoint x: 885, endPoint y: 293, distance: 177.2
click at [885, 293] on div at bounding box center [796, 245] width 291 height 444
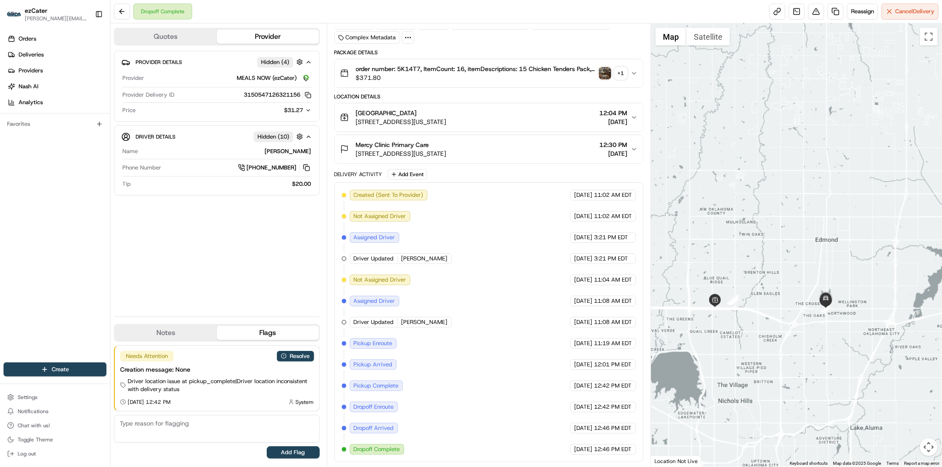
drag, startPoint x: 858, startPoint y: 350, endPoint x: 753, endPoint y: 330, distance: 106.7
click at [753, 330] on div at bounding box center [796, 245] width 291 height 444
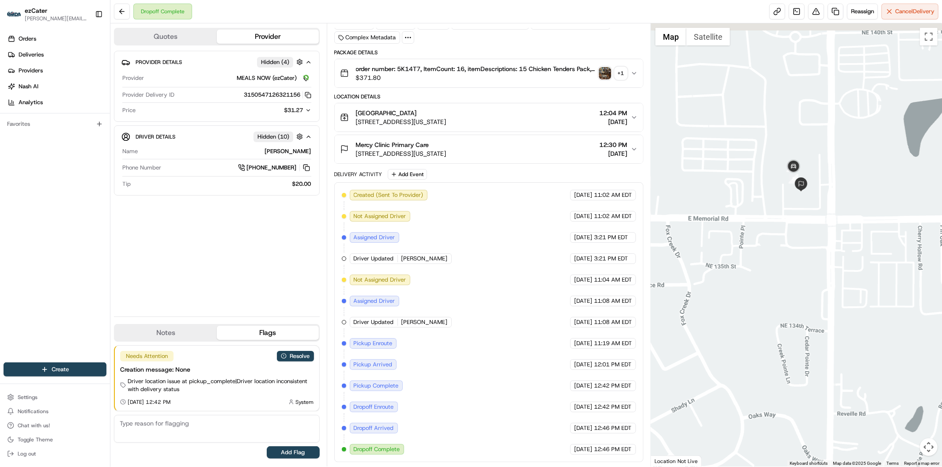
drag, startPoint x: 777, startPoint y: 161, endPoint x: 757, endPoint y: 300, distance: 140.1
click at [757, 300] on div at bounding box center [796, 245] width 291 height 444
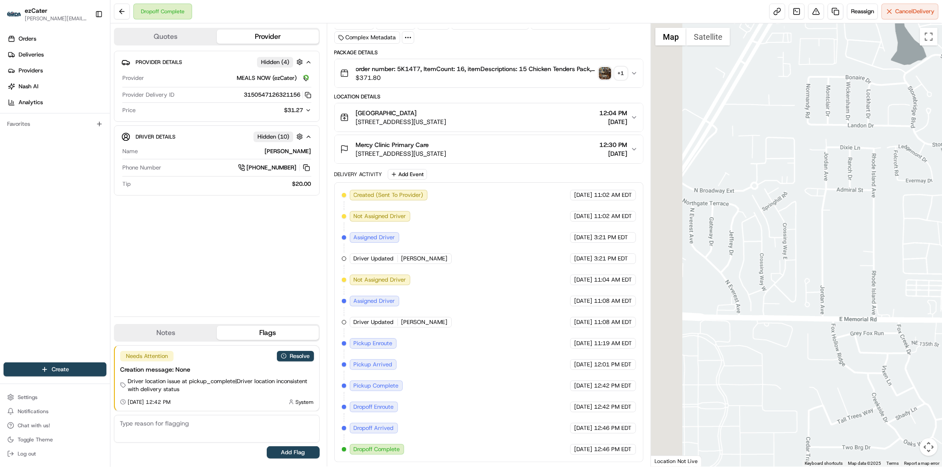
drag, startPoint x: 723, startPoint y: 388, endPoint x: 894, endPoint y: 331, distance: 180.1
click at [894, 331] on div at bounding box center [796, 245] width 291 height 444
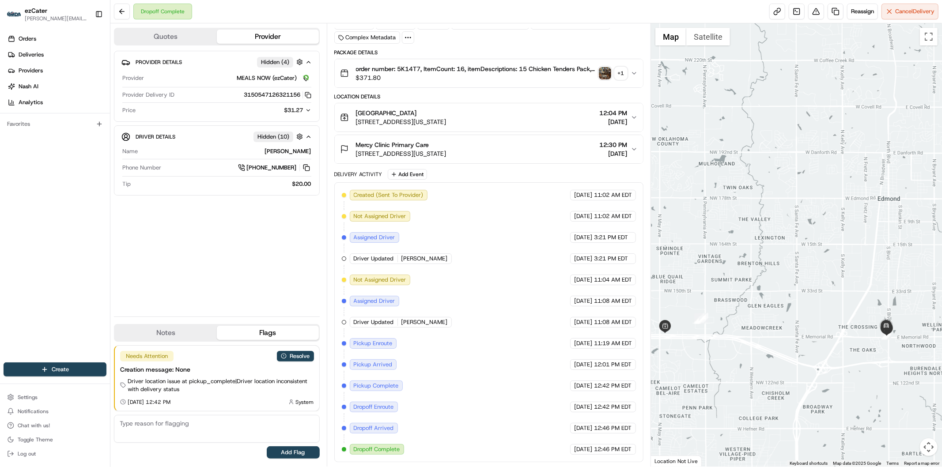
drag, startPoint x: 699, startPoint y: 376, endPoint x: 827, endPoint y: 356, distance: 129.8
click at [827, 356] on div at bounding box center [796, 245] width 291 height 444
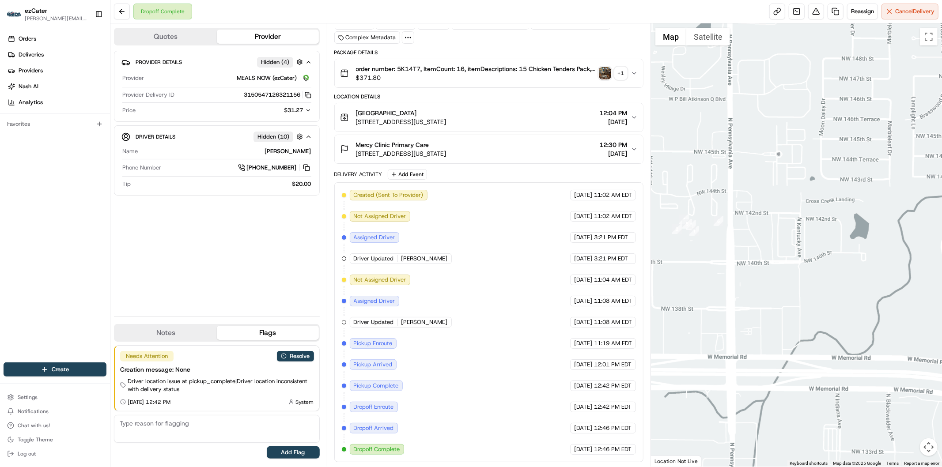
drag, startPoint x: 696, startPoint y: 166, endPoint x: 726, endPoint y: 275, distance: 112.7
click at [726, 275] on div at bounding box center [796, 245] width 291 height 444
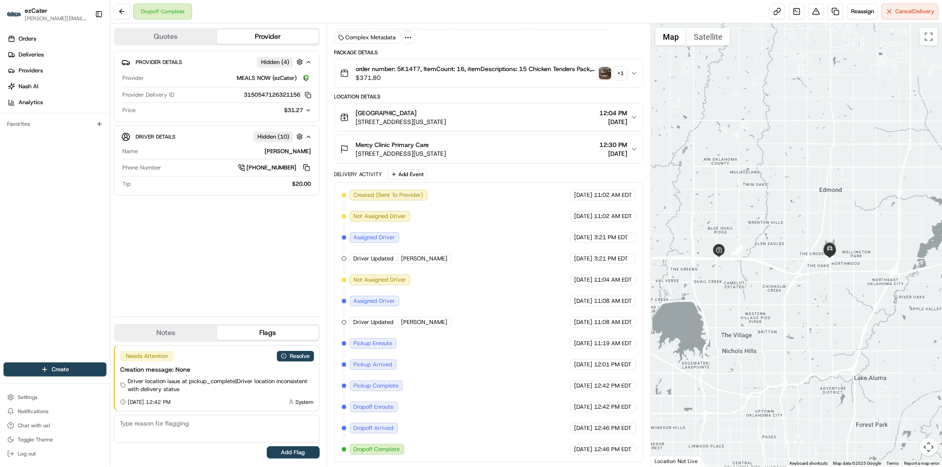
drag, startPoint x: 850, startPoint y: 306, endPoint x: 802, endPoint y: 325, distance: 51.0
click at [808, 324] on div at bounding box center [796, 245] width 291 height 444
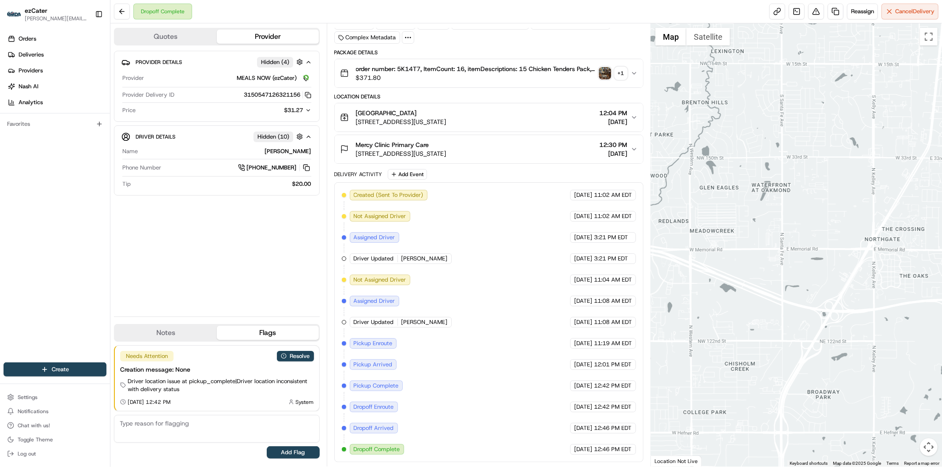
drag, startPoint x: 818, startPoint y: 209, endPoint x: 769, endPoint y: 293, distance: 98.0
click at [769, 293] on div at bounding box center [796, 245] width 291 height 444
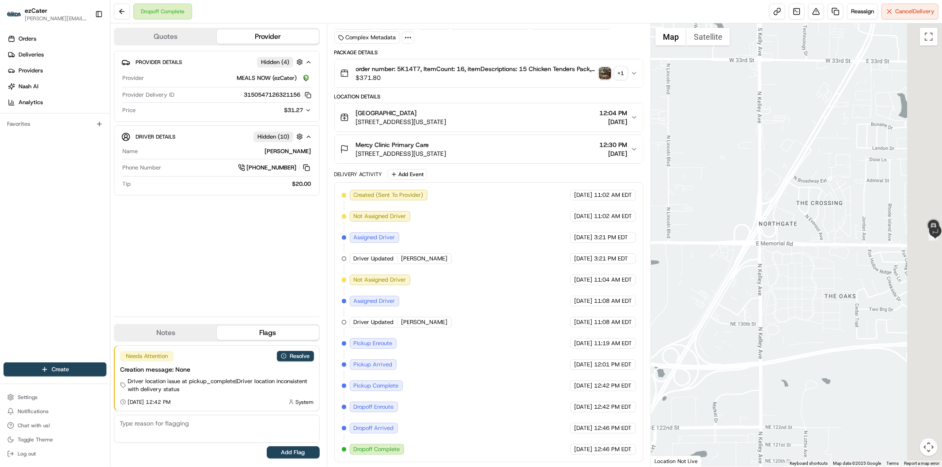
drag, startPoint x: 900, startPoint y: 268, endPoint x: 692, endPoint y: 311, distance: 213.0
click at [692, 311] on div at bounding box center [796, 245] width 291 height 444
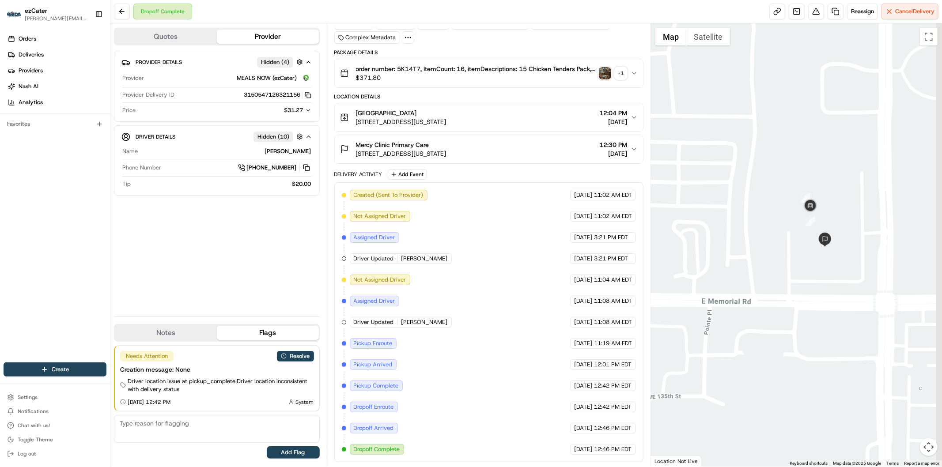
drag, startPoint x: 795, startPoint y: 228, endPoint x: 720, endPoint y: 286, distance: 94.8
click at [720, 286] on div at bounding box center [796, 245] width 291 height 444
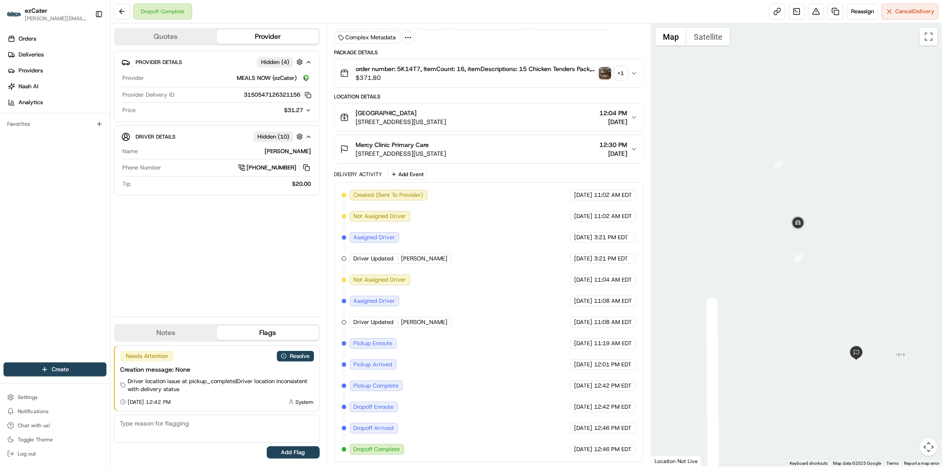
drag, startPoint x: 819, startPoint y: 81, endPoint x: 730, endPoint y: 229, distance: 172.0
click at [730, 229] on div at bounding box center [796, 245] width 291 height 444
click at [304, 354] on button "Resolve" at bounding box center [295, 356] width 37 height 11
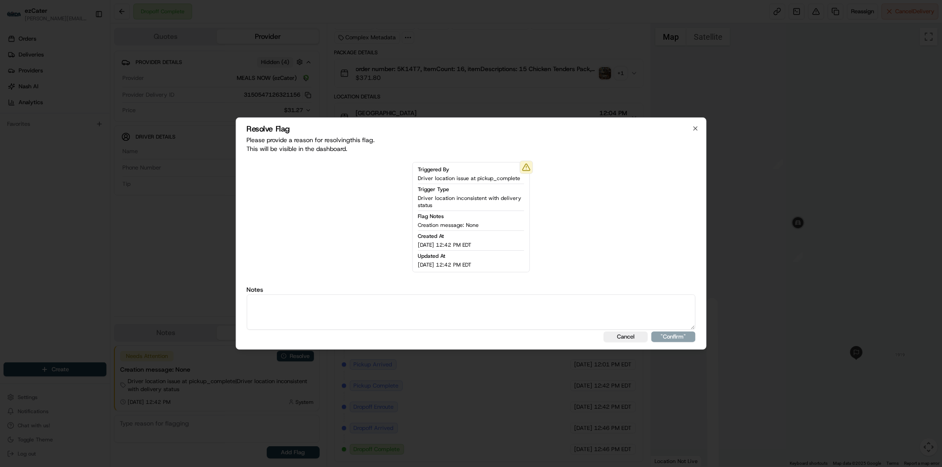
click at [335, 303] on textarea at bounding box center [471, 312] width 449 height 35
type textarea "Actual wait time 33 minutes. Wait fee 10."
click at [671, 342] on div "Resolve Flag Please provide a reason for resolving this flag . This will be vis…" at bounding box center [471, 234] width 471 height 232
click at [672, 336] on button ""Confirm"" at bounding box center [674, 337] width 44 height 11
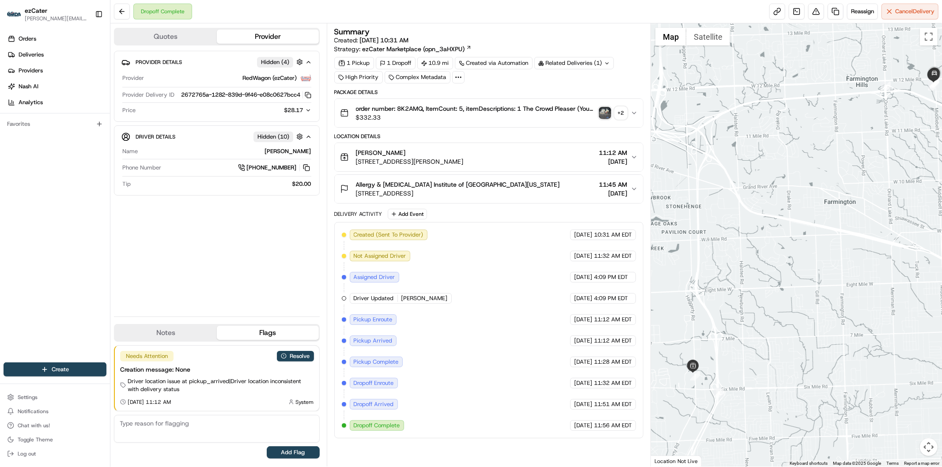
drag, startPoint x: 694, startPoint y: 405, endPoint x: 731, endPoint y: 382, distance: 44.3
click at [731, 382] on div at bounding box center [796, 245] width 291 height 444
